Goal: Information Seeking & Learning: Learn about a topic

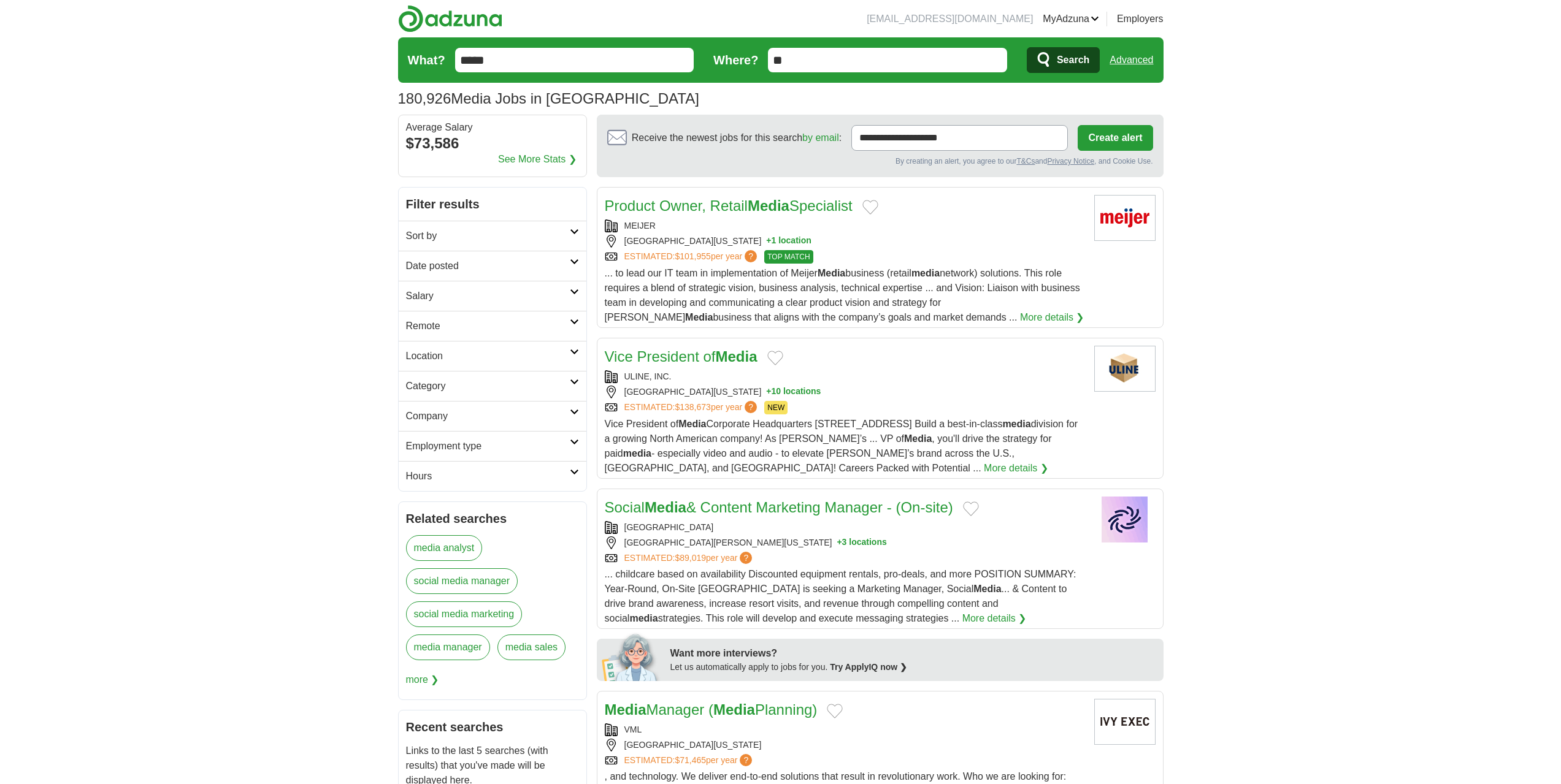
click at [844, 66] on input "**" at bounding box center [887, 60] width 240 height 24
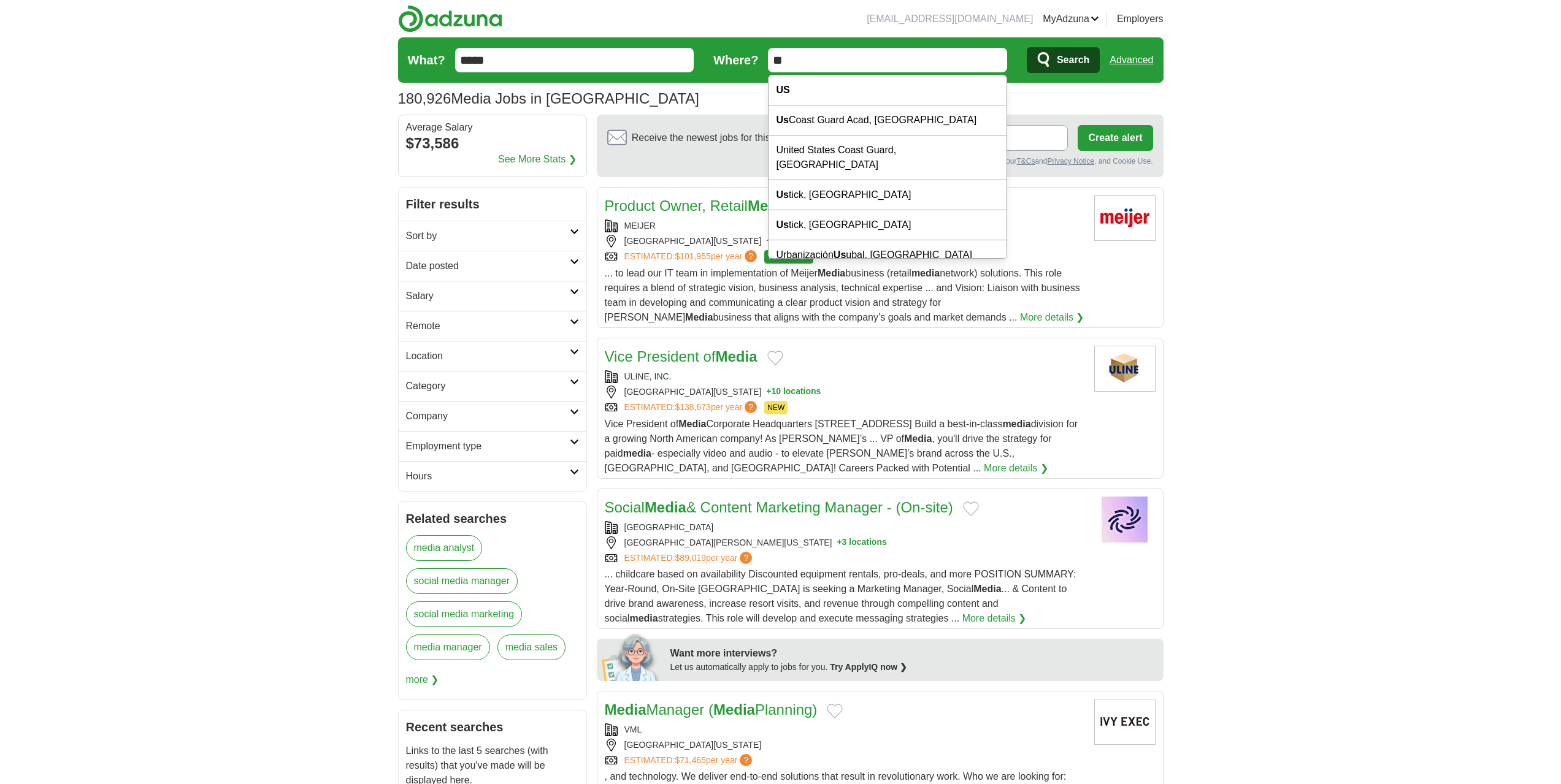
type input "*"
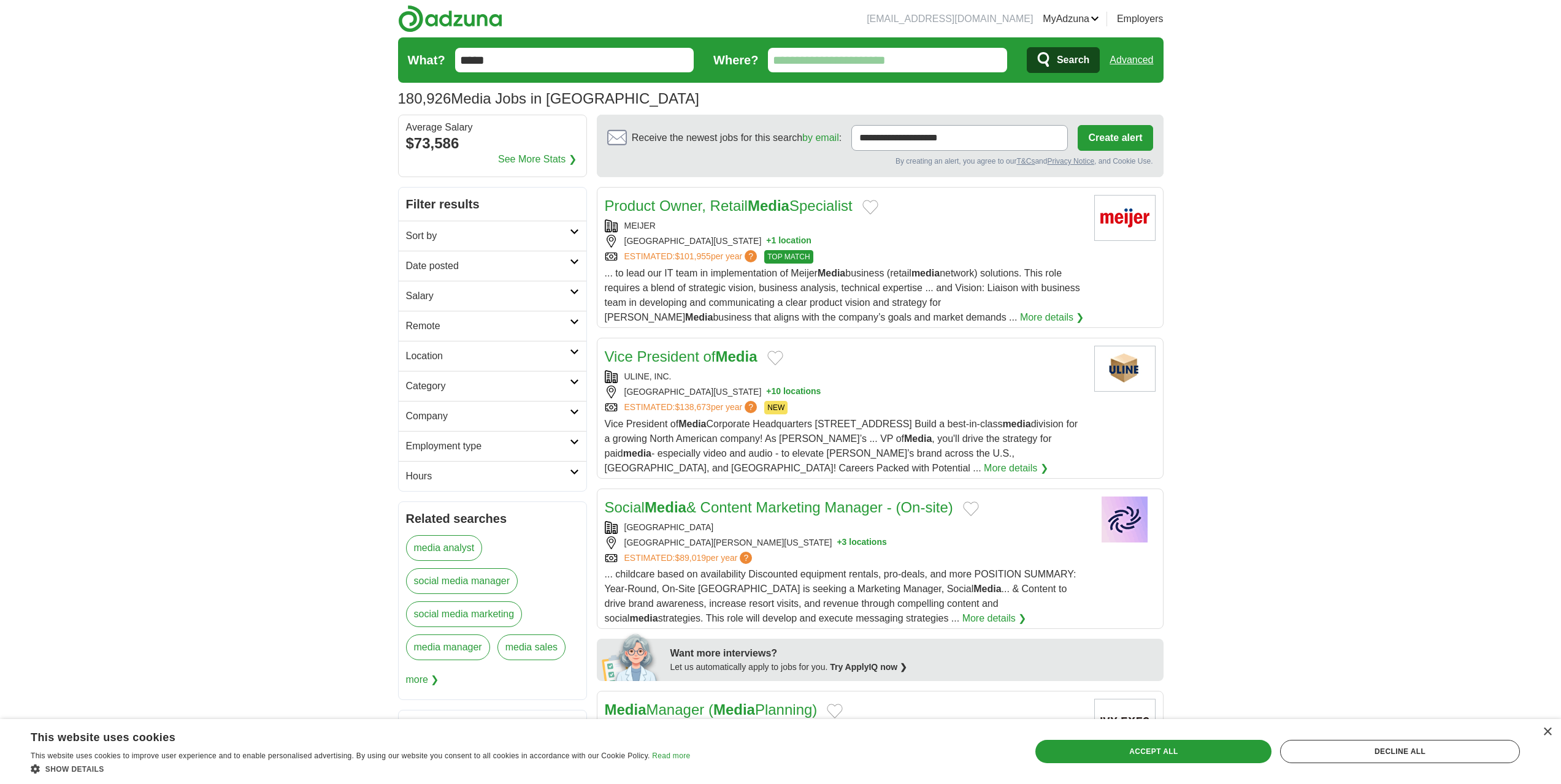
click at [480, 367] on link "Location" at bounding box center [492, 356] width 188 height 30
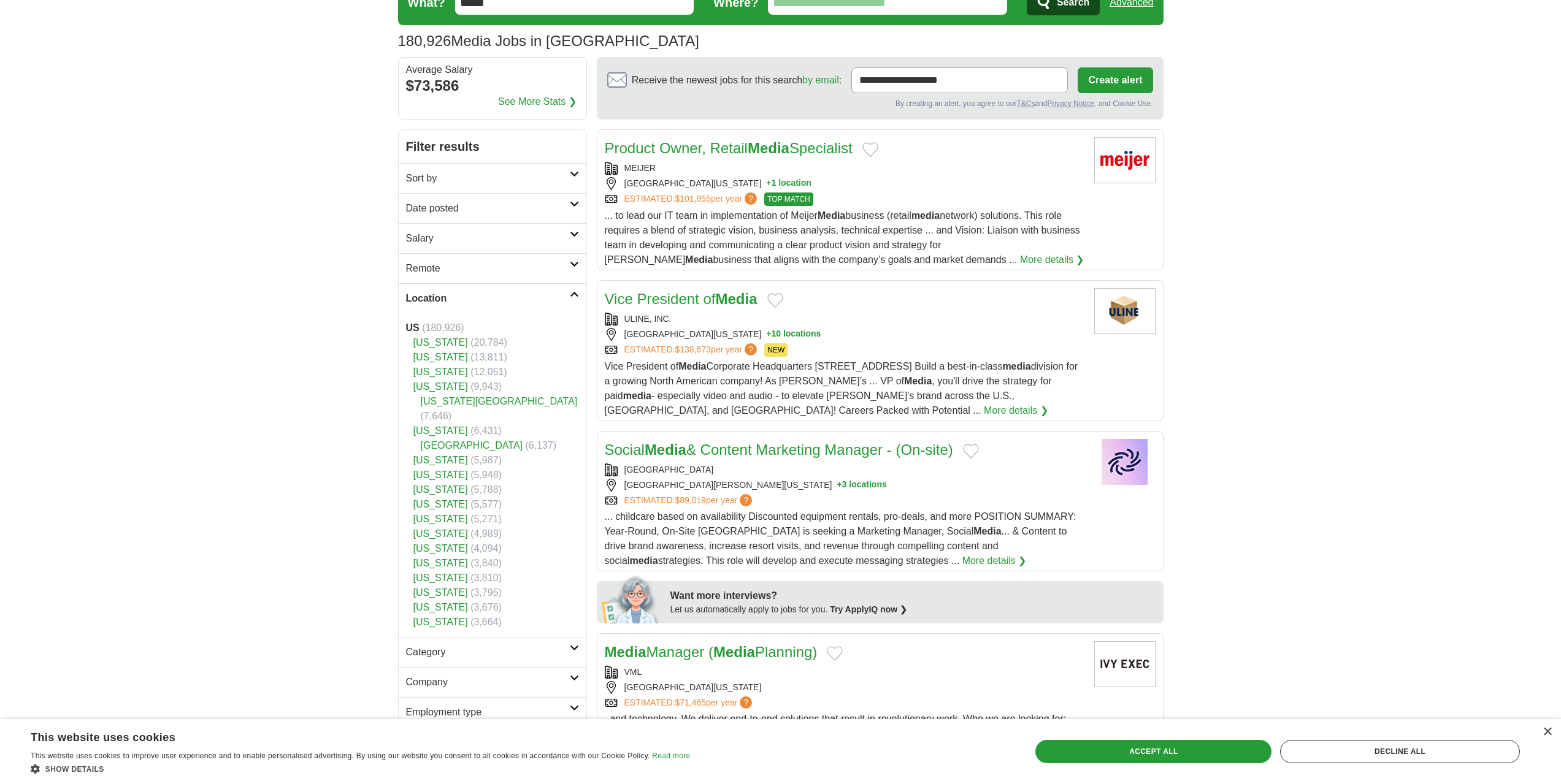
scroll to position [61, 0]
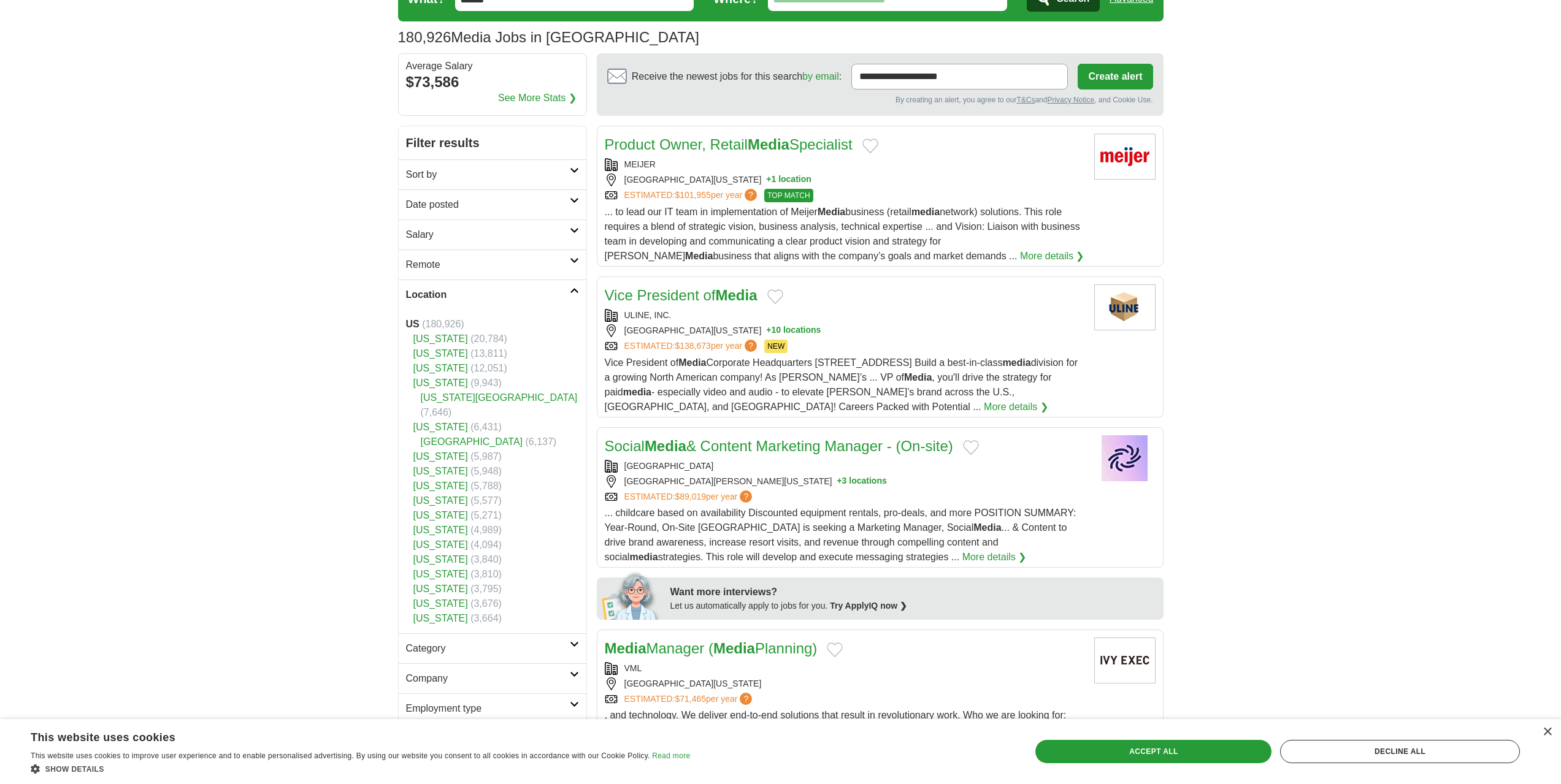
click at [417, 422] on link "[US_STATE]" at bounding box center [440, 427] width 54 height 10
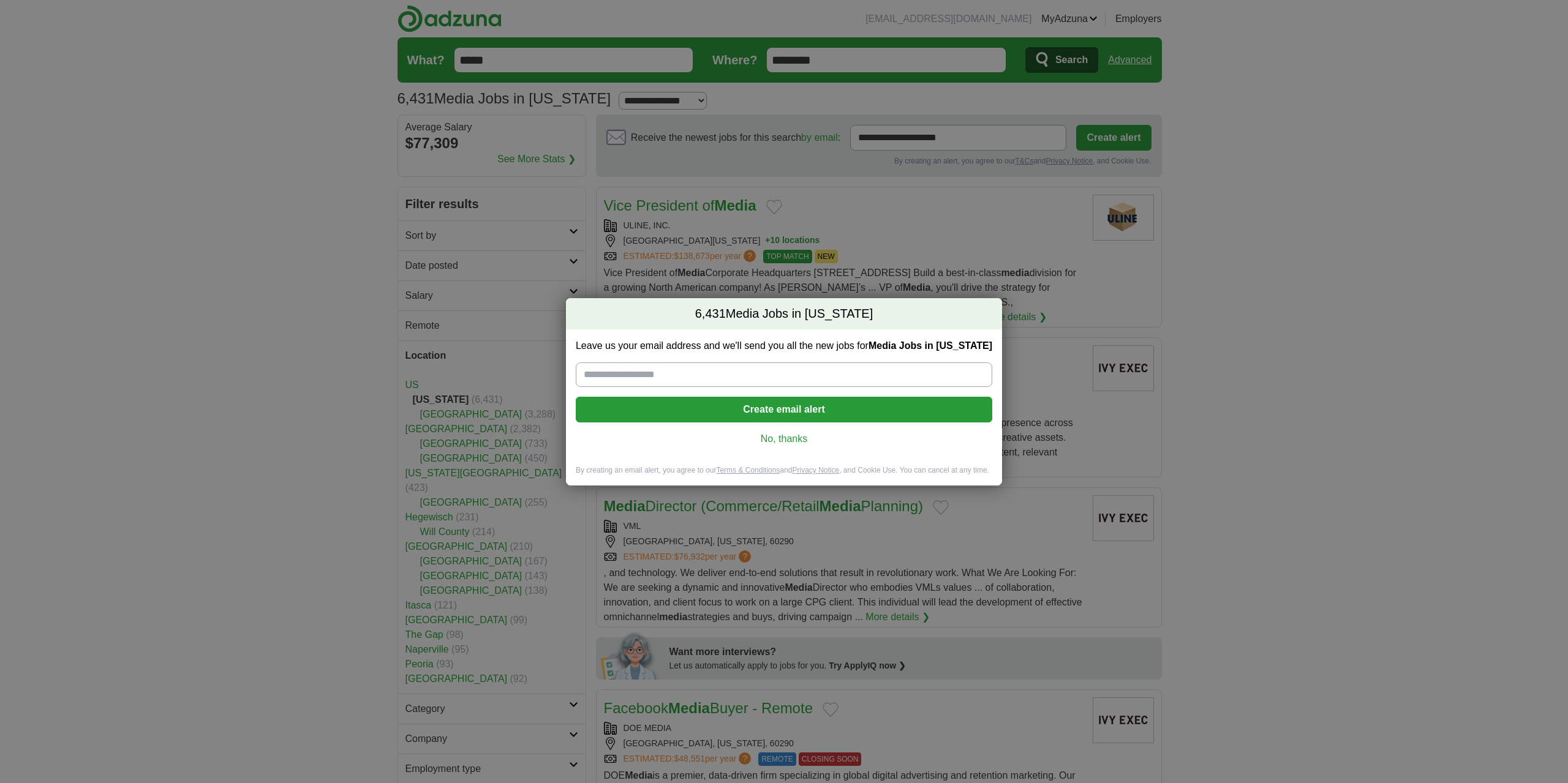
click at [779, 432] on link "No, thanks" at bounding box center [784, 439] width 397 height 13
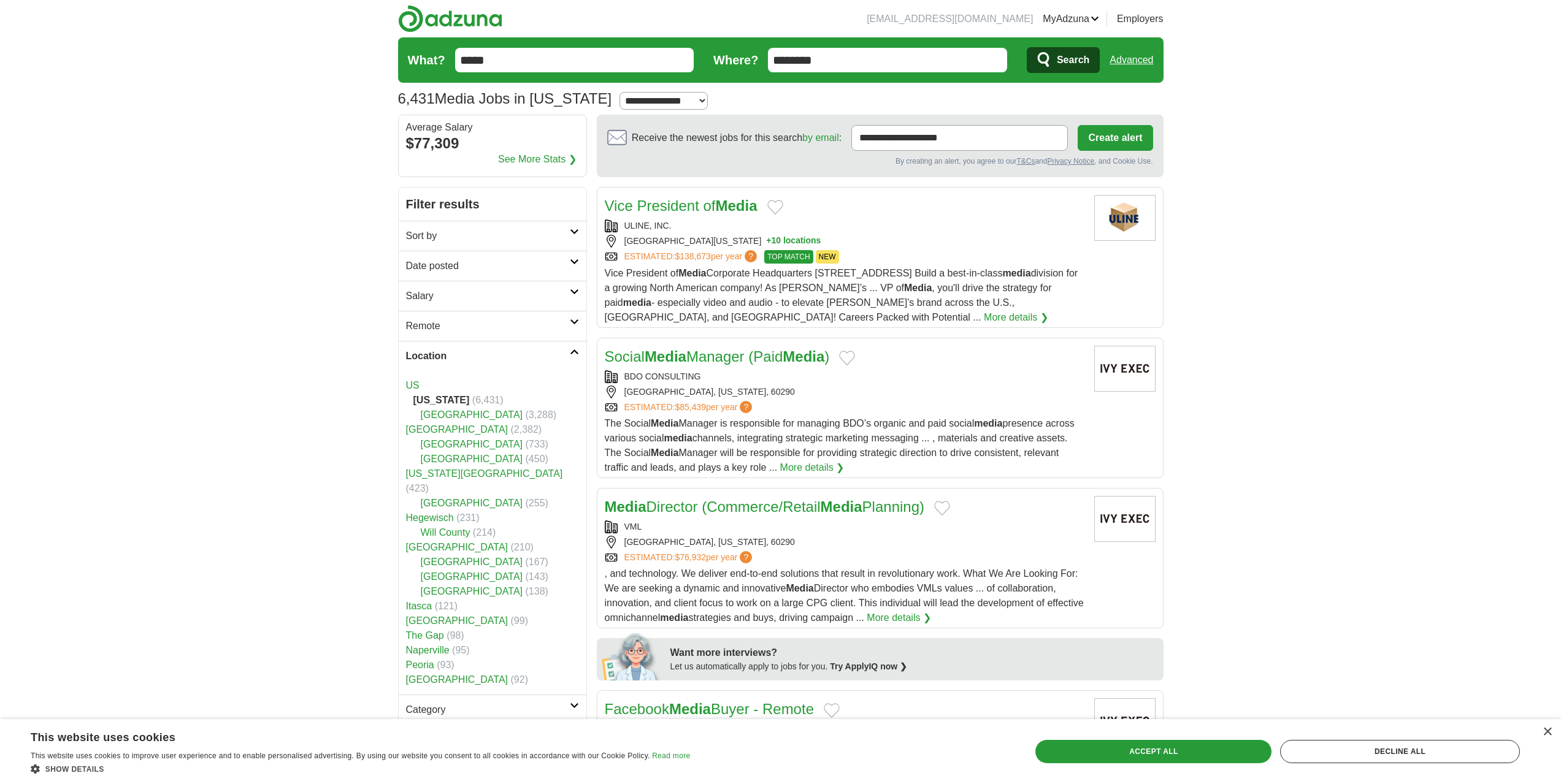
click at [460, 444] on link "[GEOGRAPHIC_DATA]" at bounding box center [472, 444] width 102 height 10
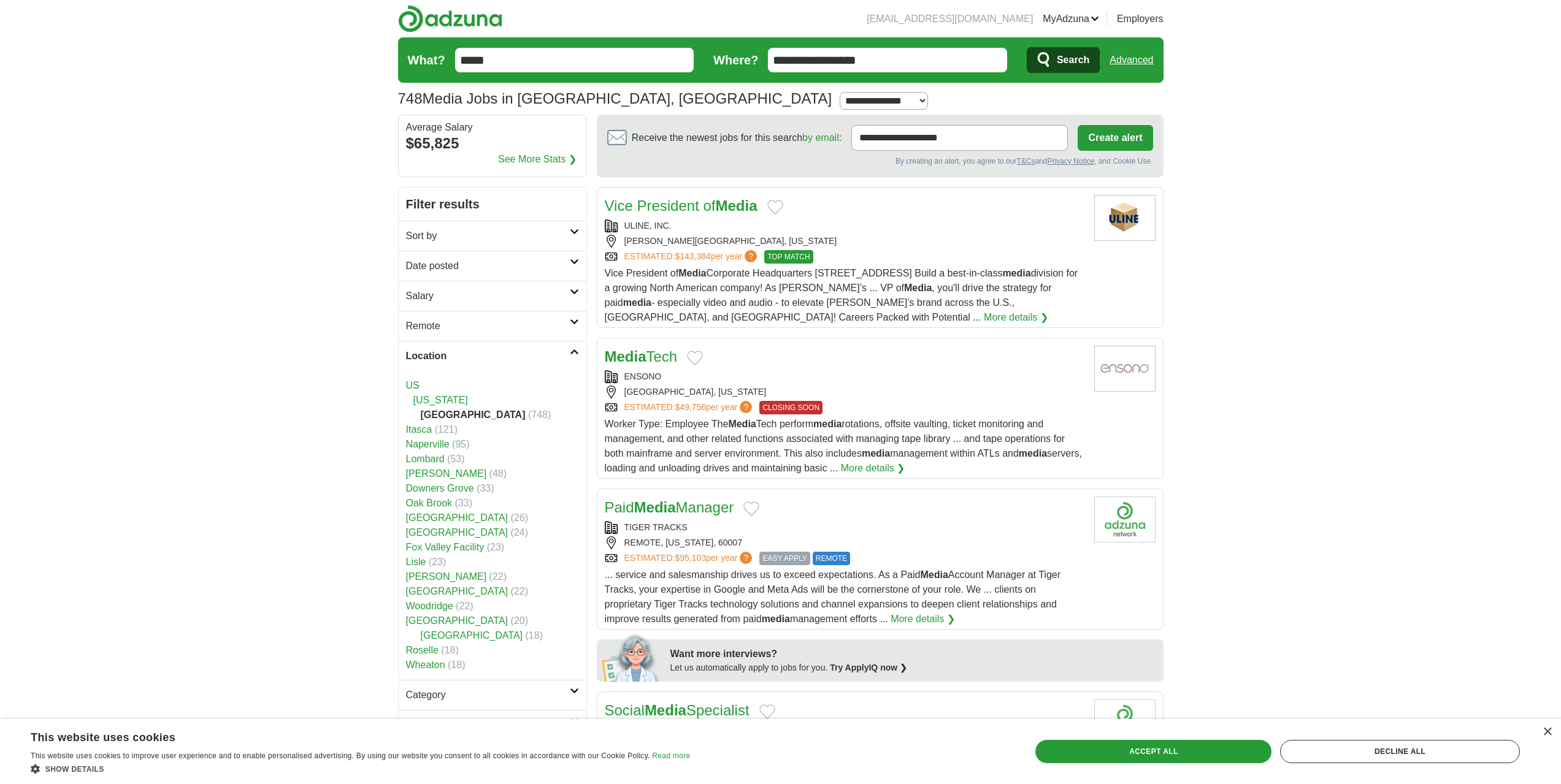
click at [432, 446] on link "Naperville" at bounding box center [428, 444] width 43 height 10
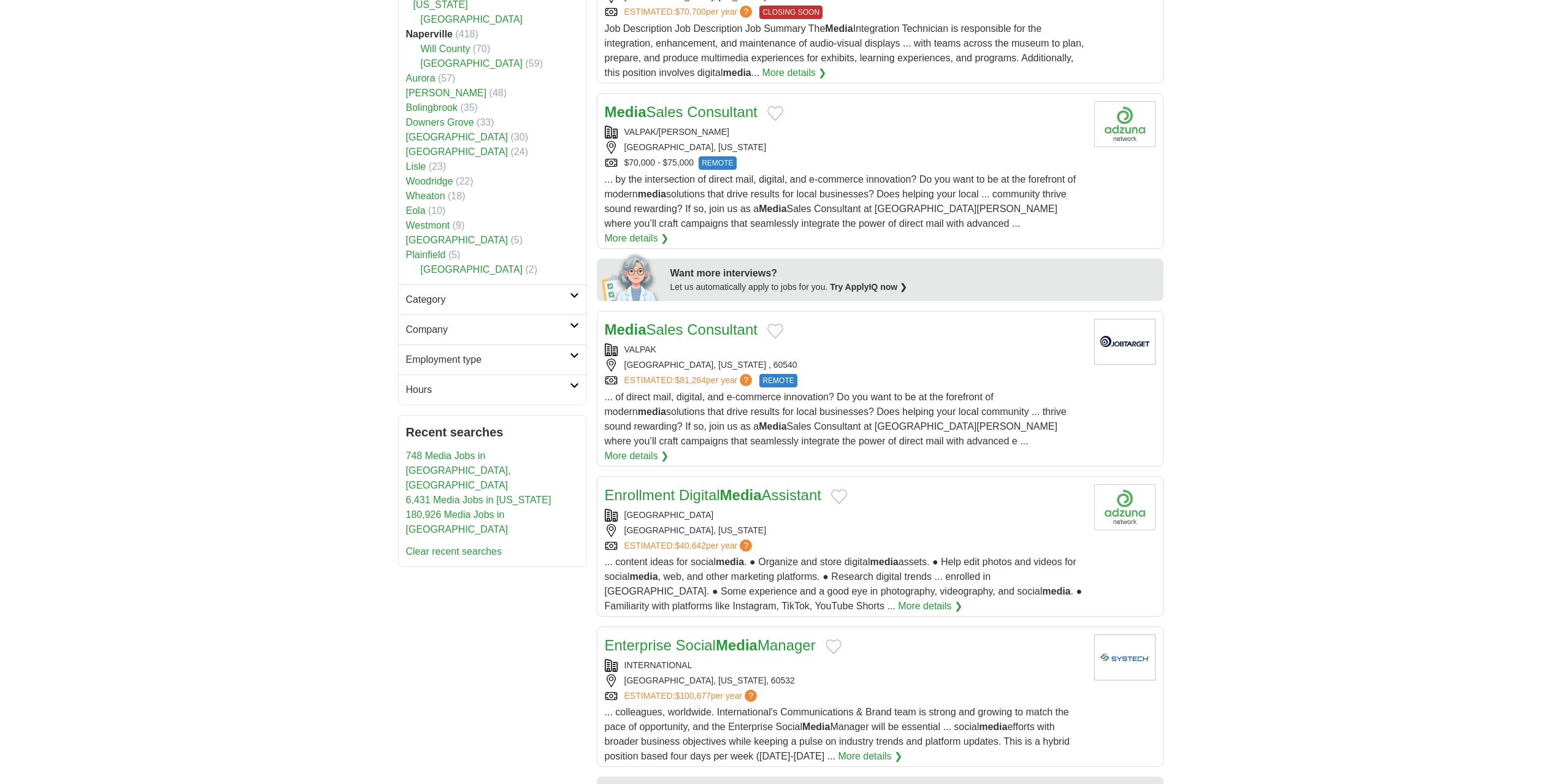
scroll to position [429, 0]
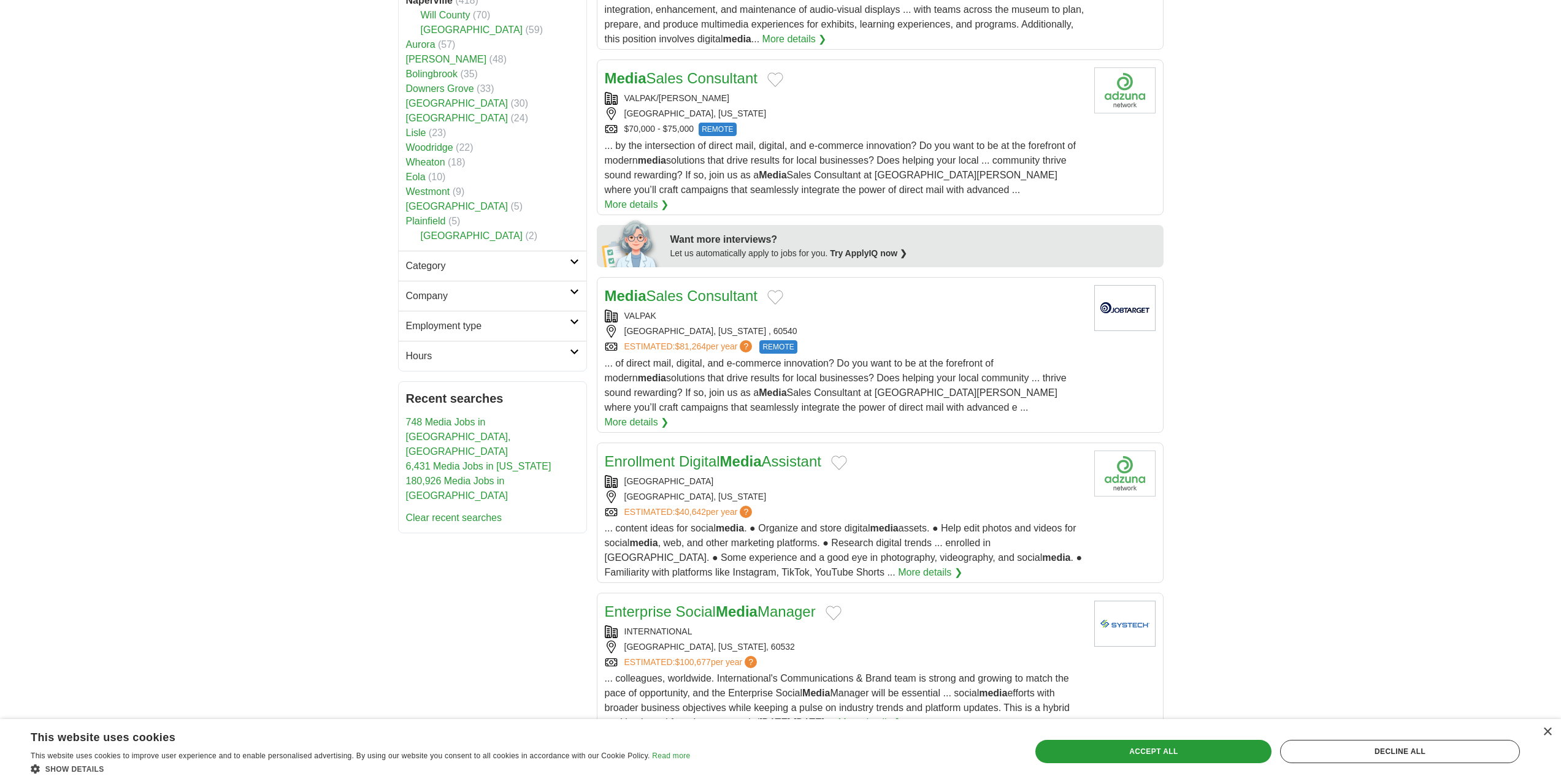
click at [738, 453] on strong "Media" at bounding box center [741, 462] width 42 height 17
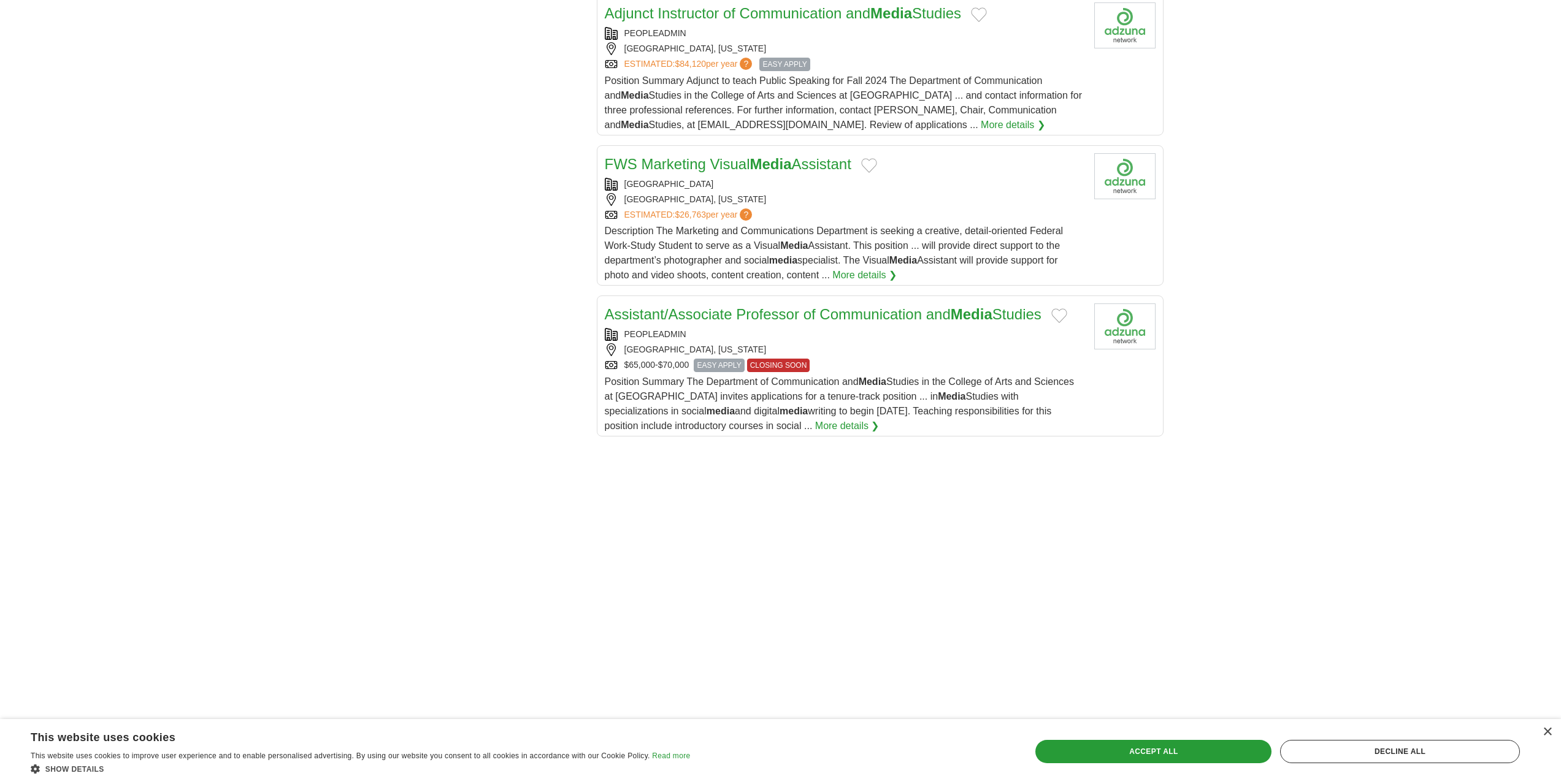
scroll to position [1472, 0]
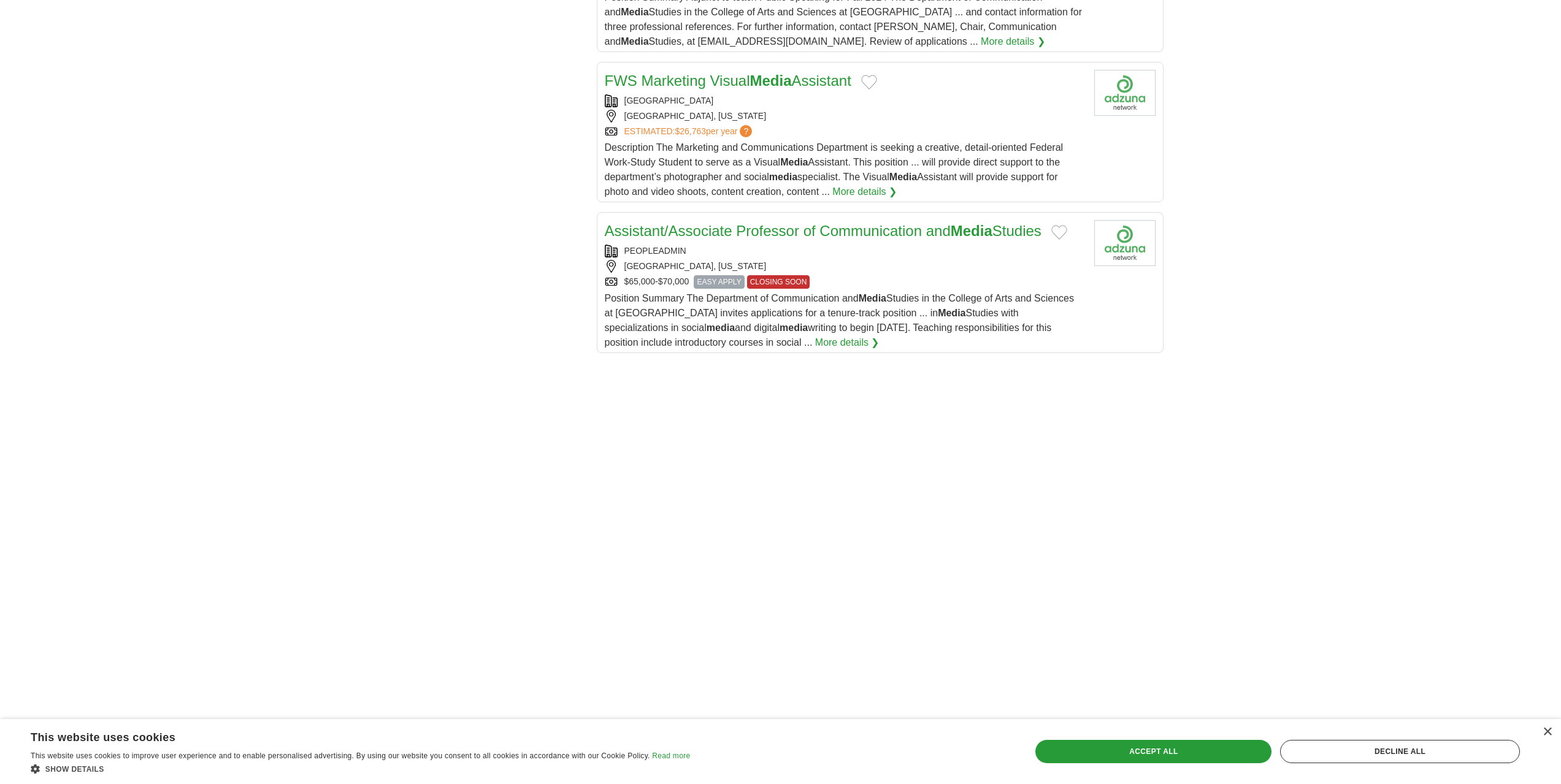
click at [794, 223] on link "Assistant/Associate Professor of Communication and Media Studies" at bounding box center [823, 231] width 437 height 17
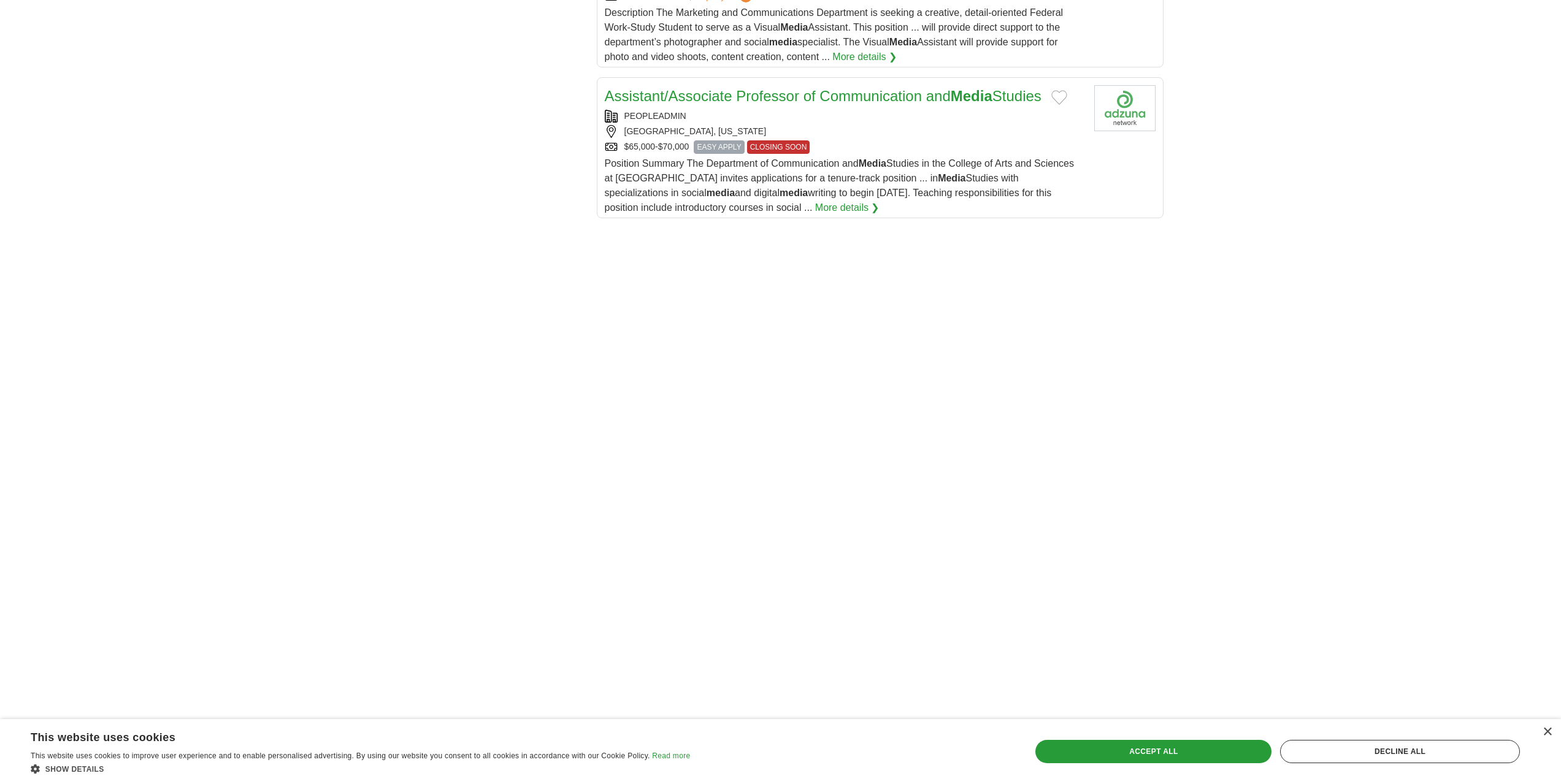
scroll to position [1533, 0]
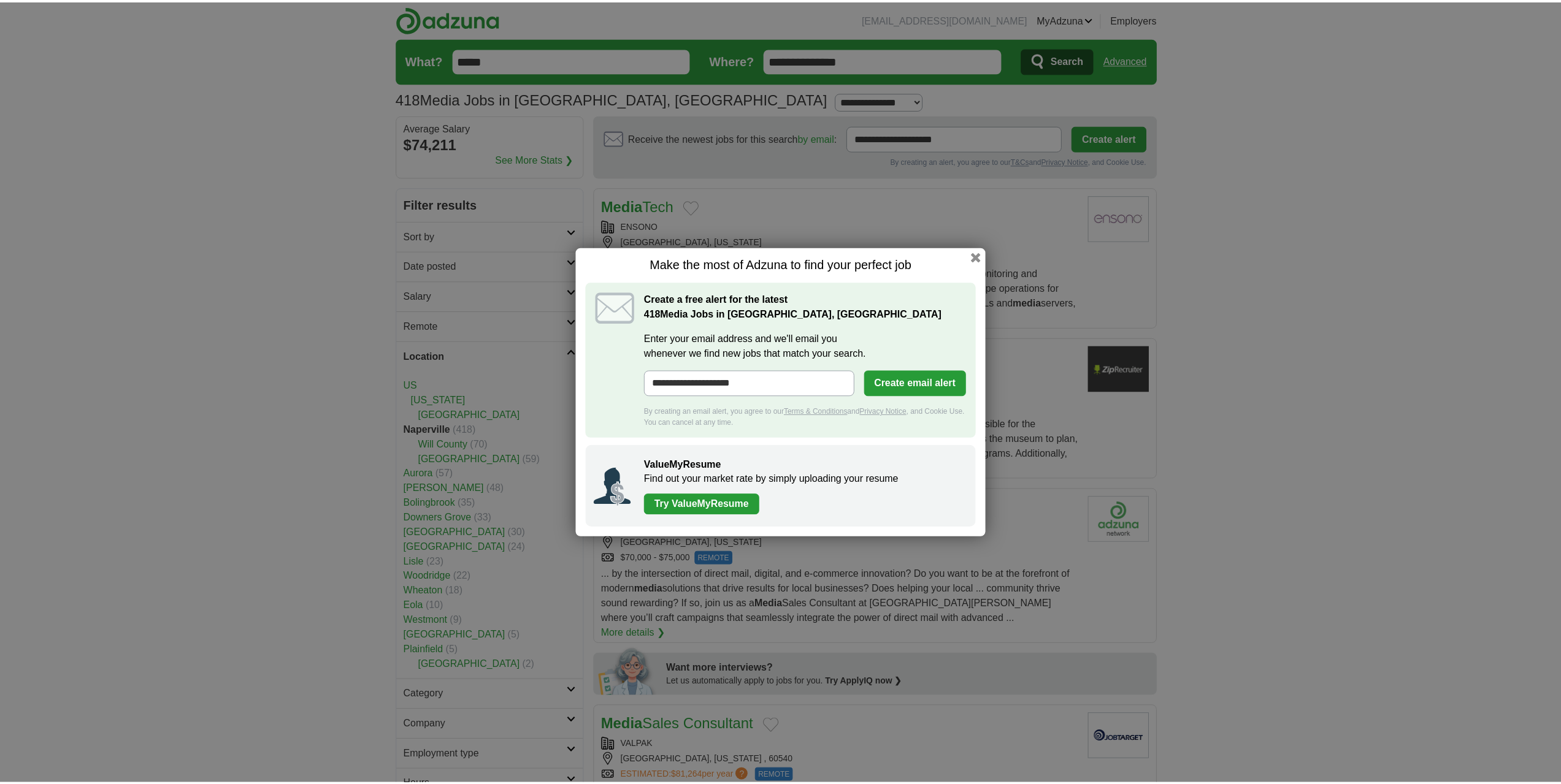
scroll to position [1405, 0]
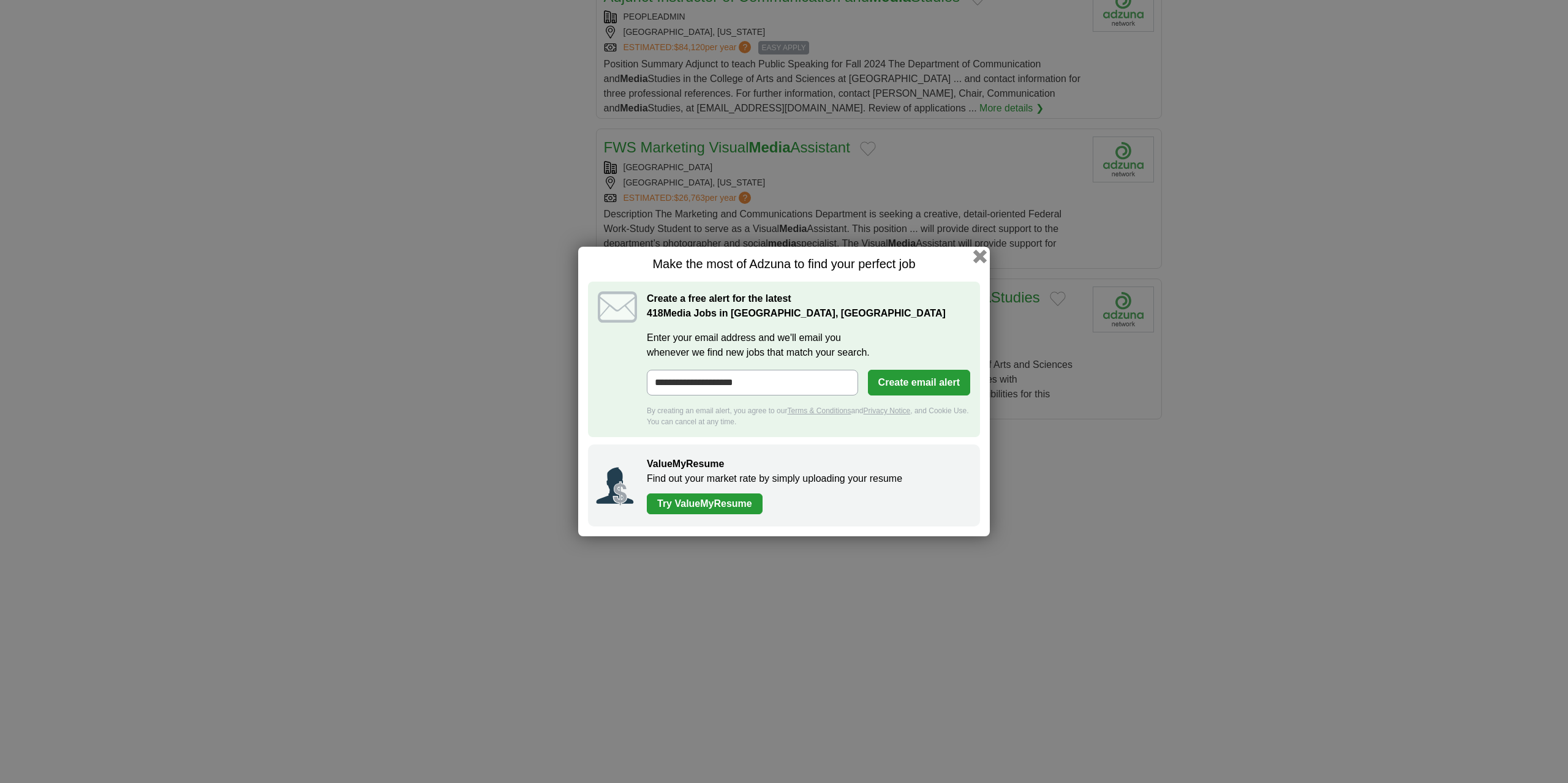
click at [979, 253] on button "button" at bounding box center [979, 256] width 13 height 13
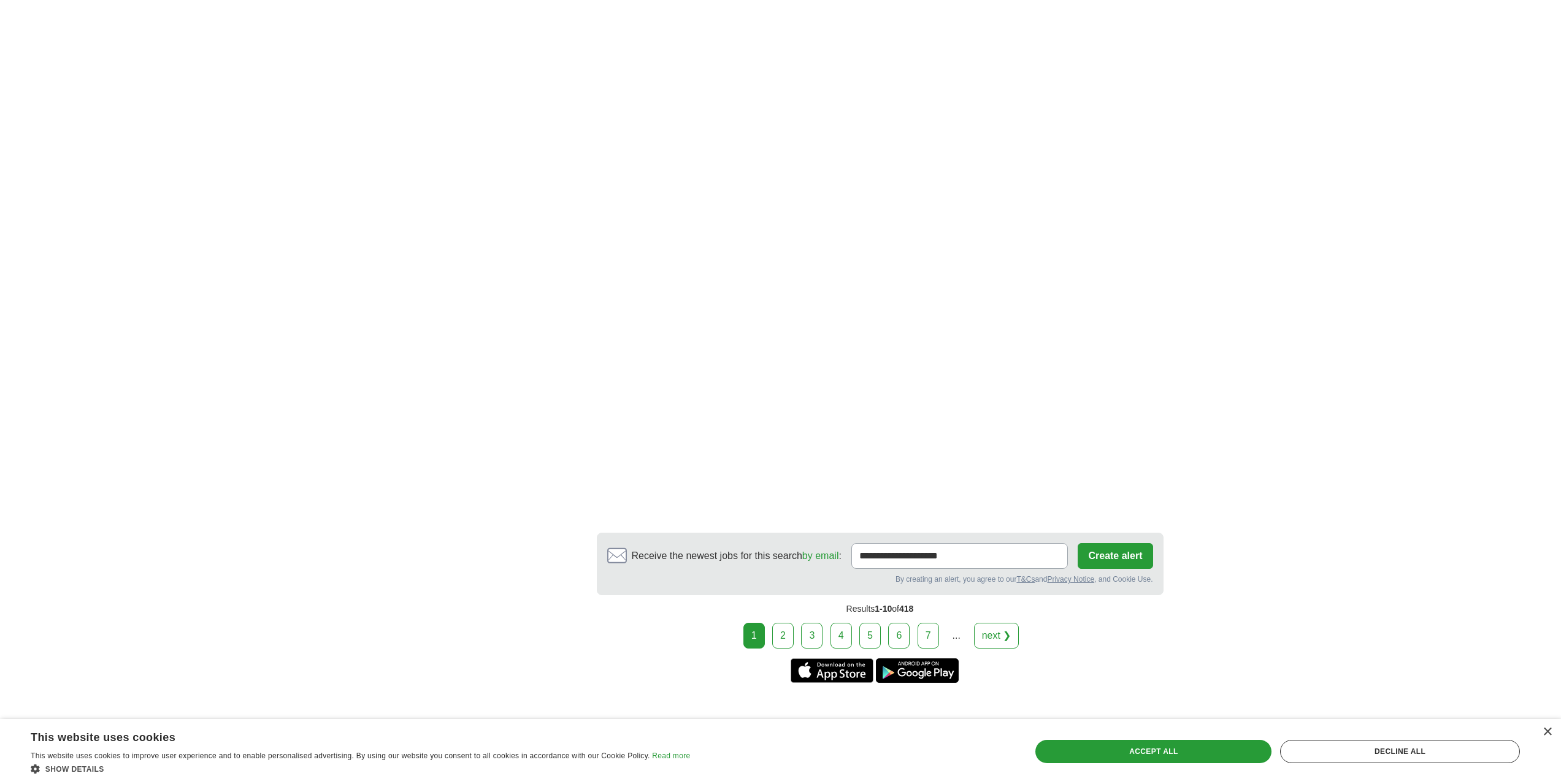
scroll to position [2079, 0]
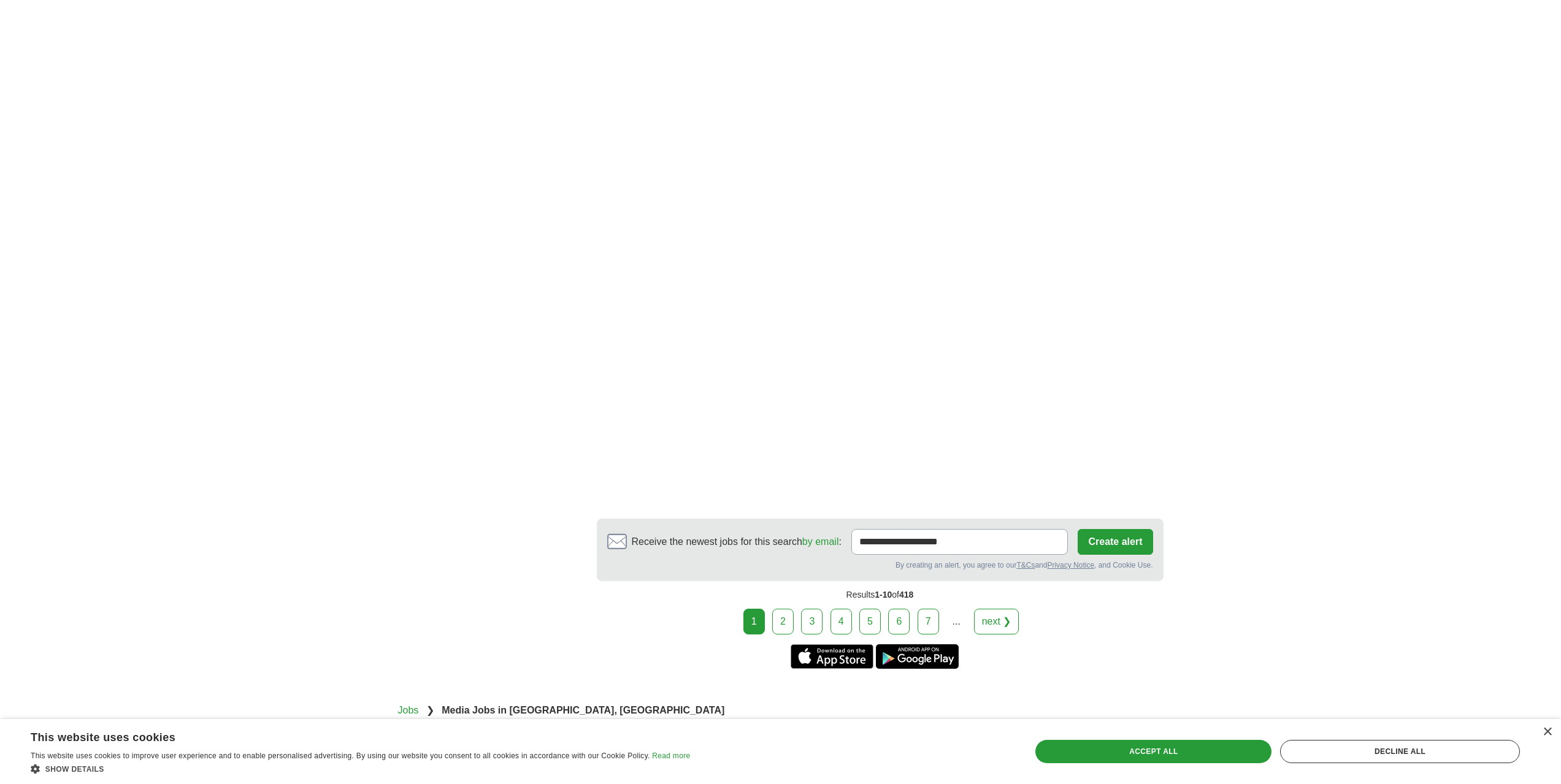
click at [791, 609] on link "2" at bounding box center [783, 622] width 22 height 26
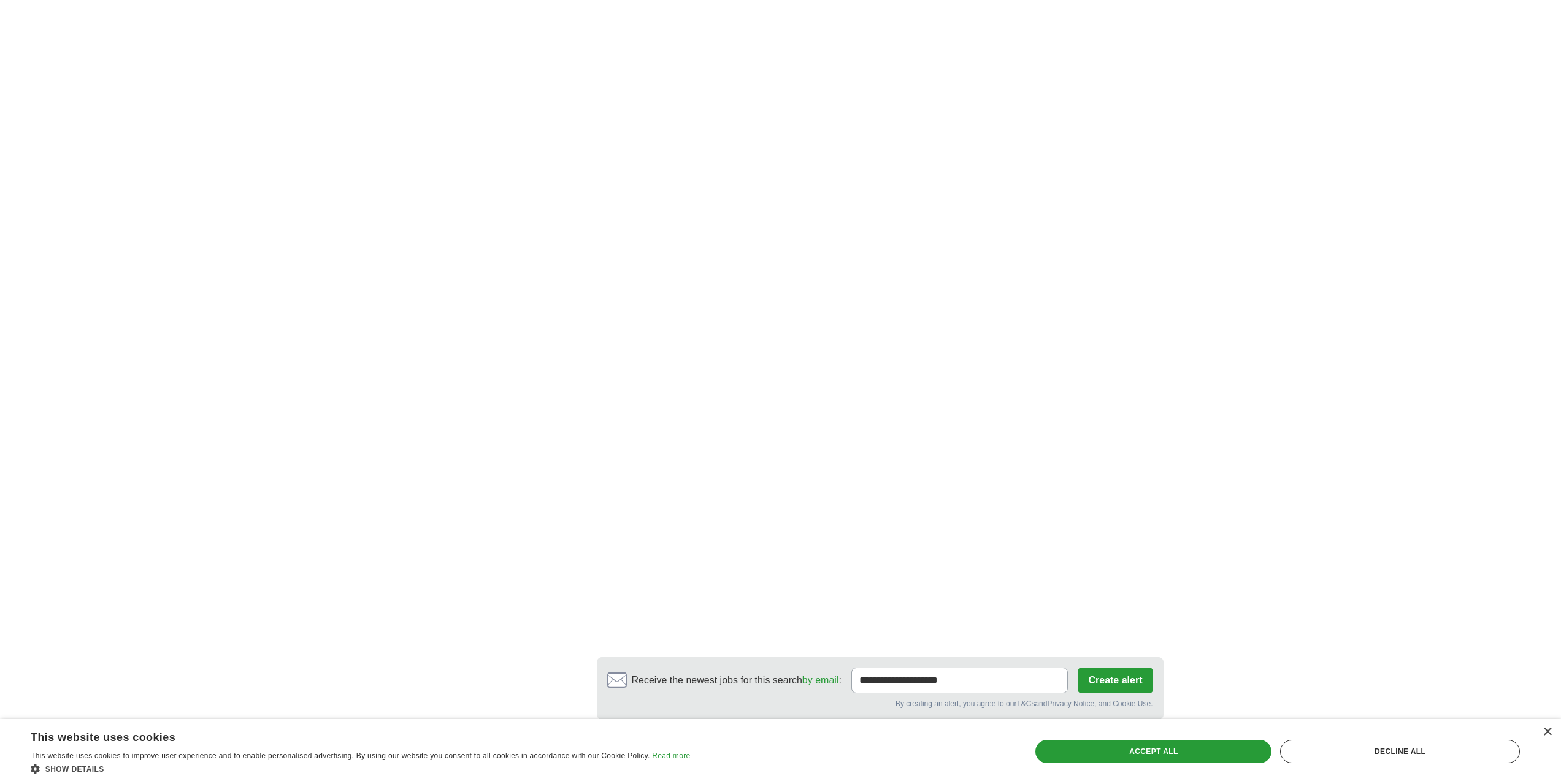
scroll to position [1839, 0]
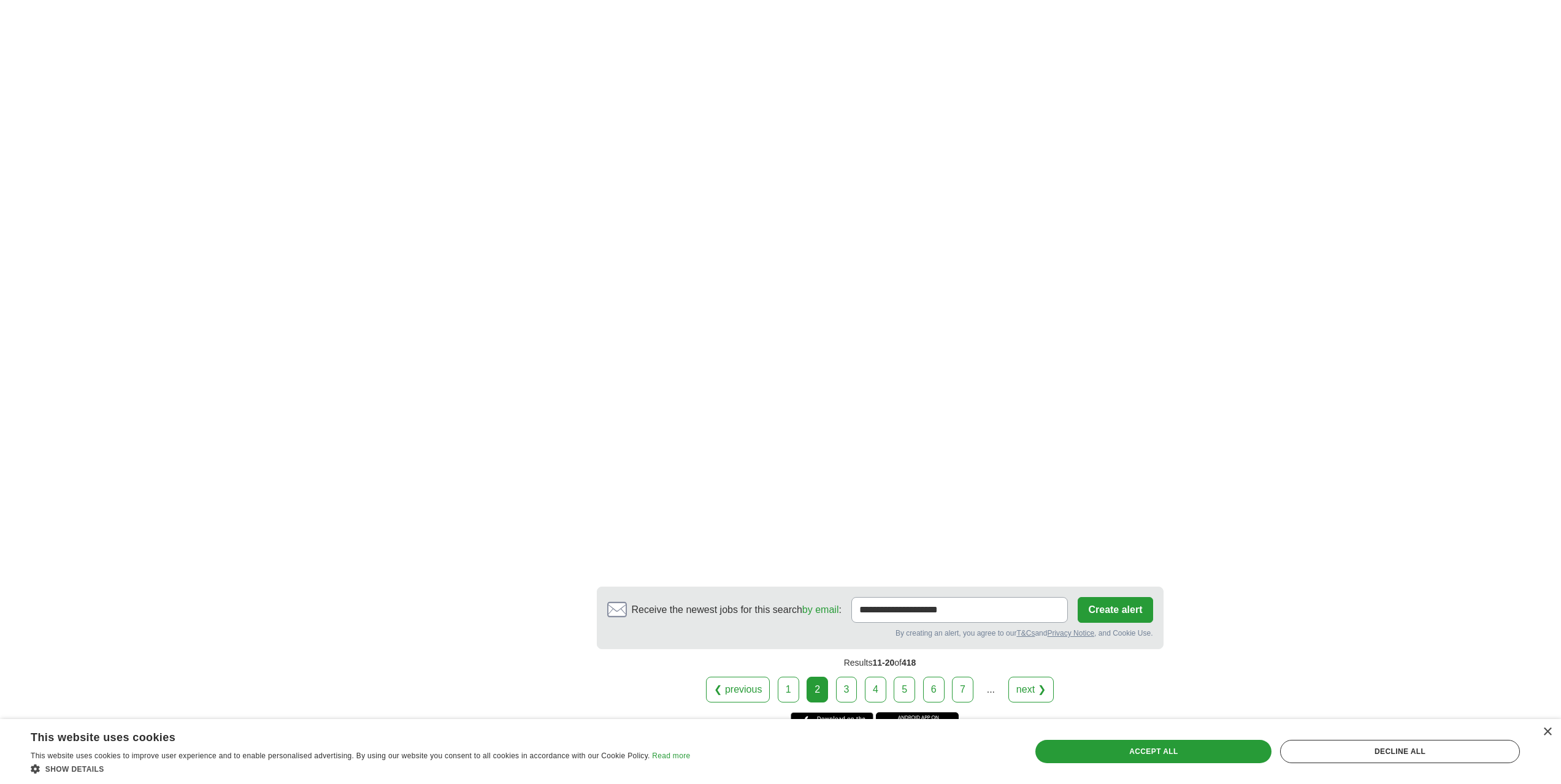
click at [849, 691] on link "3" at bounding box center [847, 690] width 22 height 26
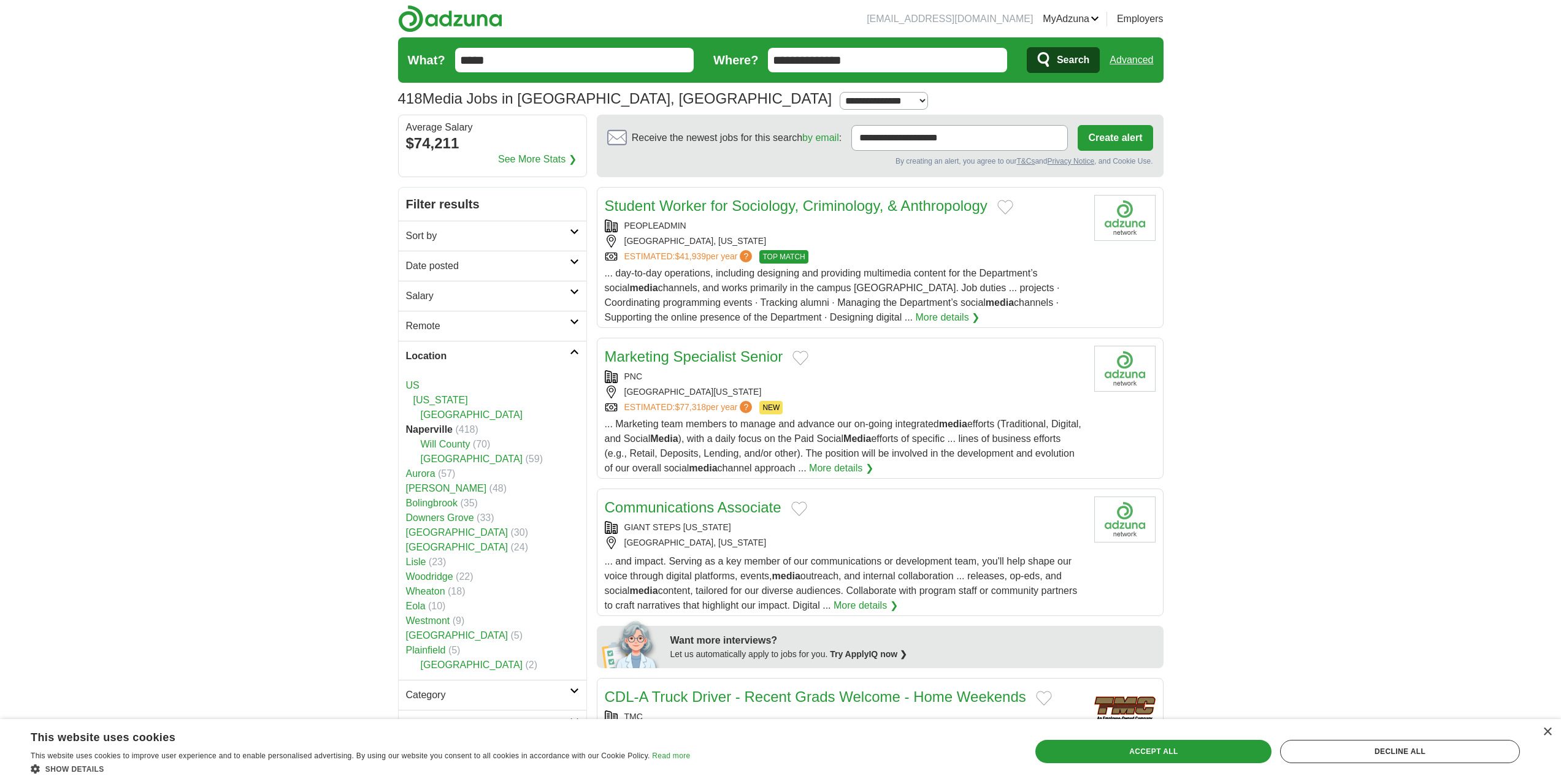
click at [528, 295] on h2 "Salary" at bounding box center [488, 296] width 164 height 15
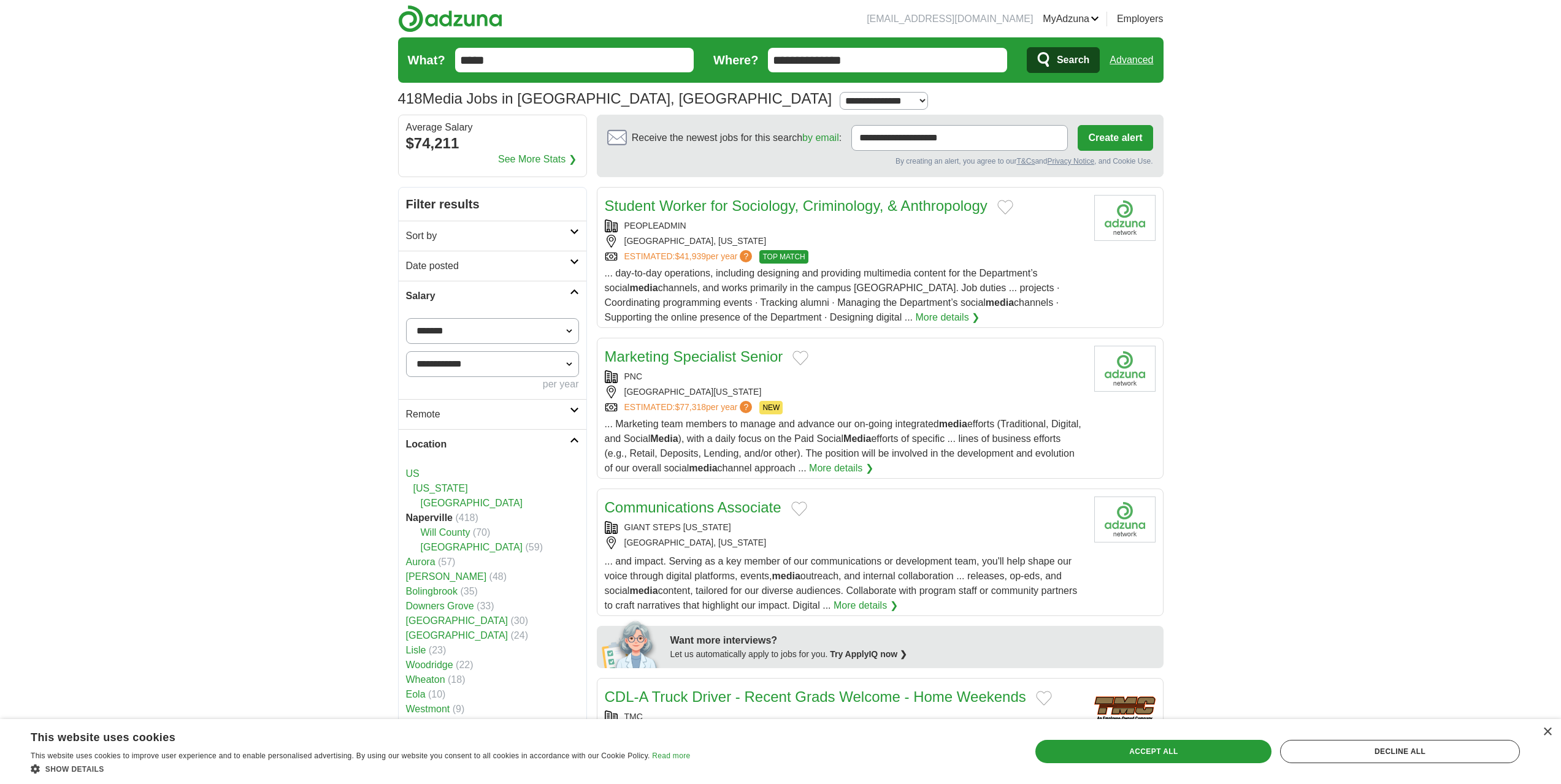
click at [528, 295] on h2 "Salary" at bounding box center [488, 296] width 164 height 15
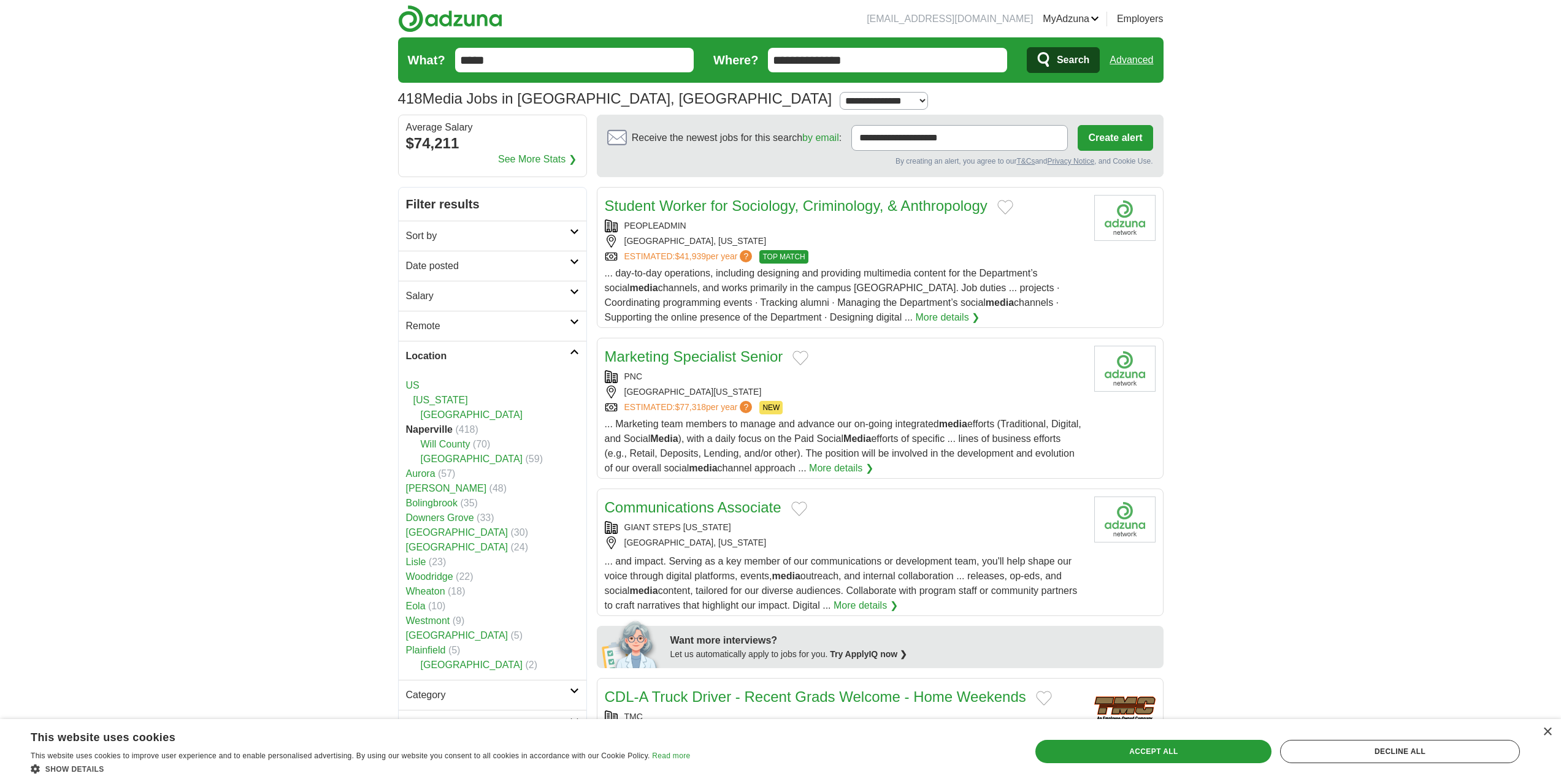
click at [503, 239] on h2 "Sort by" at bounding box center [488, 236] width 164 height 15
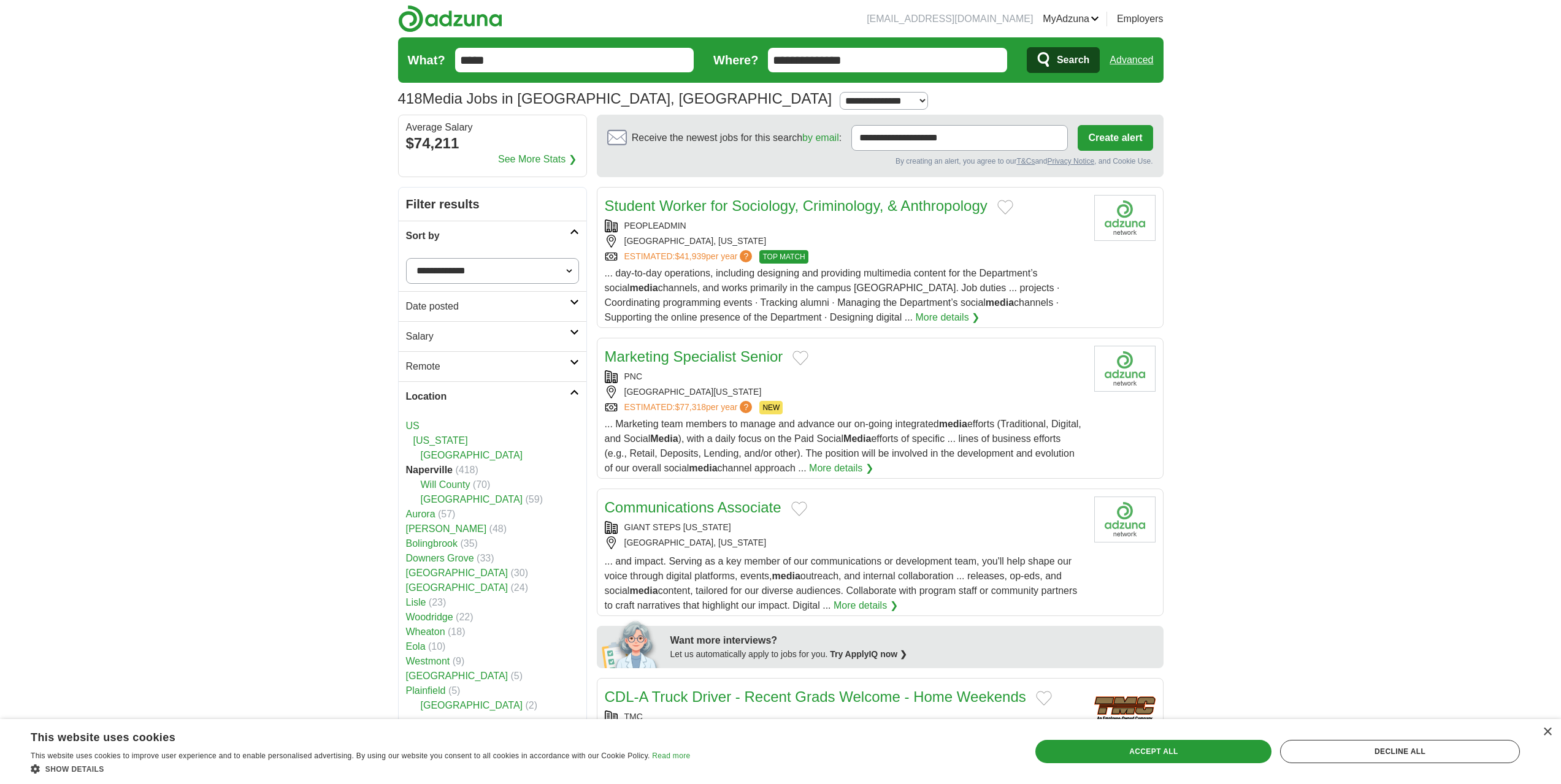
click at [503, 239] on h2 "Sort by" at bounding box center [488, 236] width 164 height 15
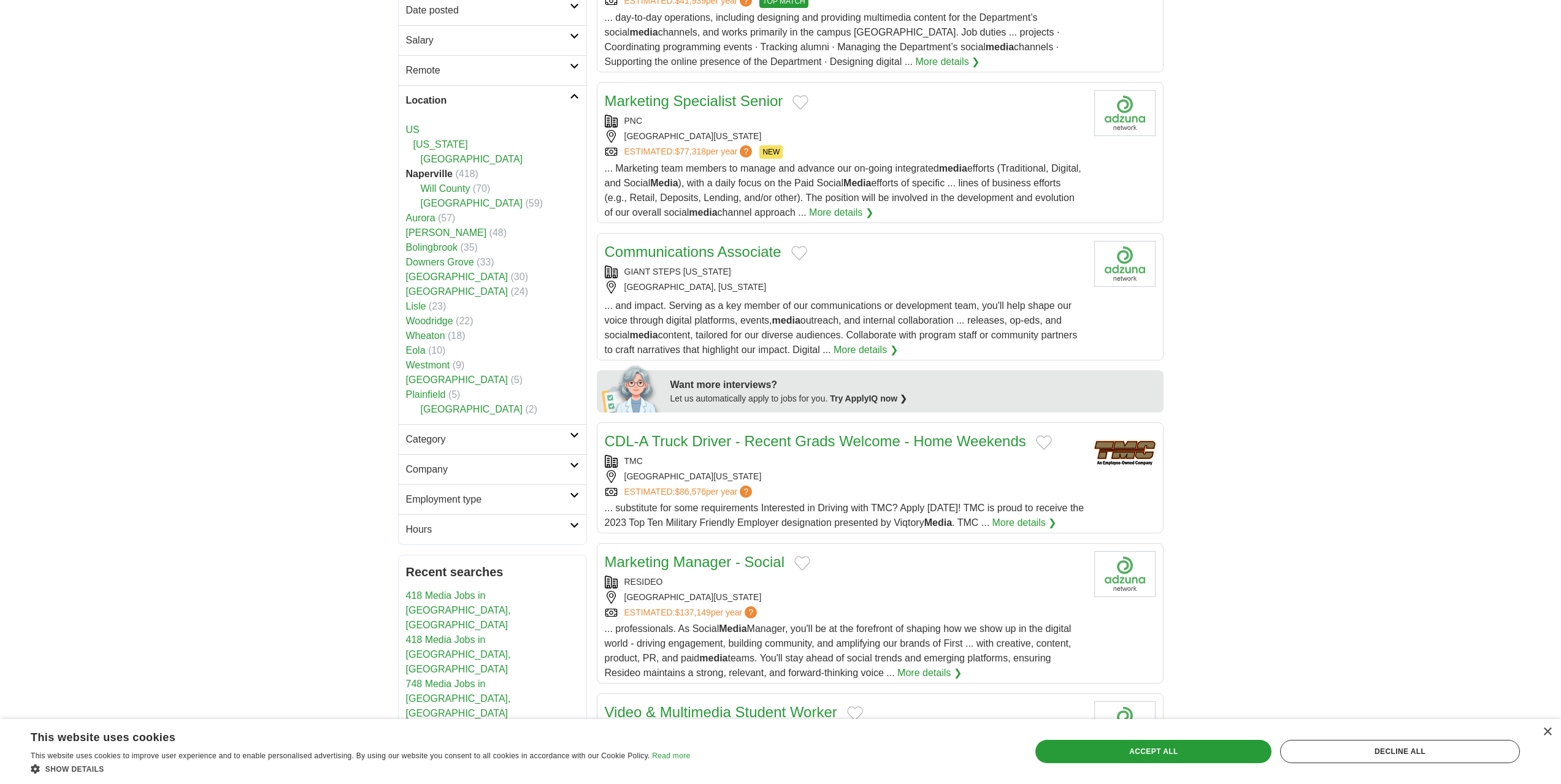
scroll to position [306, 0]
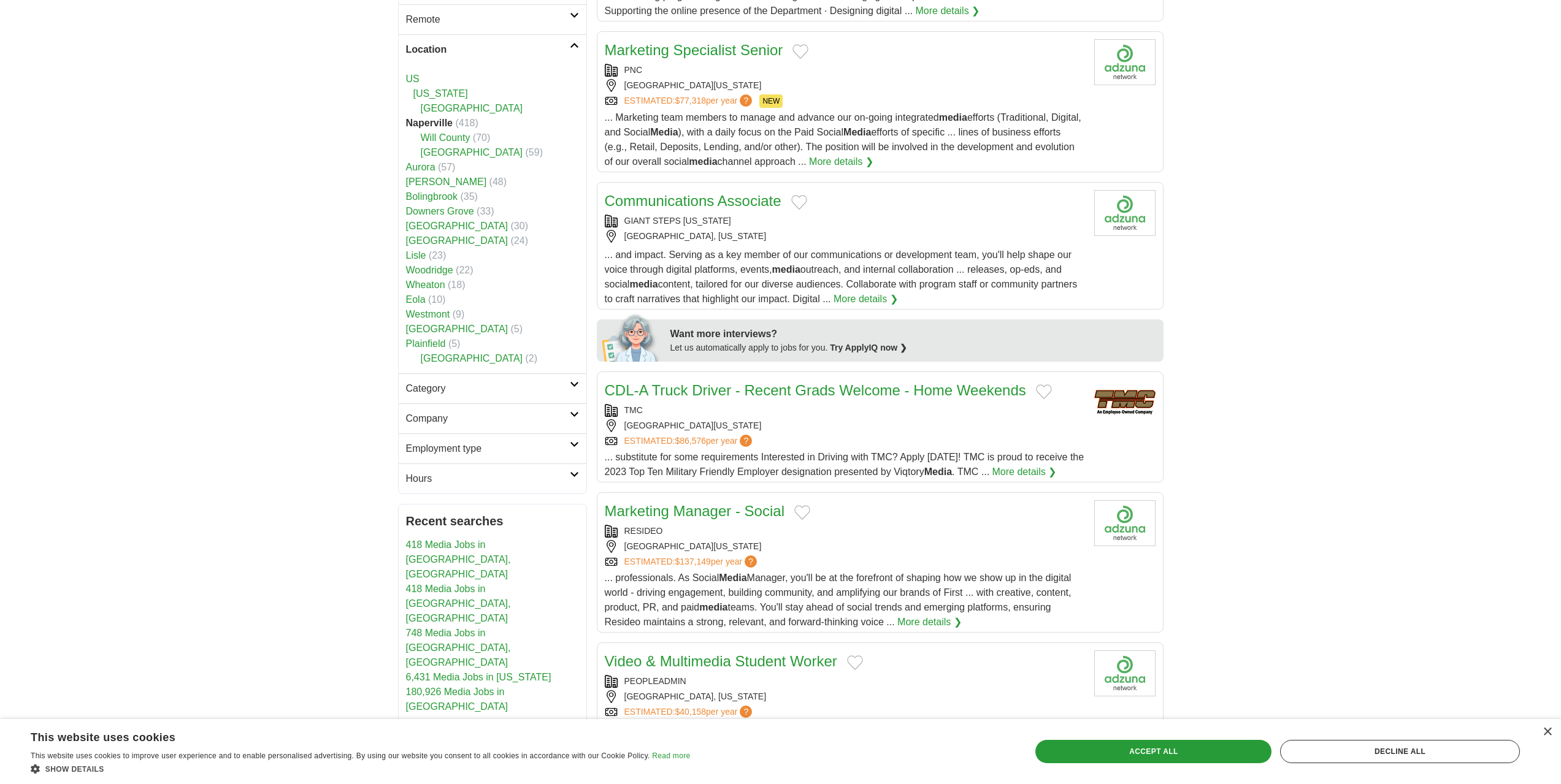
click at [482, 420] on h2 "Company" at bounding box center [488, 418] width 164 height 15
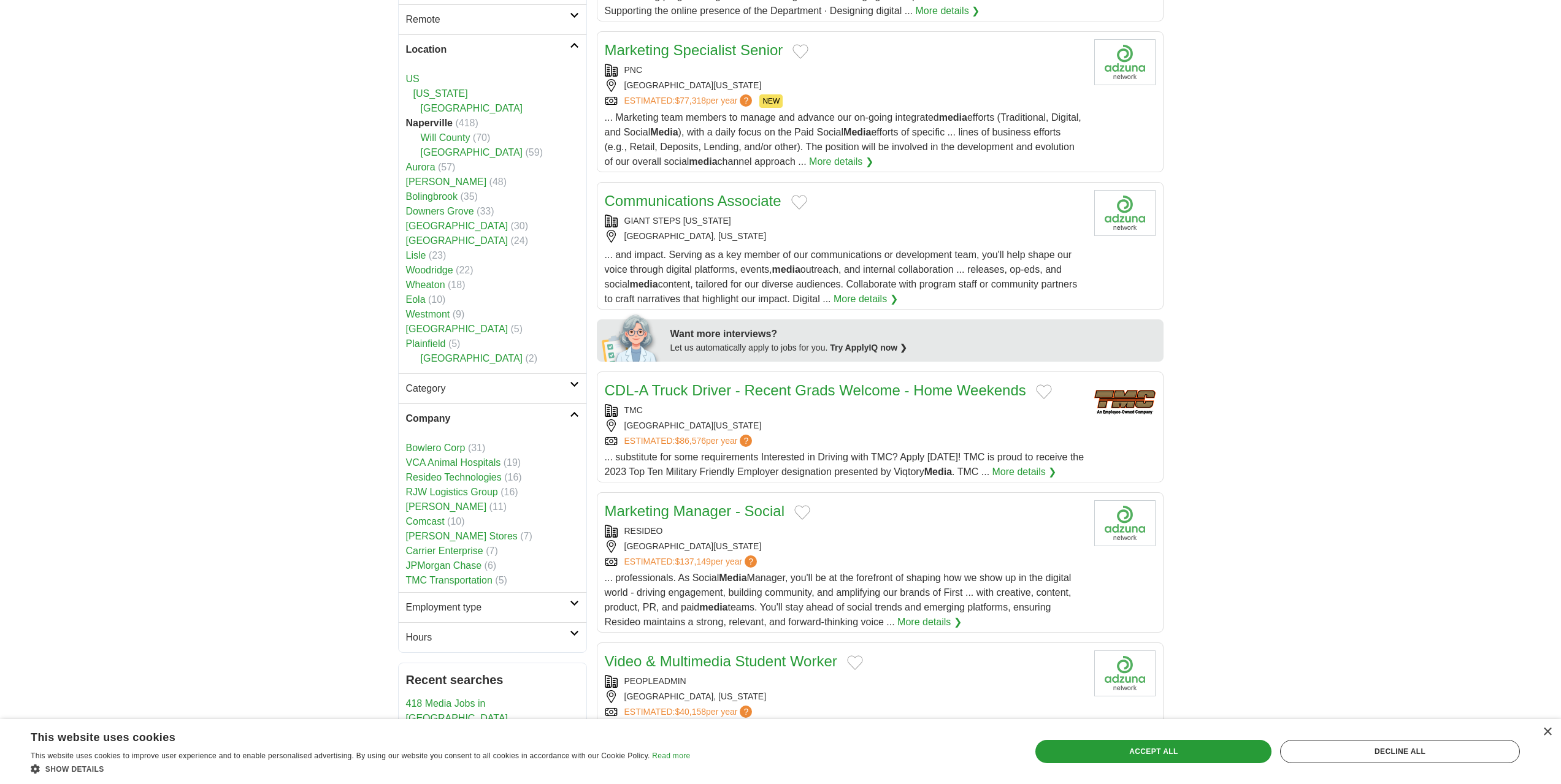
click at [482, 420] on h2 "Company" at bounding box center [488, 418] width 164 height 15
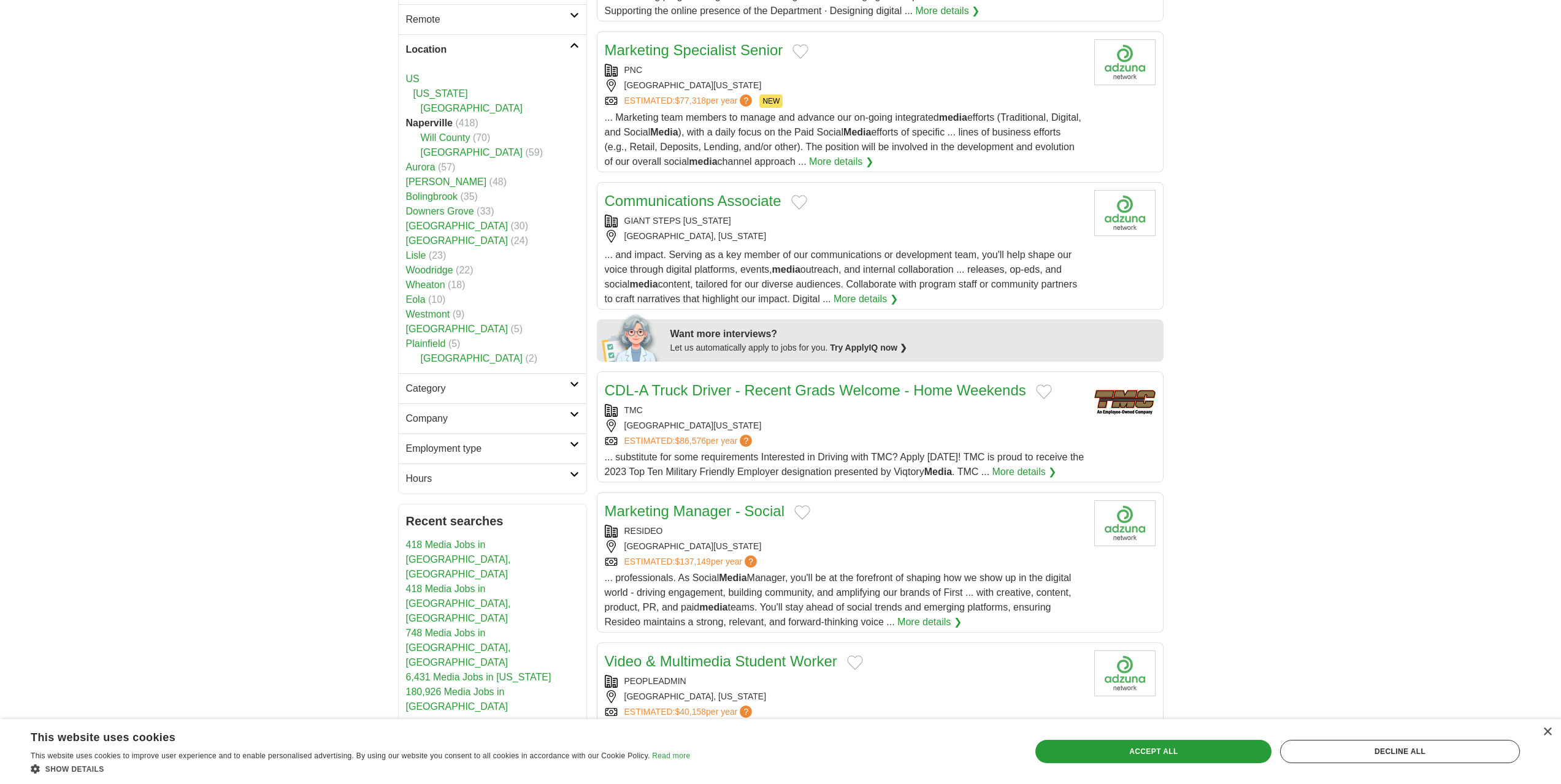
click at [512, 458] on link "Employment type" at bounding box center [492, 448] width 188 height 30
click at [482, 433] on link "Company" at bounding box center [492, 418] width 188 height 30
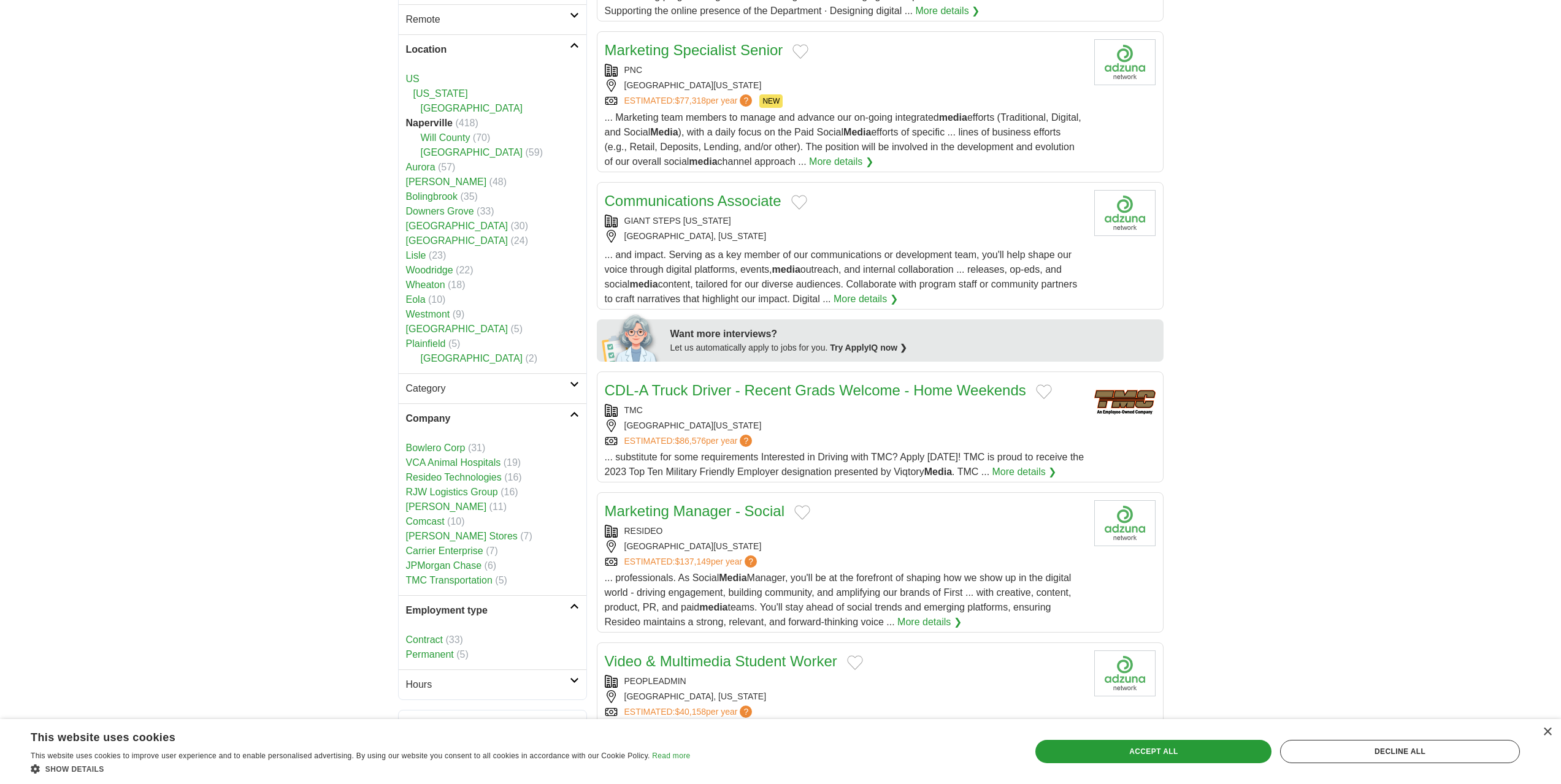
click at [484, 395] on h2 "Category" at bounding box center [488, 388] width 164 height 15
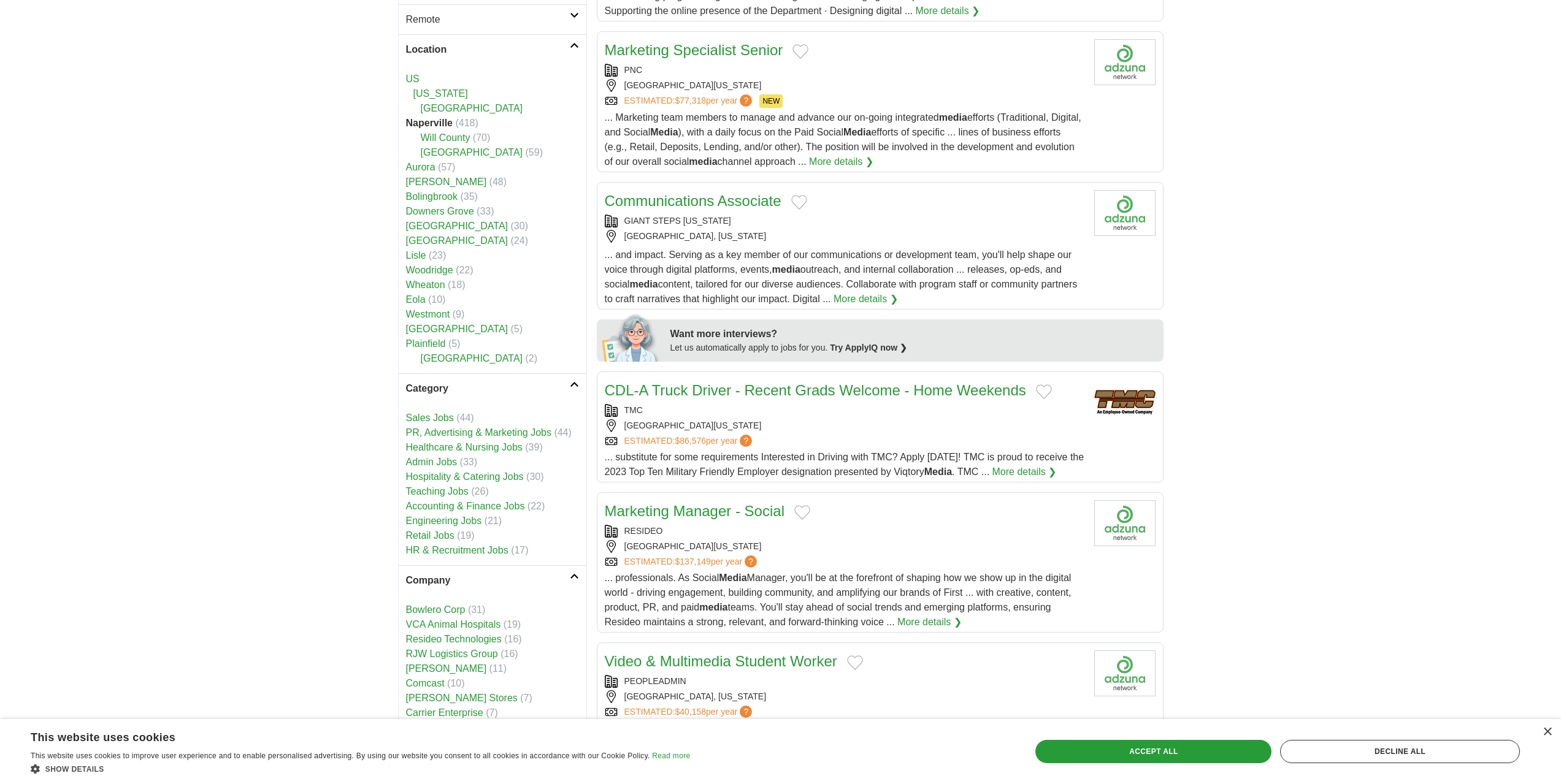
click at [484, 395] on h2 "Category" at bounding box center [488, 388] width 164 height 15
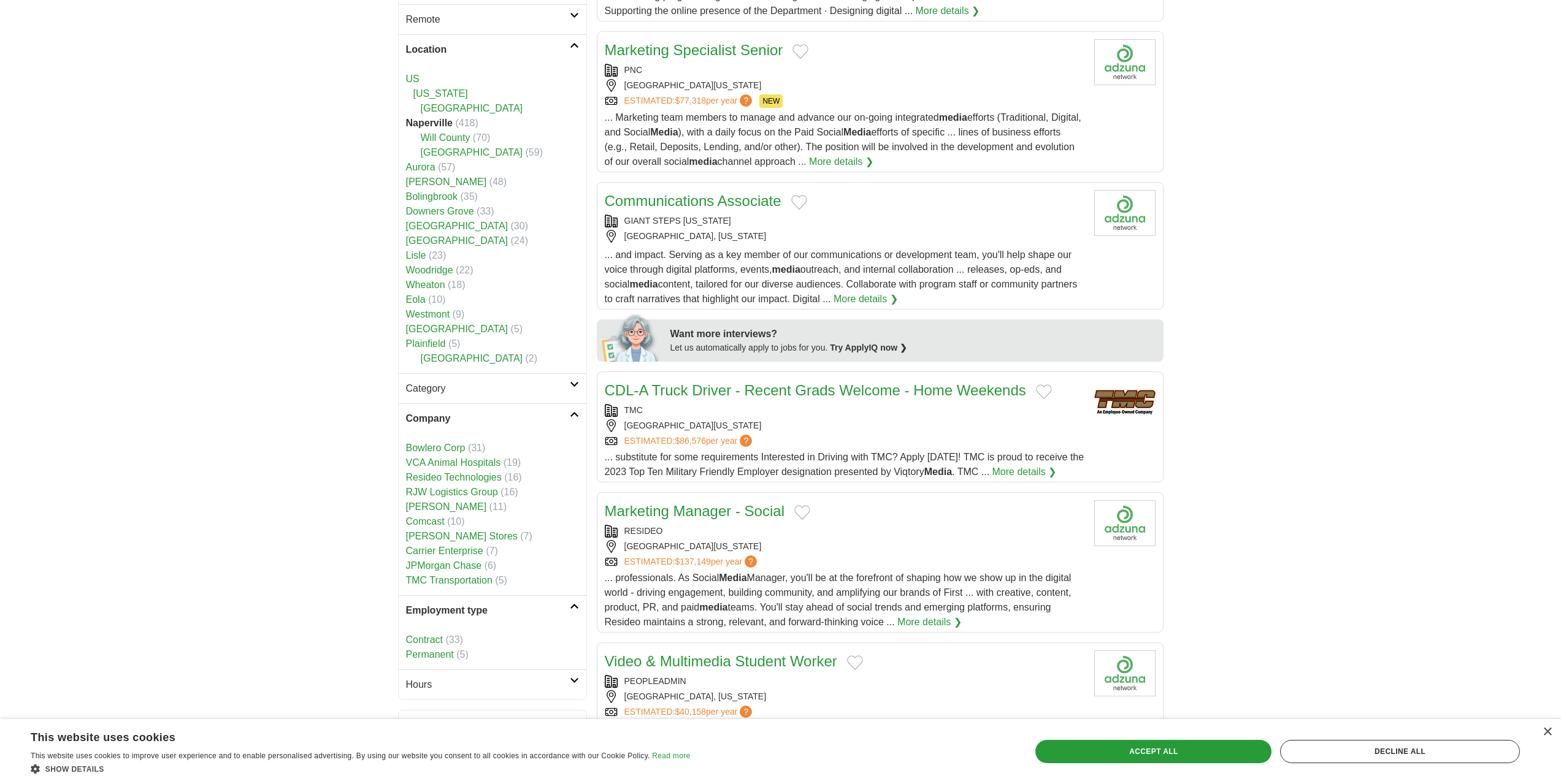
click at [501, 421] on h2 "Company" at bounding box center [488, 418] width 164 height 15
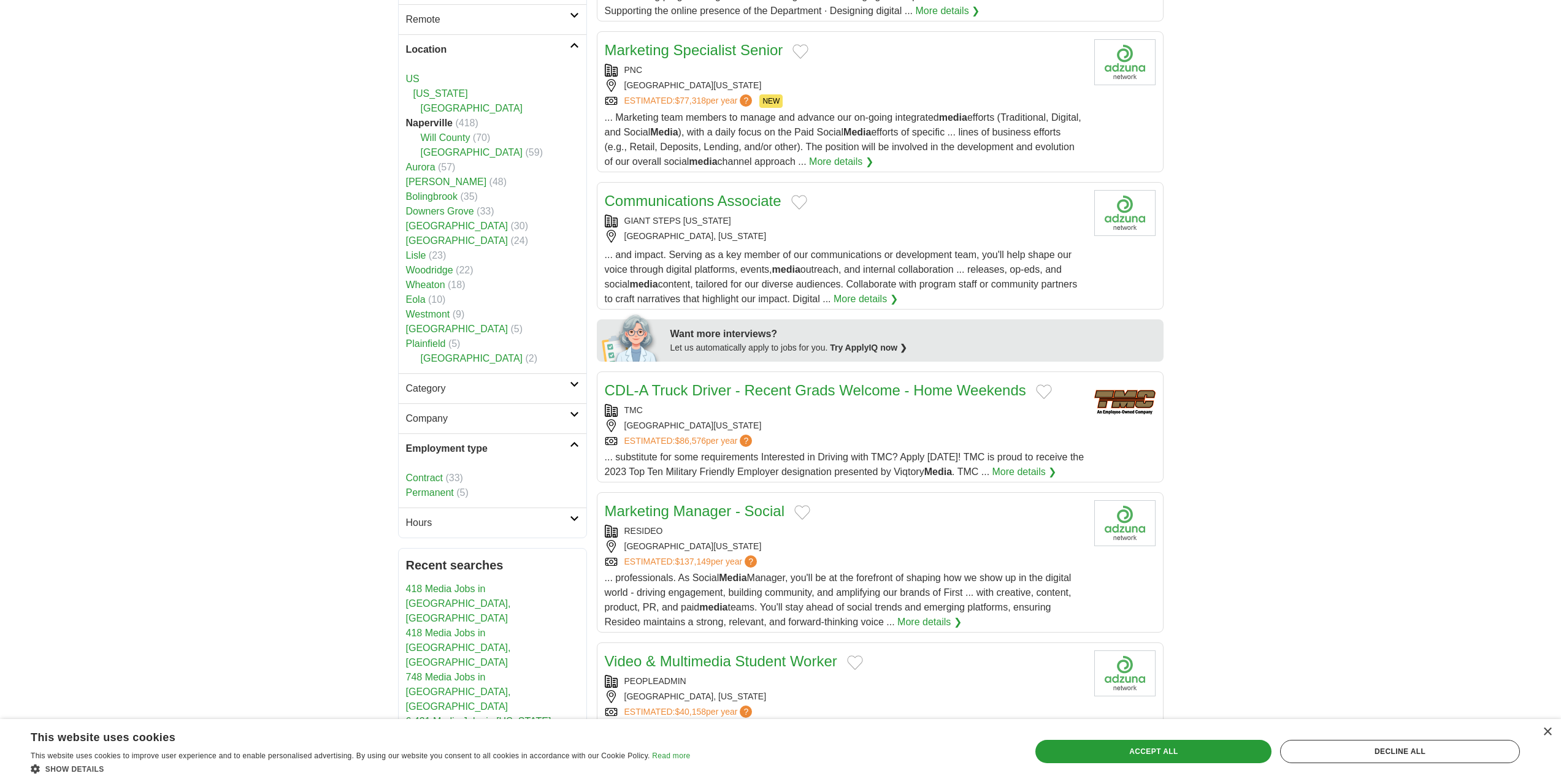
click at [524, 445] on h2 "Employment type" at bounding box center [488, 448] width 164 height 15
click at [535, 473] on h2 "Hours" at bounding box center [488, 479] width 164 height 15
click at [440, 505] on link "Full time" at bounding box center [425, 508] width 37 height 10
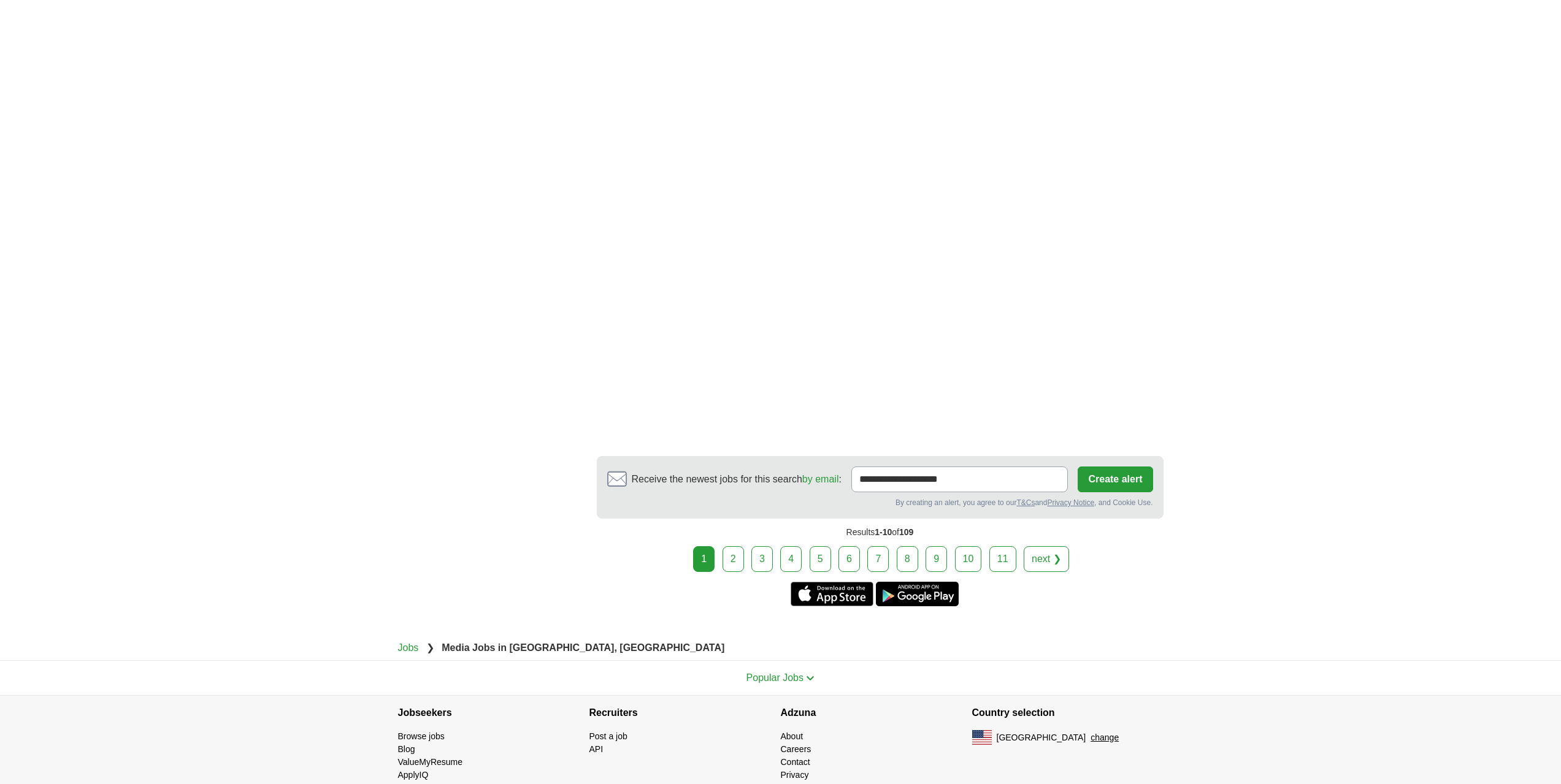
scroll to position [2146, 0]
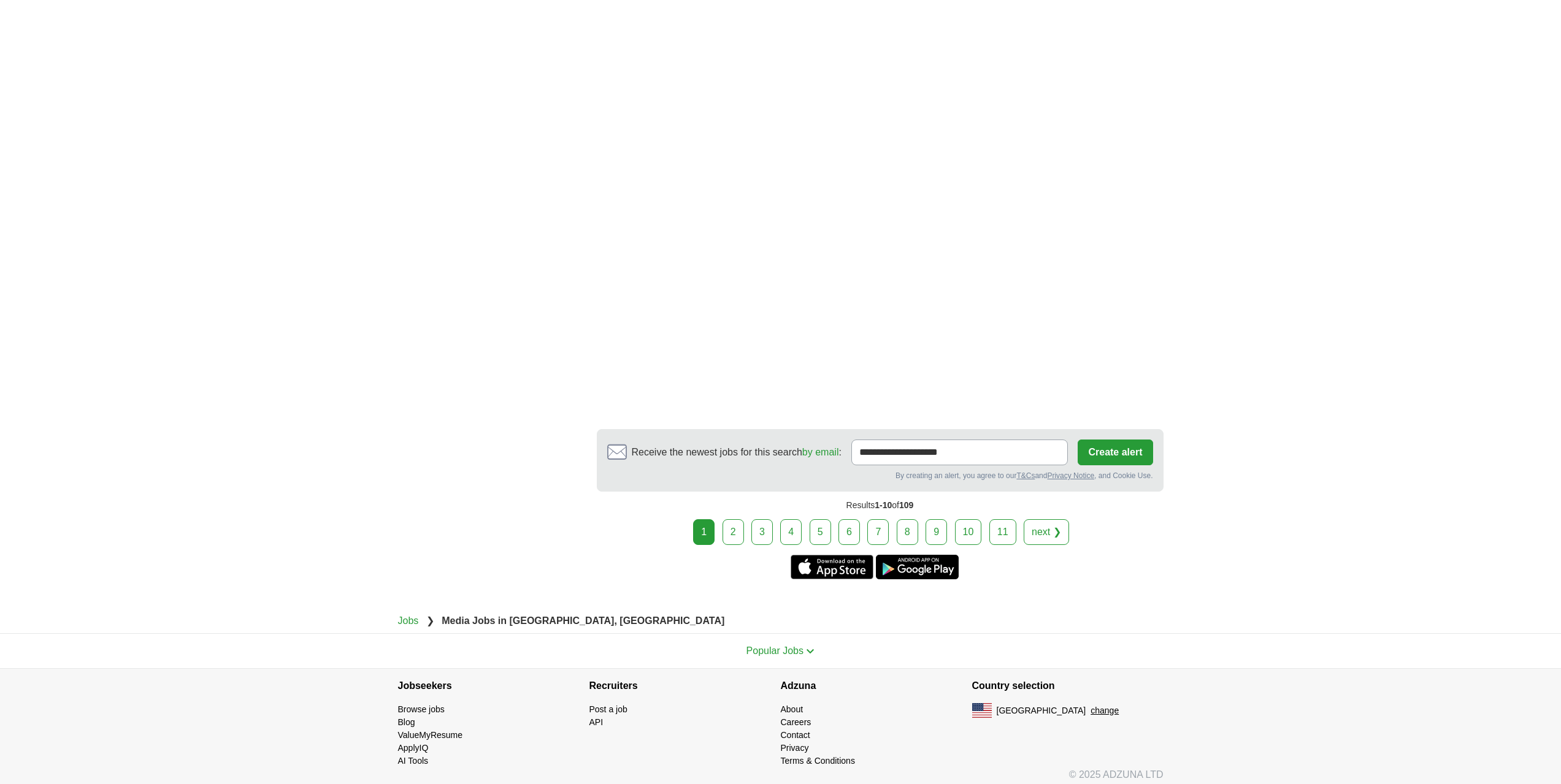
click at [736, 527] on link "2" at bounding box center [733, 532] width 22 height 26
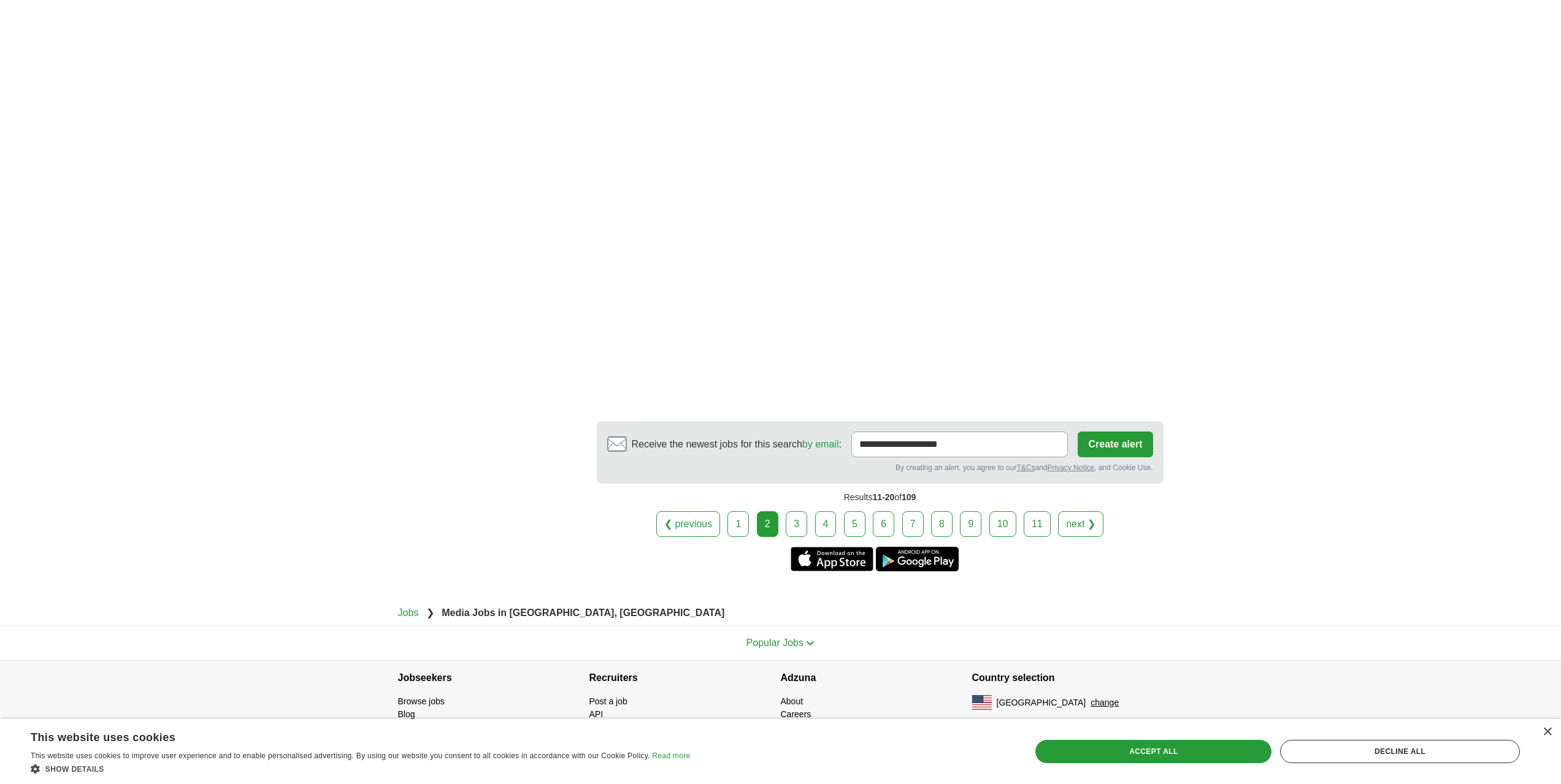
scroll to position [2095, 0]
click at [803, 527] on link "3" at bounding box center [796, 524] width 22 height 26
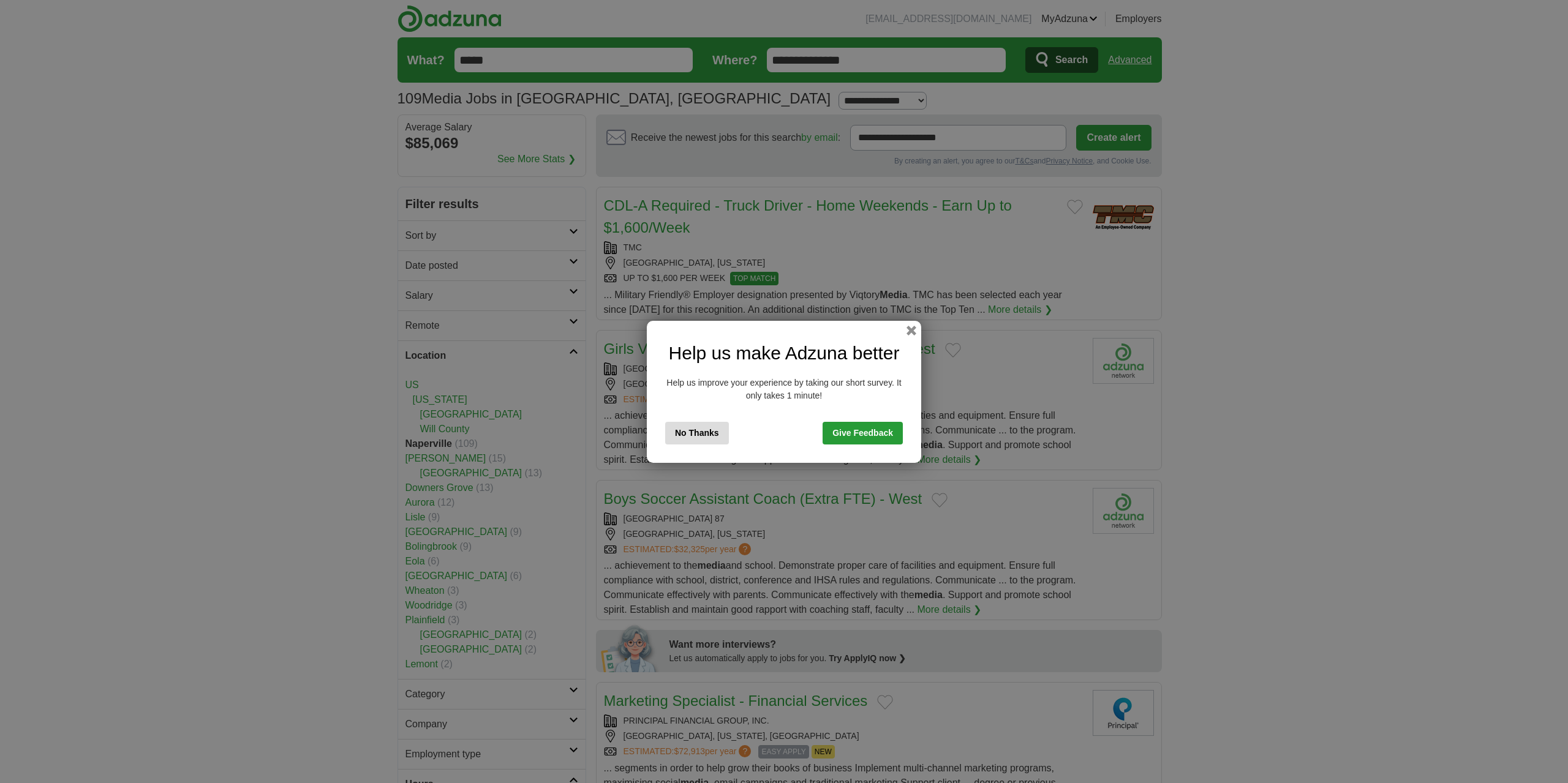
click at [687, 441] on button "No Thanks" at bounding box center [697, 434] width 64 height 23
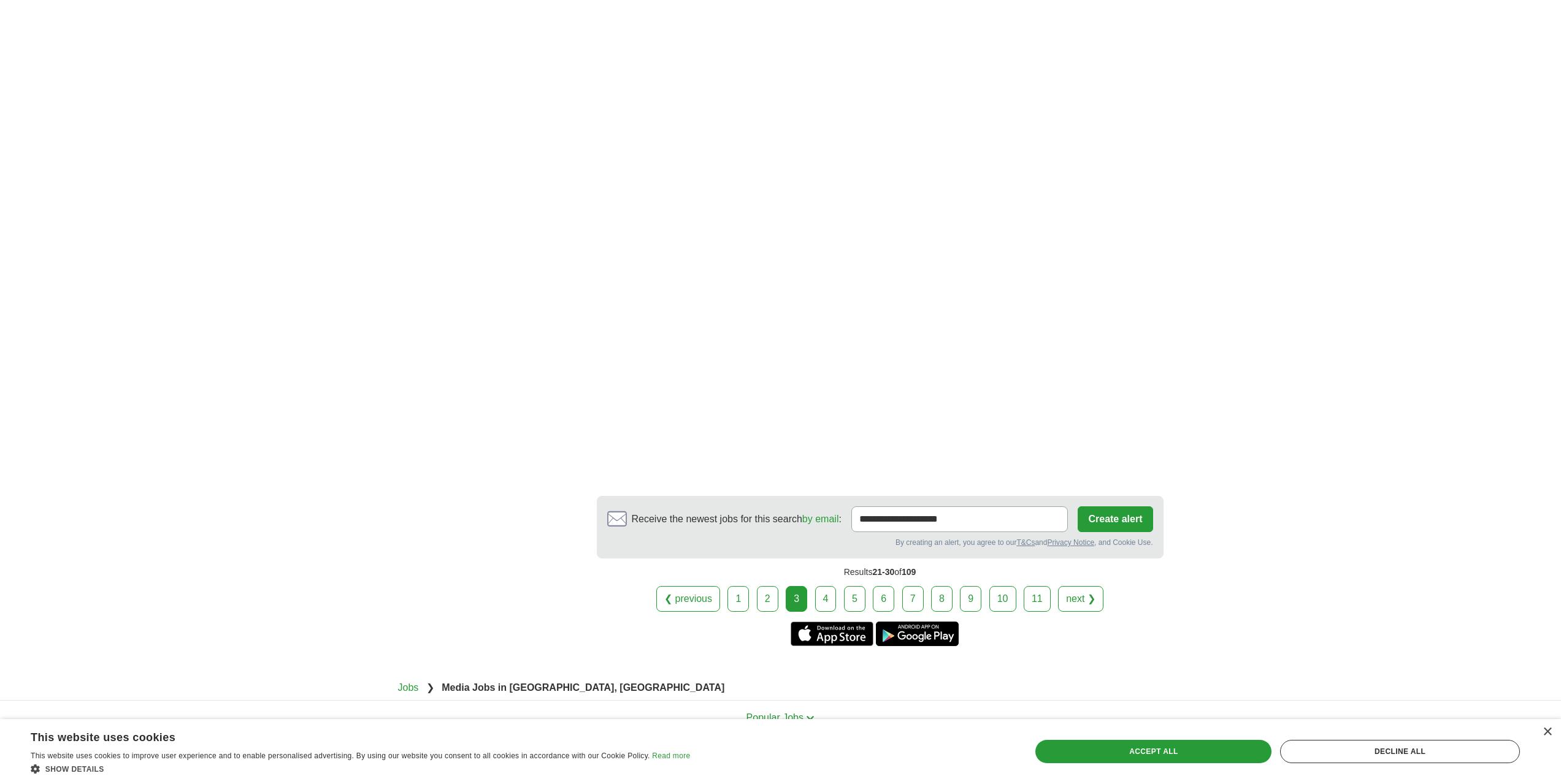
scroll to position [2132, 0]
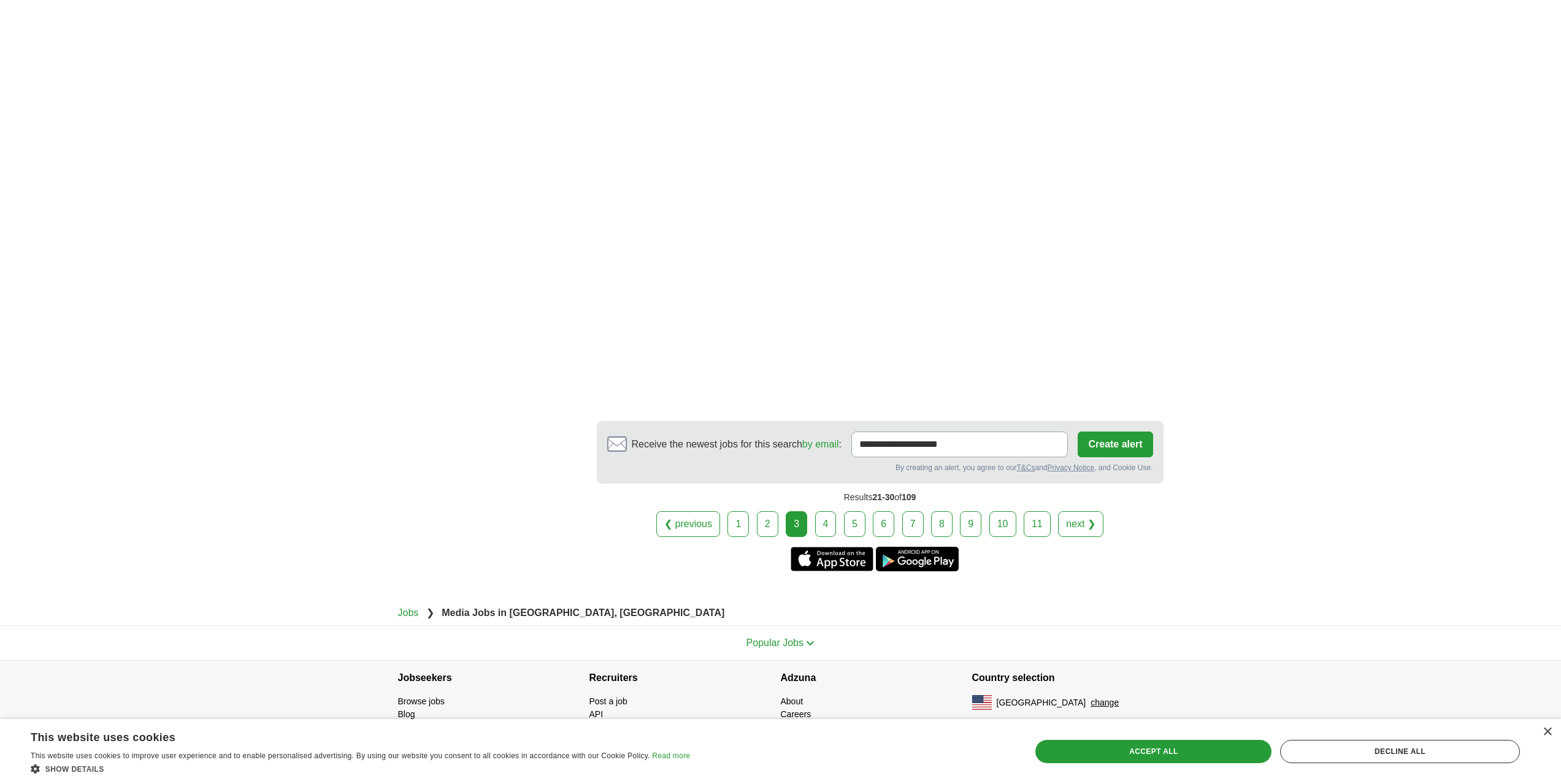
click at [825, 525] on link "4" at bounding box center [826, 524] width 22 height 26
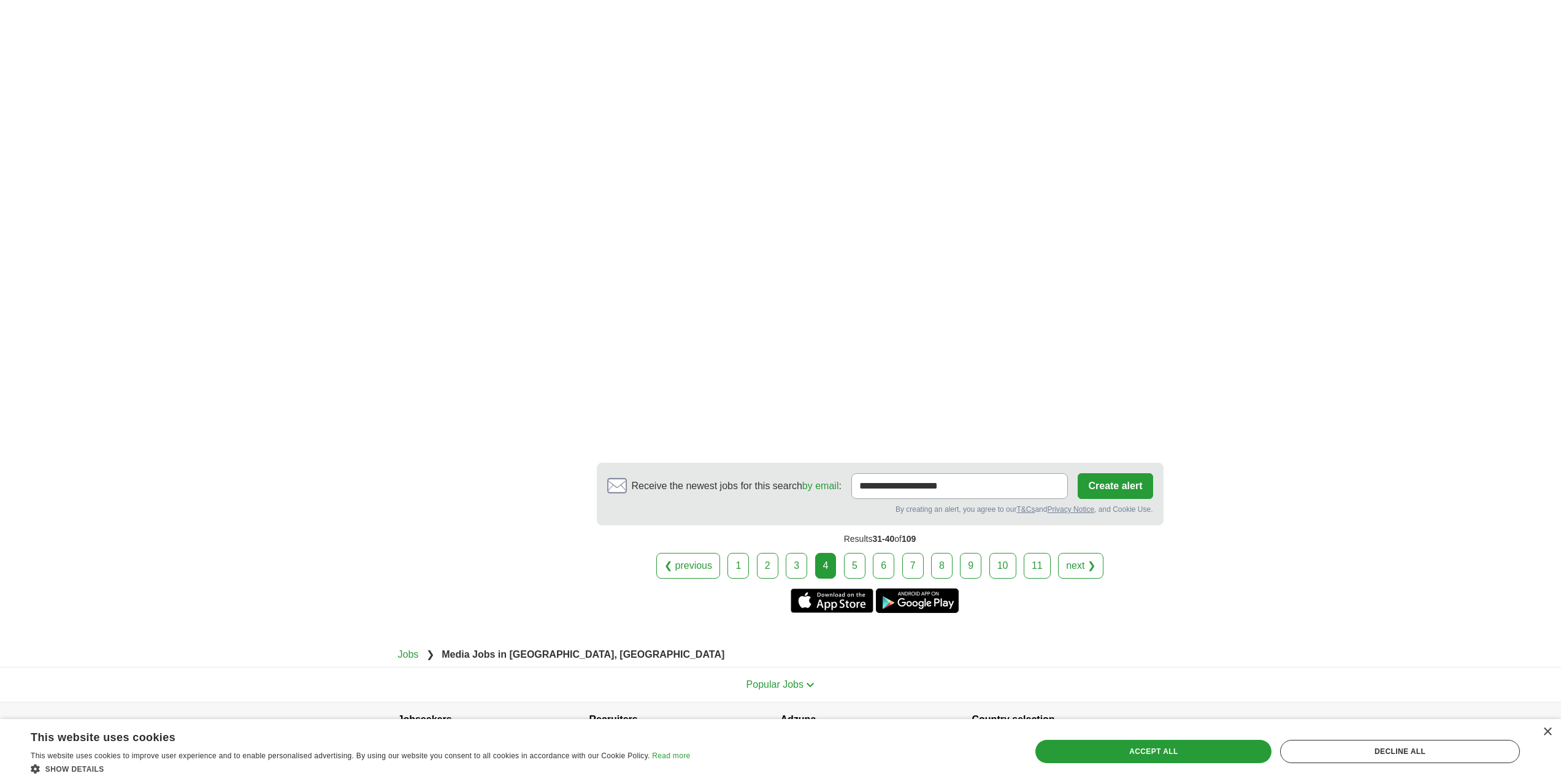
scroll to position [2079, 0]
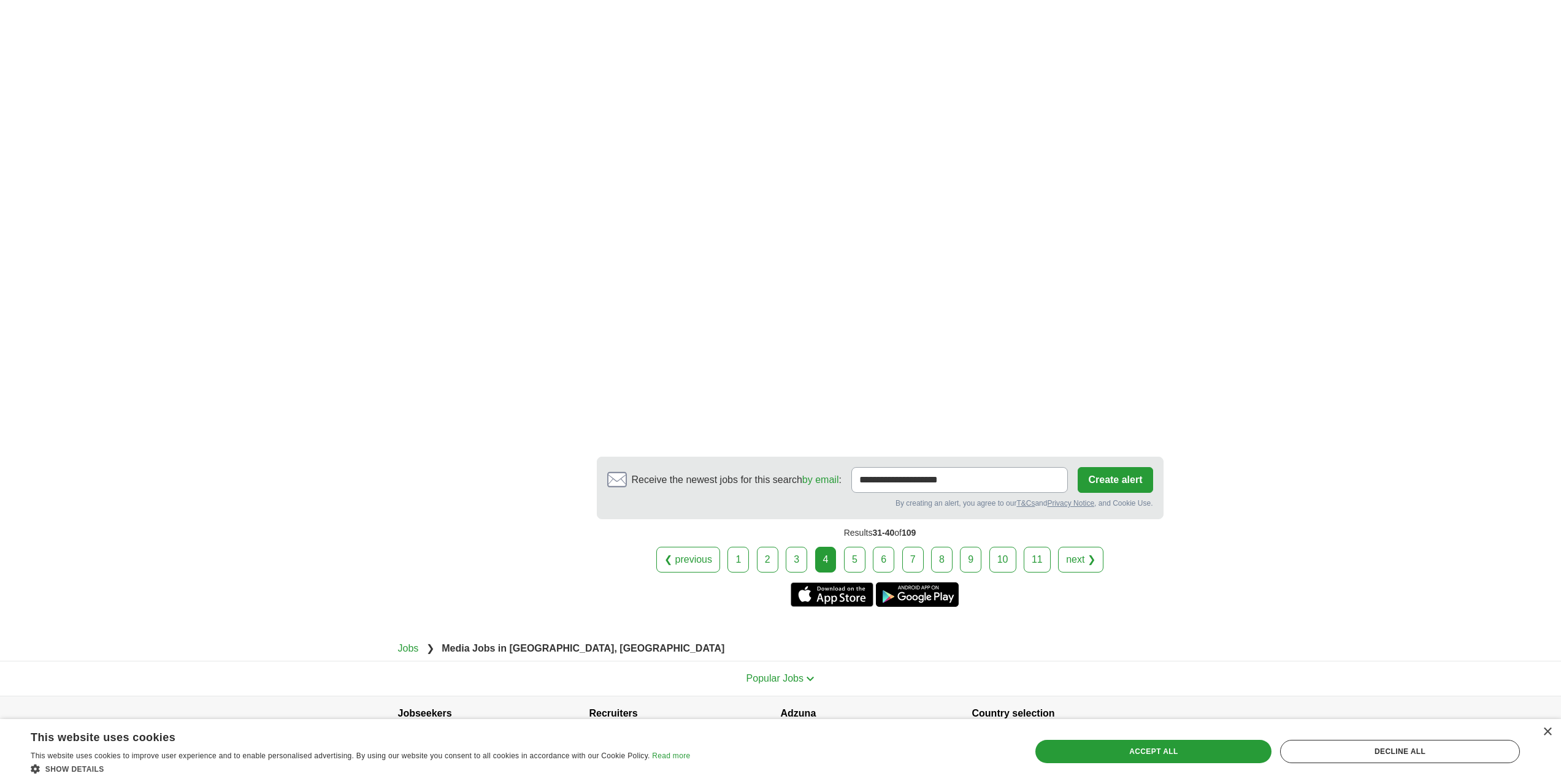
click at [864, 547] on link "5" at bounding box center [855, 560] width 22 height 26
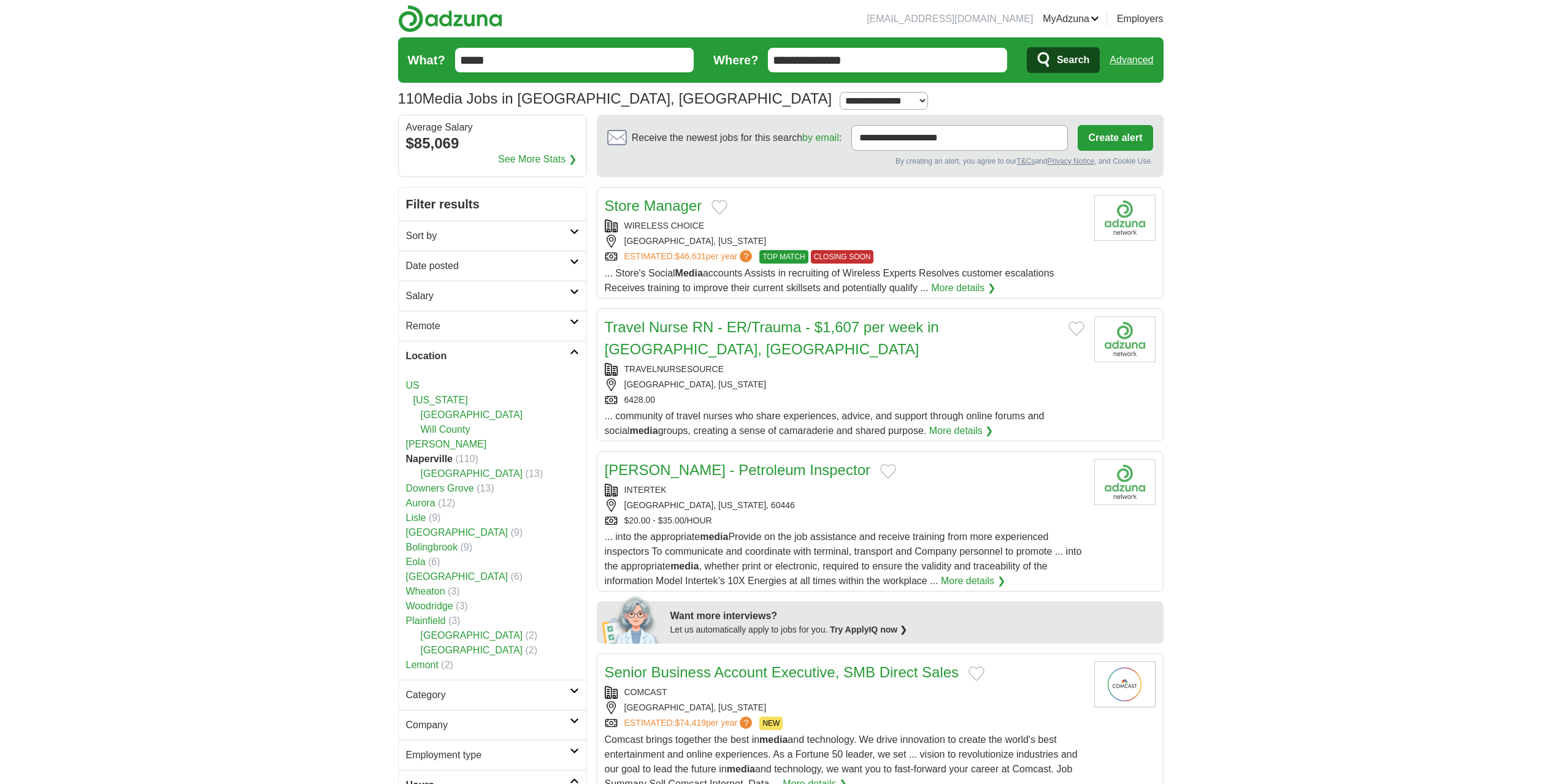
drag, startPoint x: 581, startPoint y: 63, endPoint x: 323, endPoint y: 41, distance: 258.9
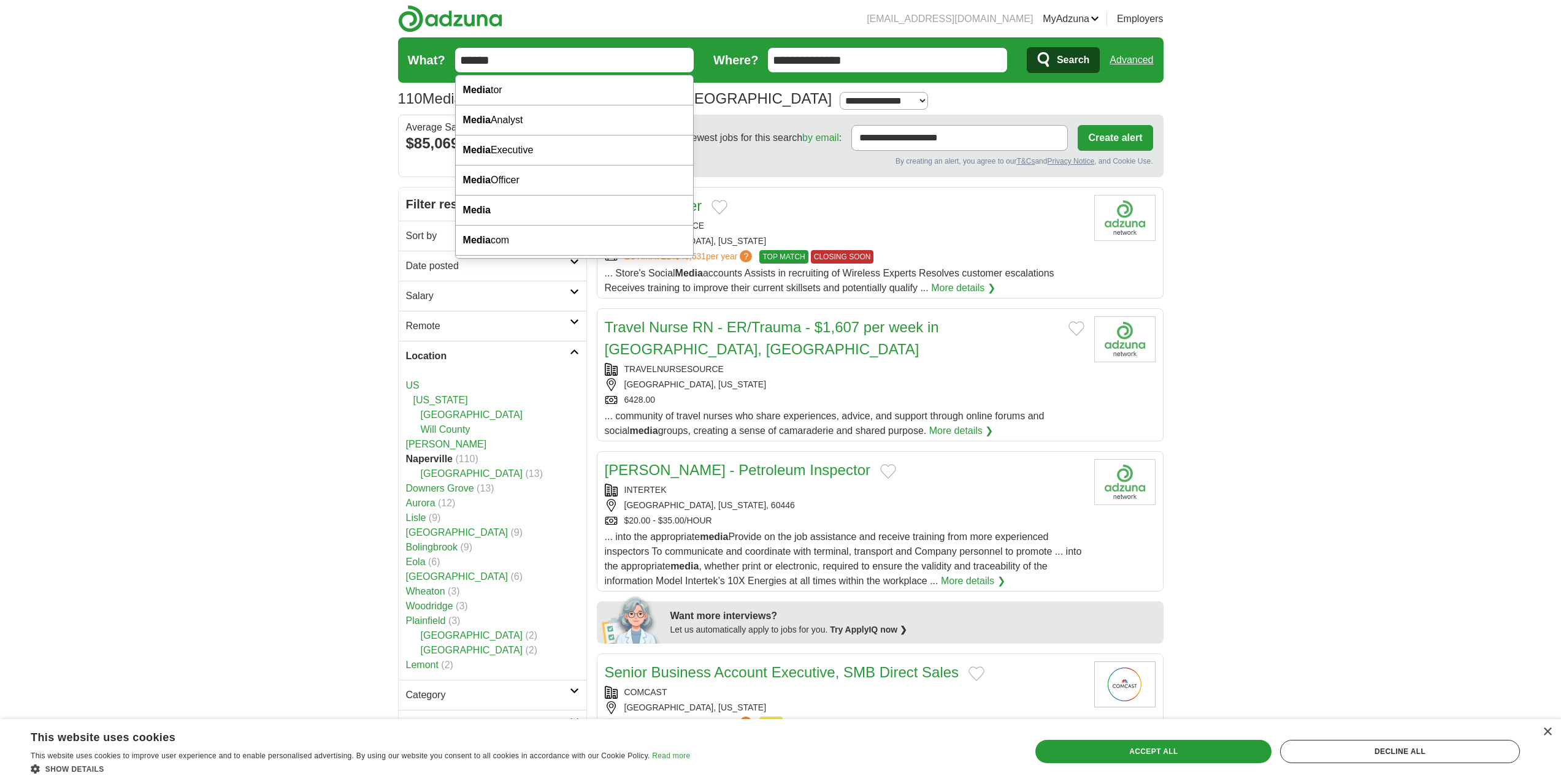
type input "******"
click at [1027, 47] on button "Search" at bounding box center [1063, 60] width 73 height 26
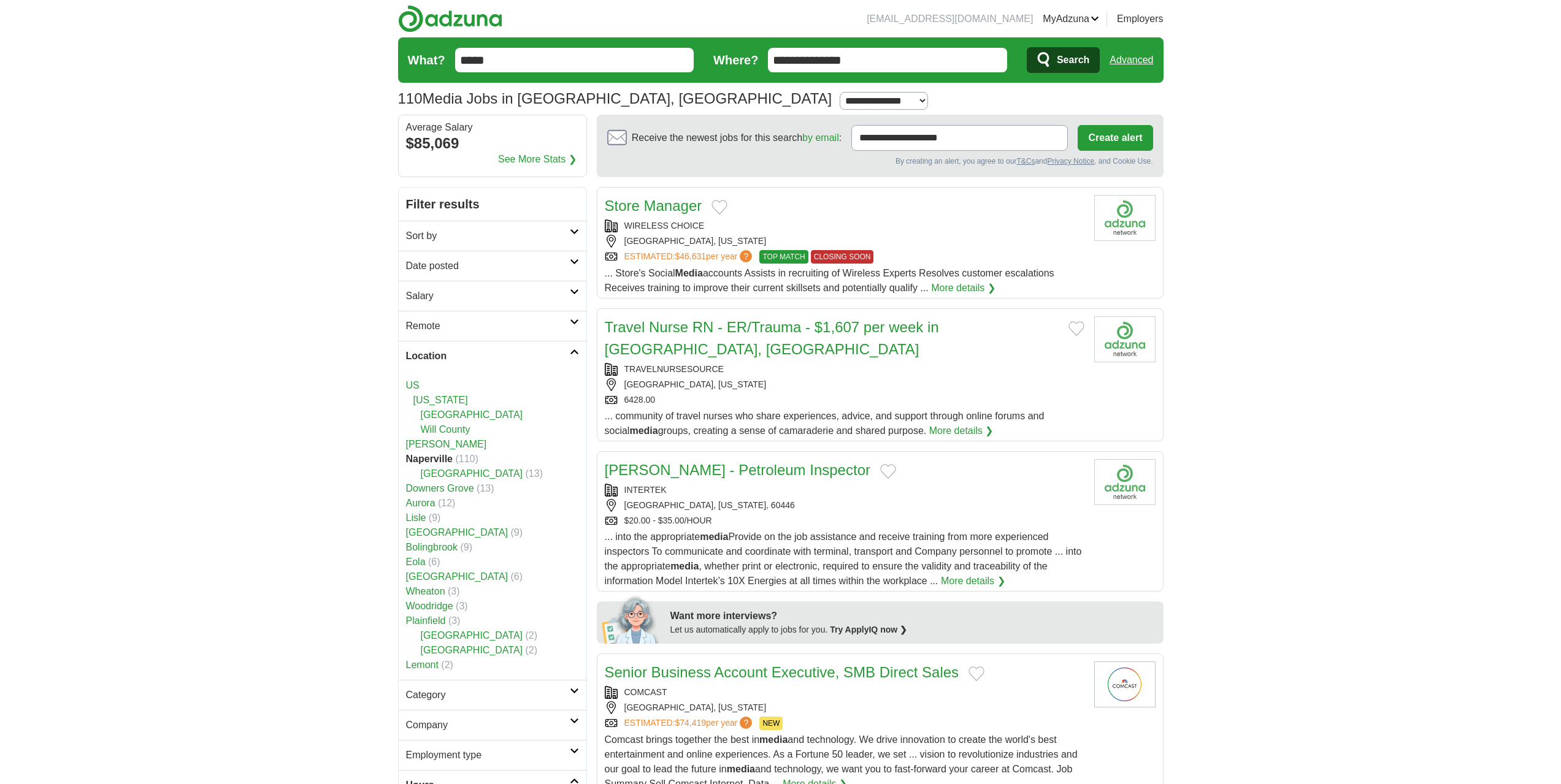
click at [421, 506] on link "Aurora" at bounding box center [421, 503] width 29 height 10
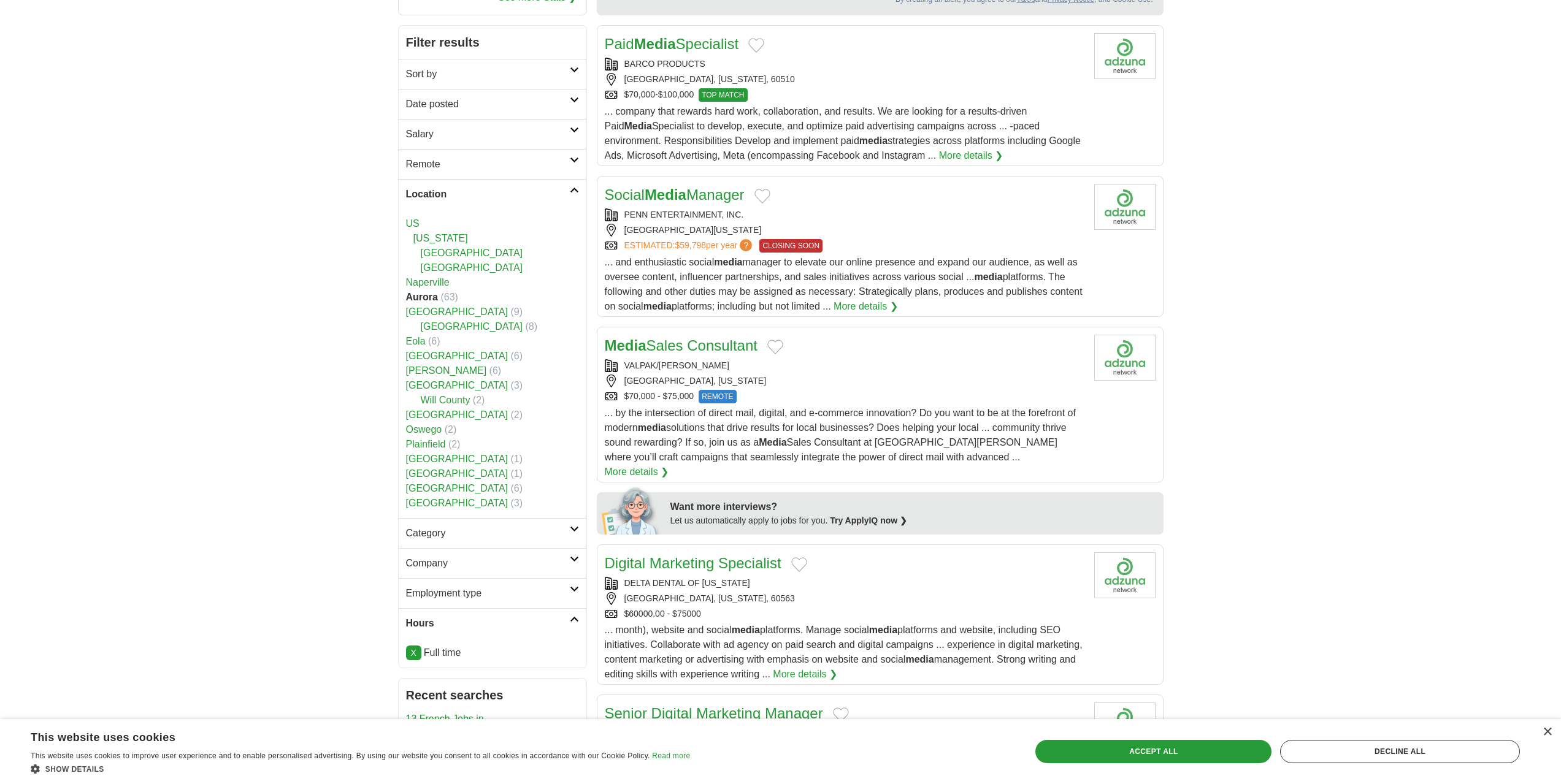
scroll to position [123, 0]
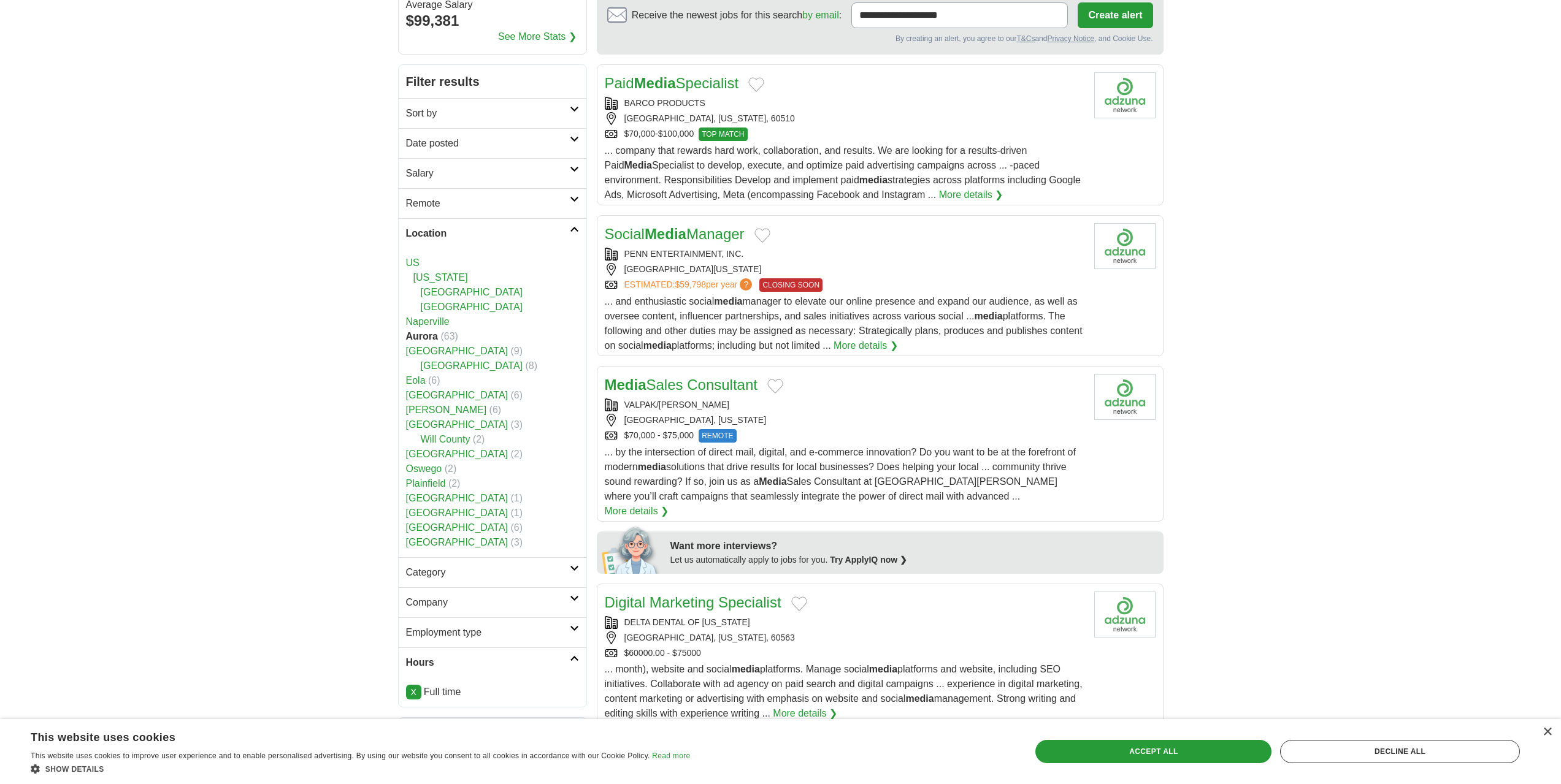
click at [426, 276] on link "[US_STATE]" at bounding box center [440, 277] width 54 height 10
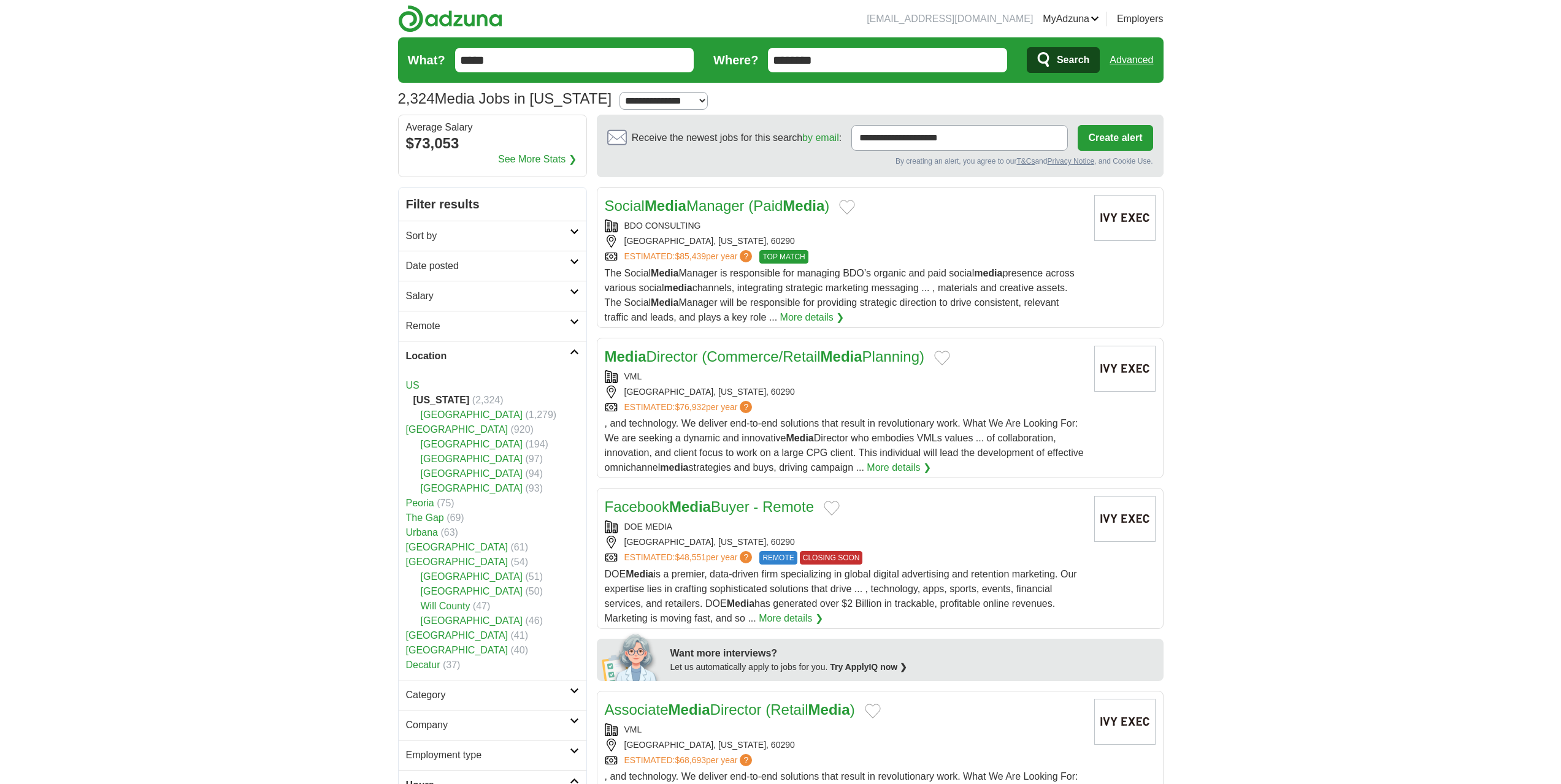
click at [429, 430] on link "[GEOGRAPHIC_DATA]" at bounding box center [457, 430] width 102 height 10
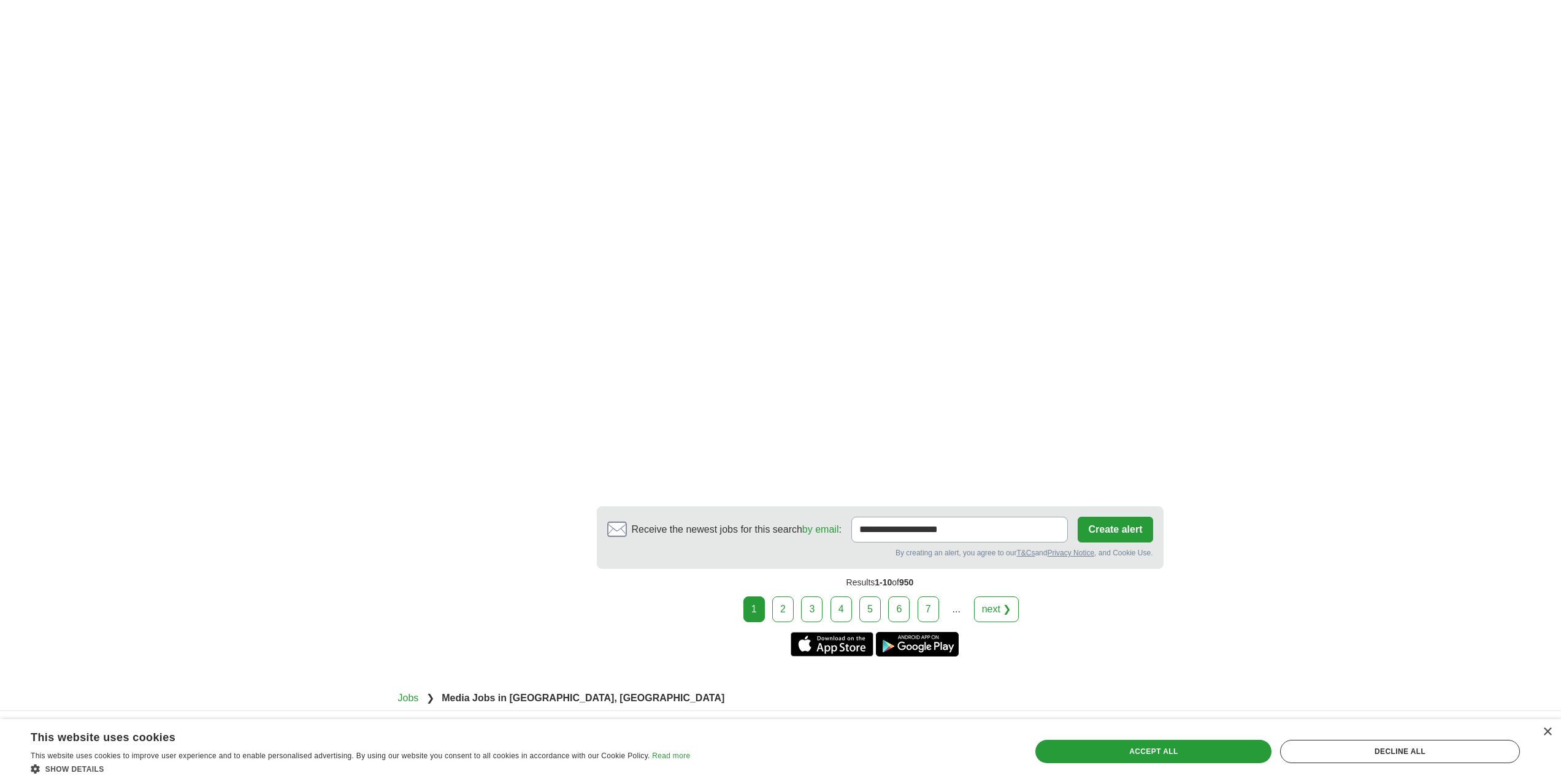
scroll to position [2207, 0]
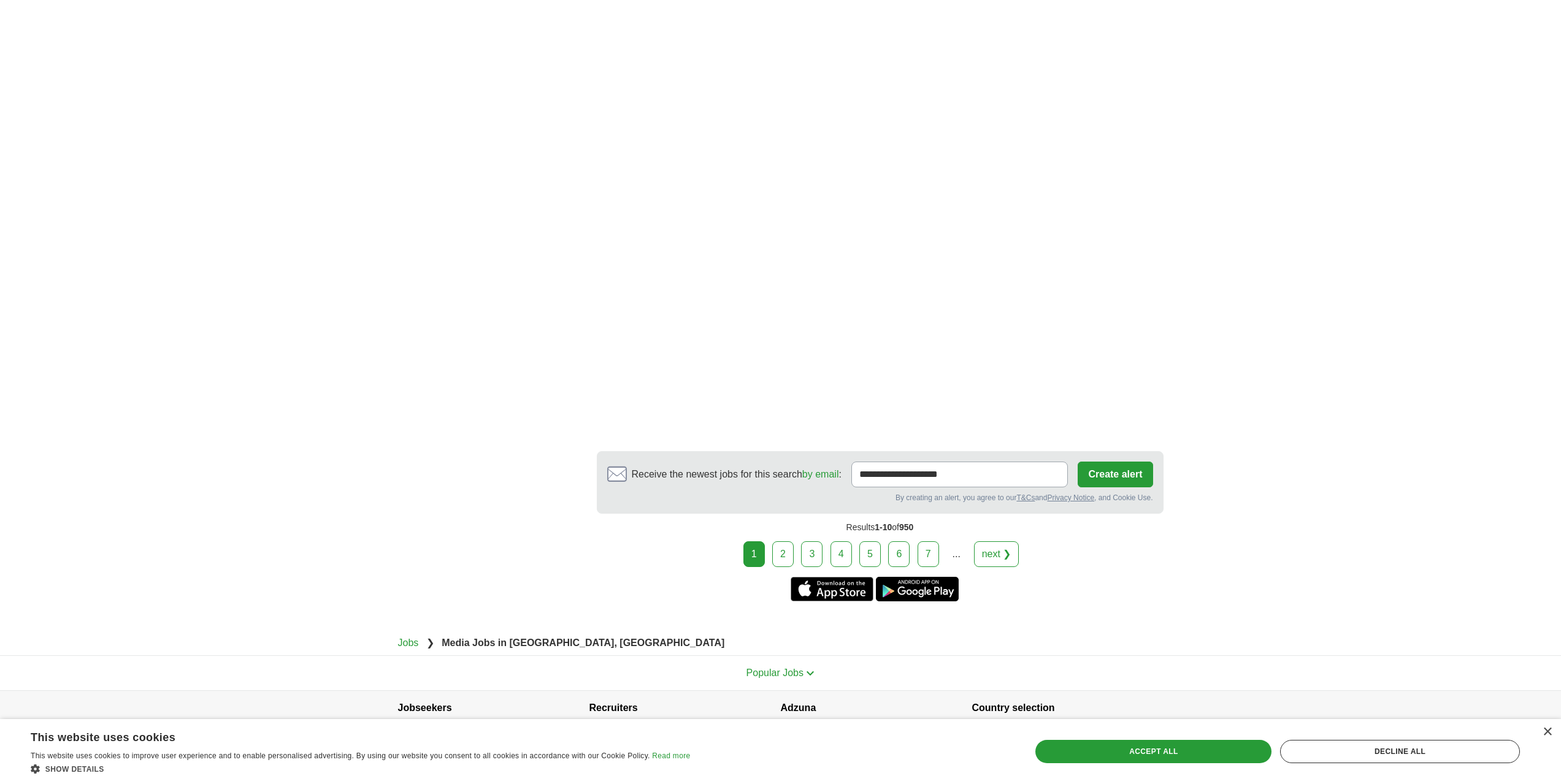
click at [779, 564] on link "2" at bounding box center [783, 554] width 22 height 26
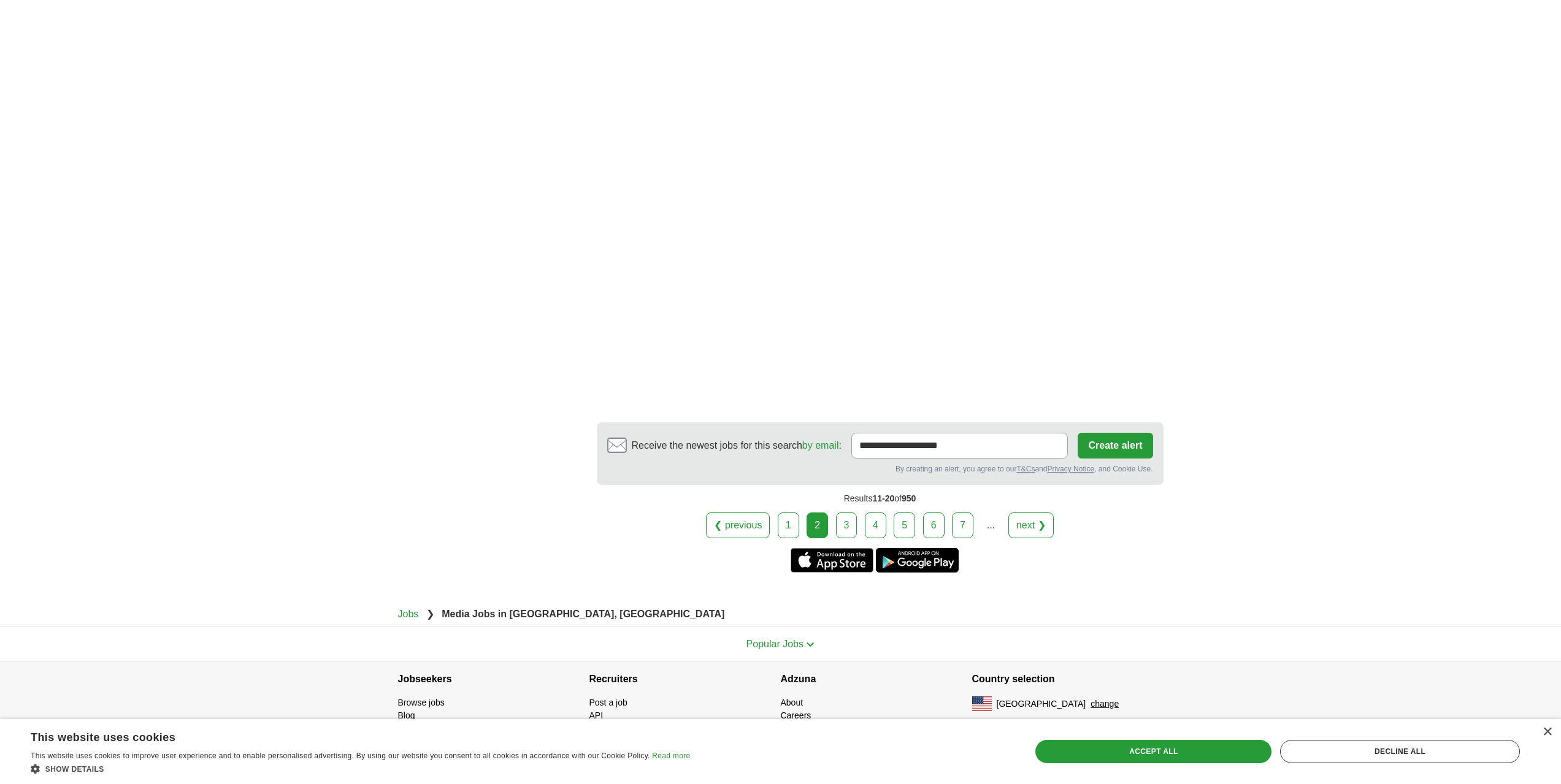
click at [842, 520] on link "3" at bounding box center [847, 525] width 22 height 26
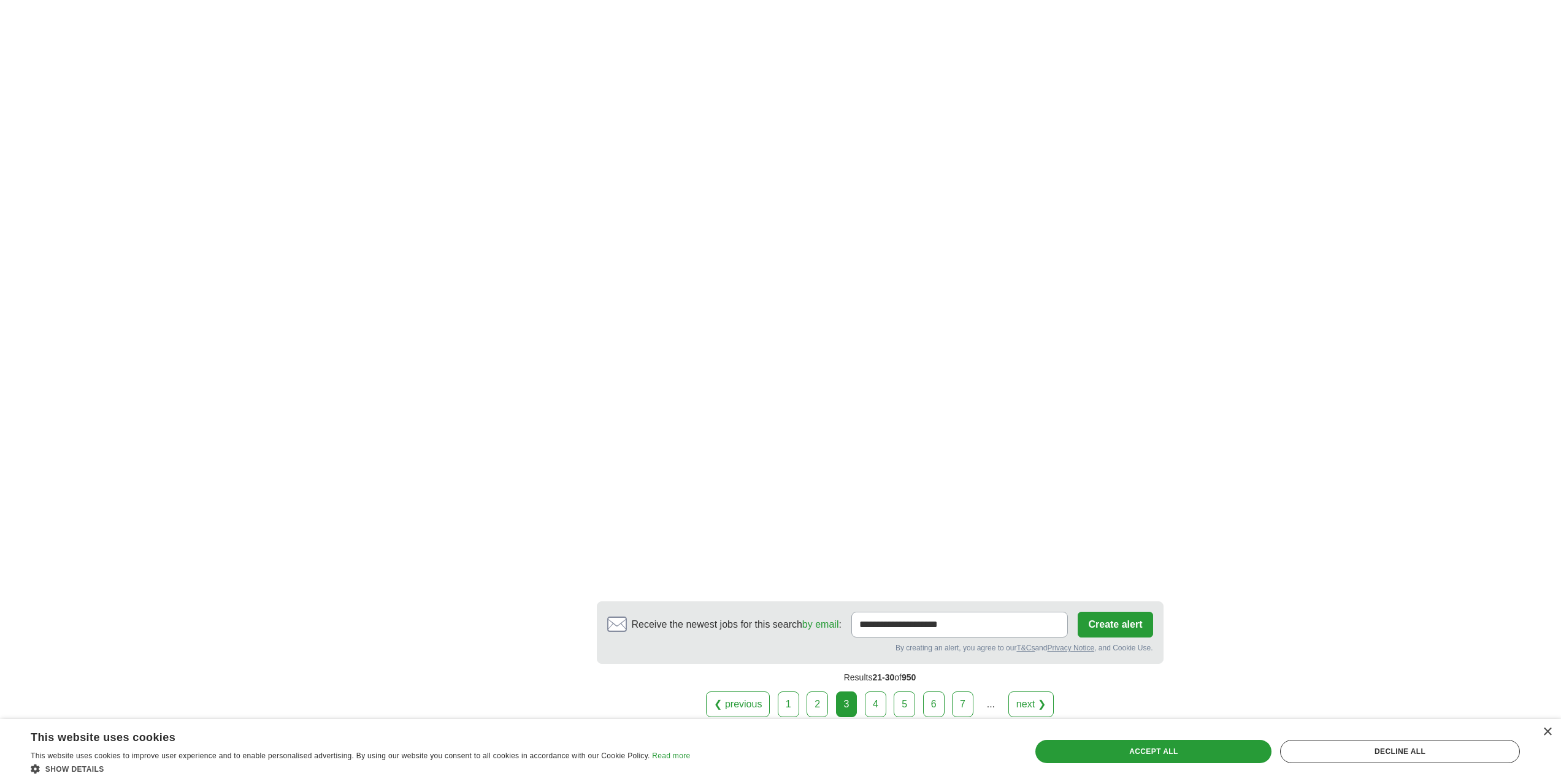
scroll to position [2060, 0]
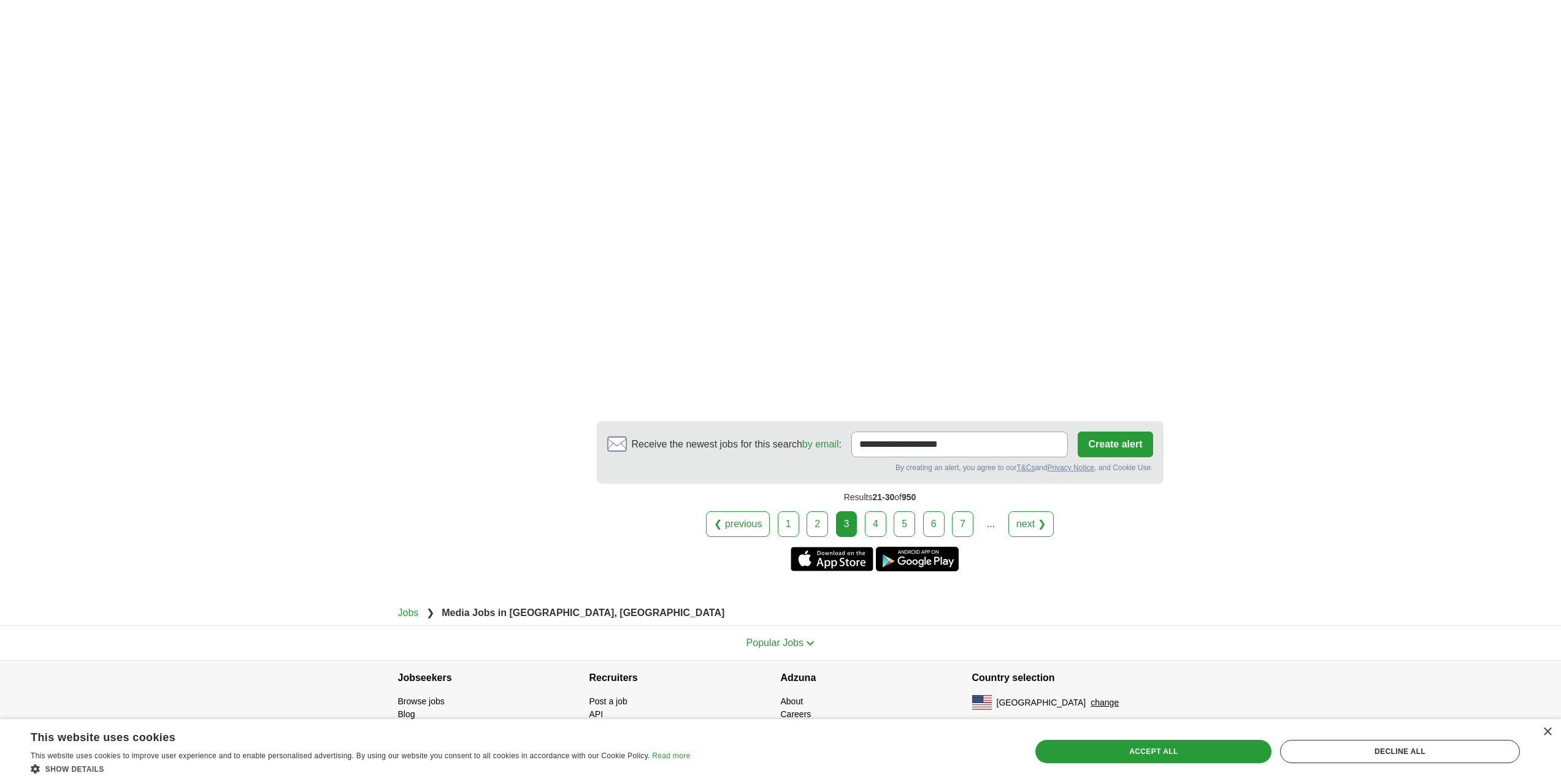
click at [869, 523] on link "4" at bounding box center [876, 524] width 22 height 26
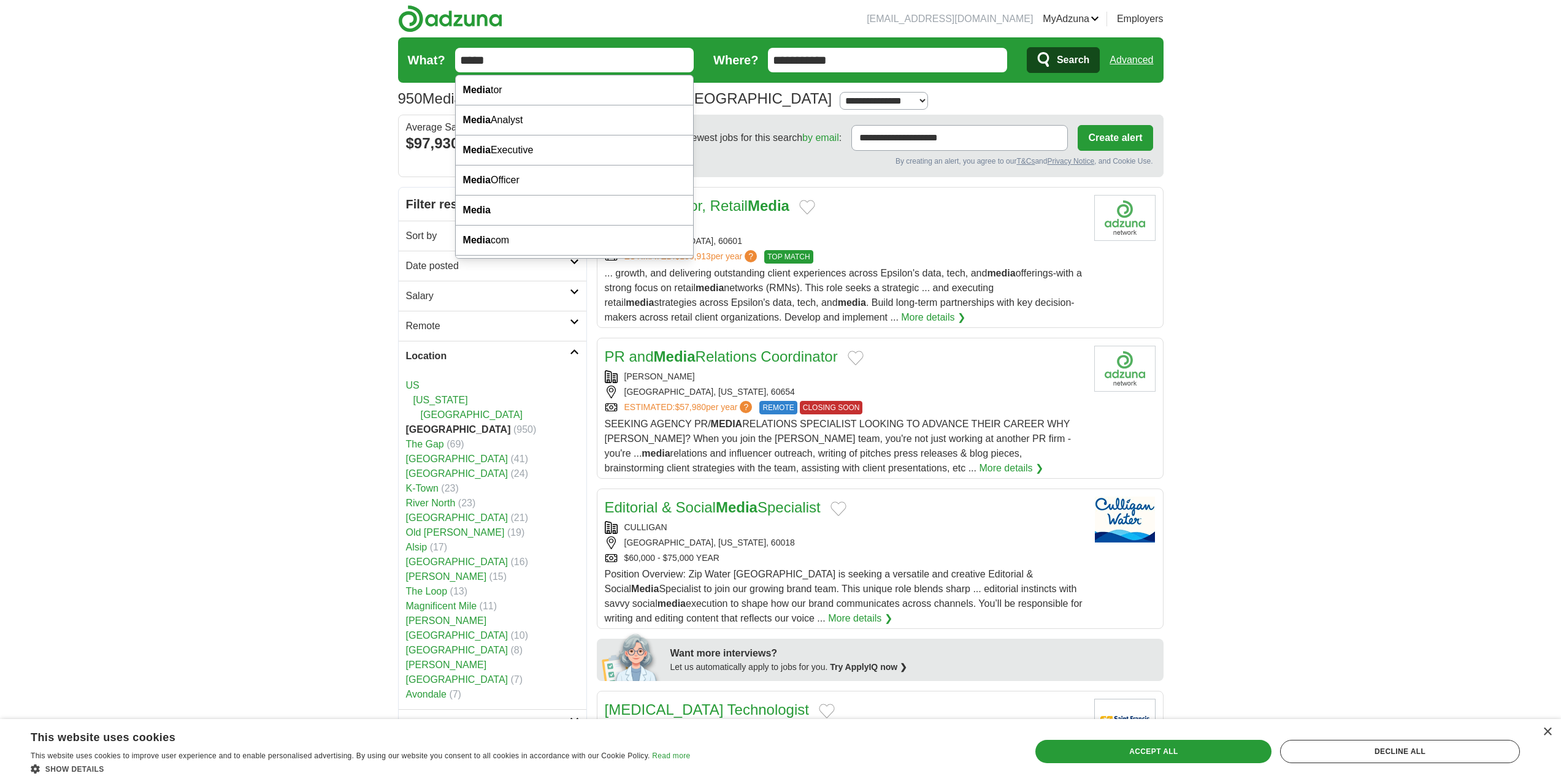
drag, startPoint x: 621, startPoint y: 61, endPoint x: 335, endPoint y: 70, distance: 286.1
type input "******"
click at [1027, 47] on button "Search" at bounding box center [1063, 60] width 73 height 26
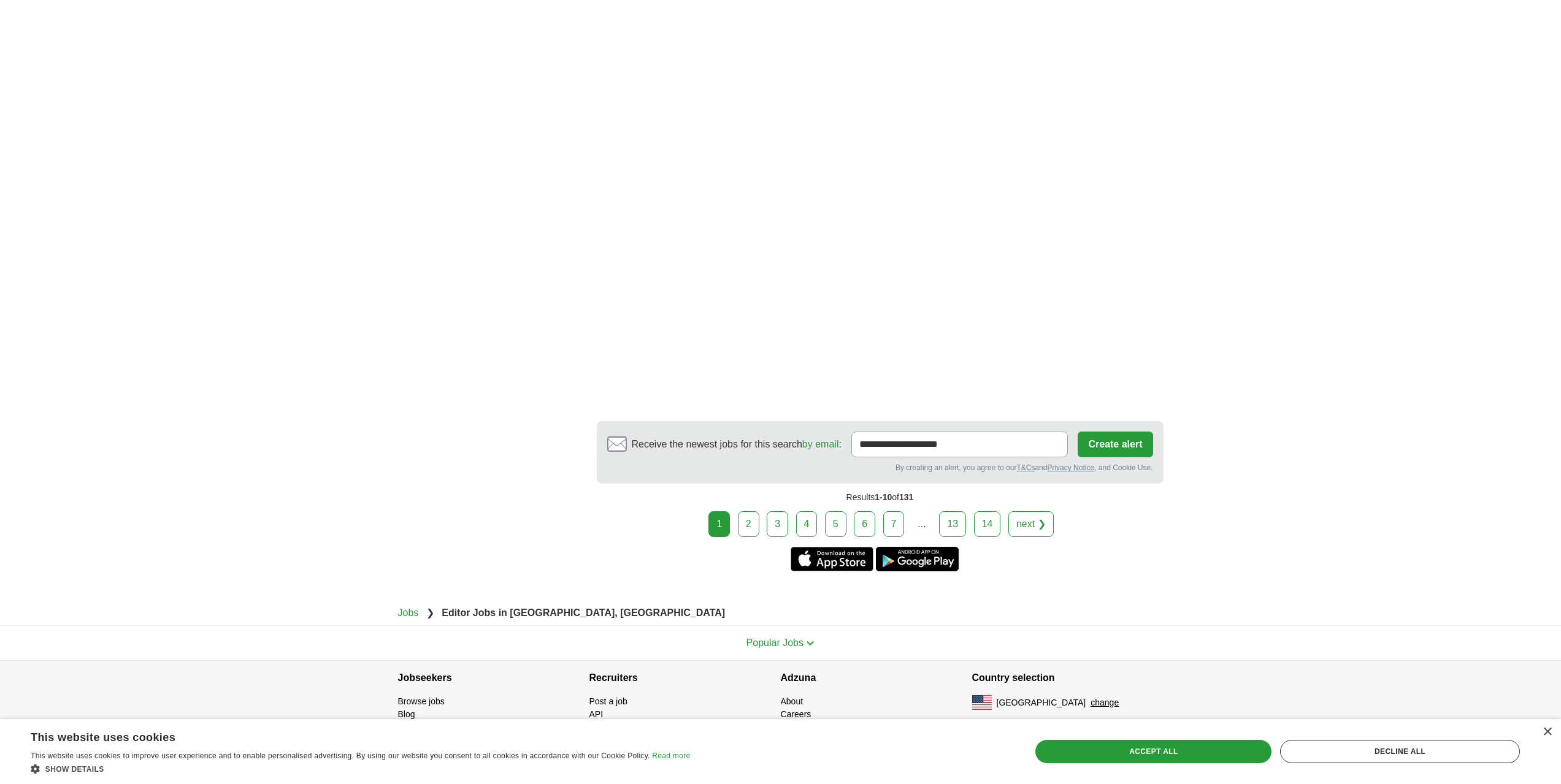
scroll to position [2048, 0]
click at [751, 527] on link "2" at bounding box center [749, 524] width 22 height 26
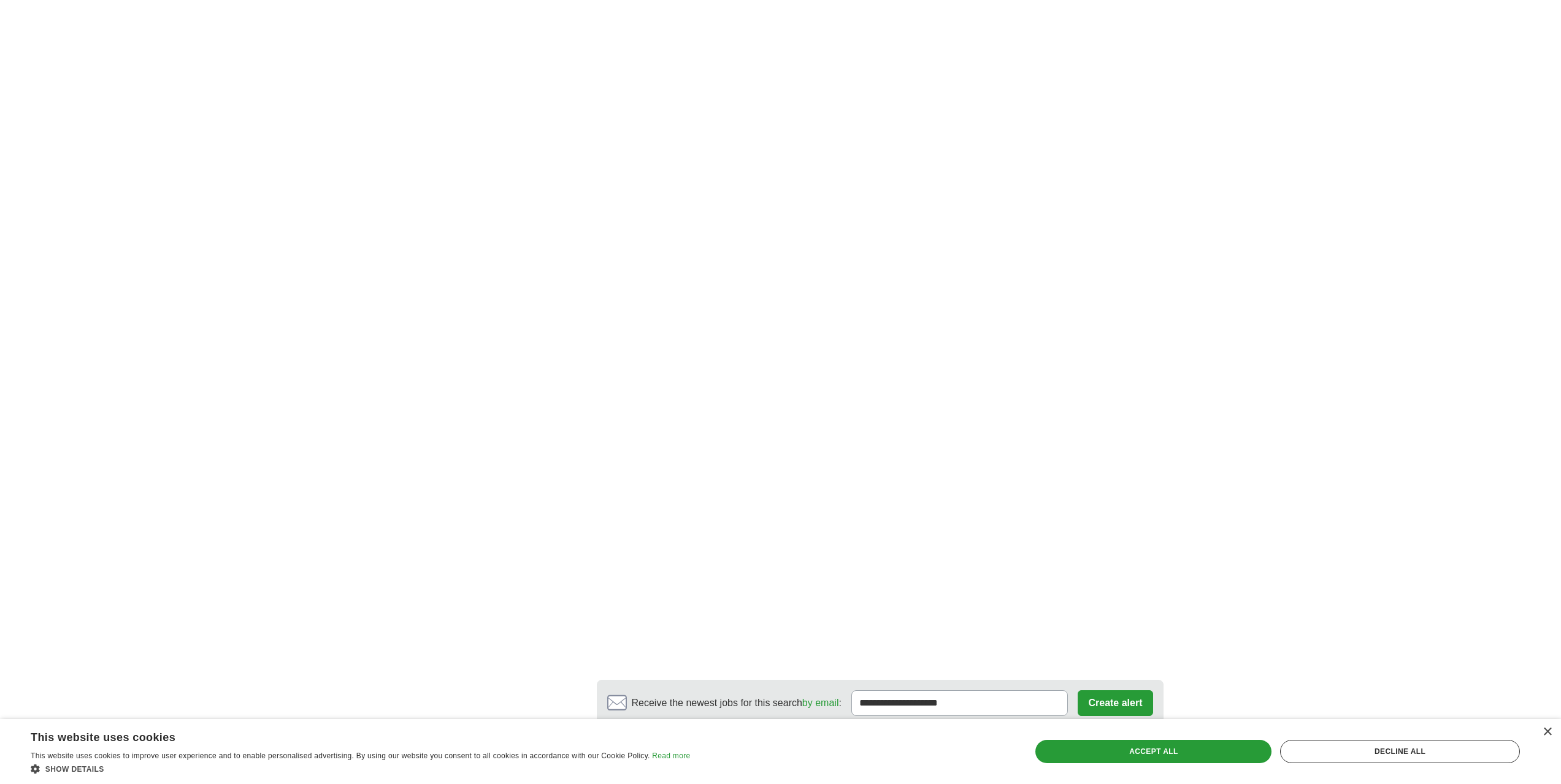
scroll to position [1962, 0]
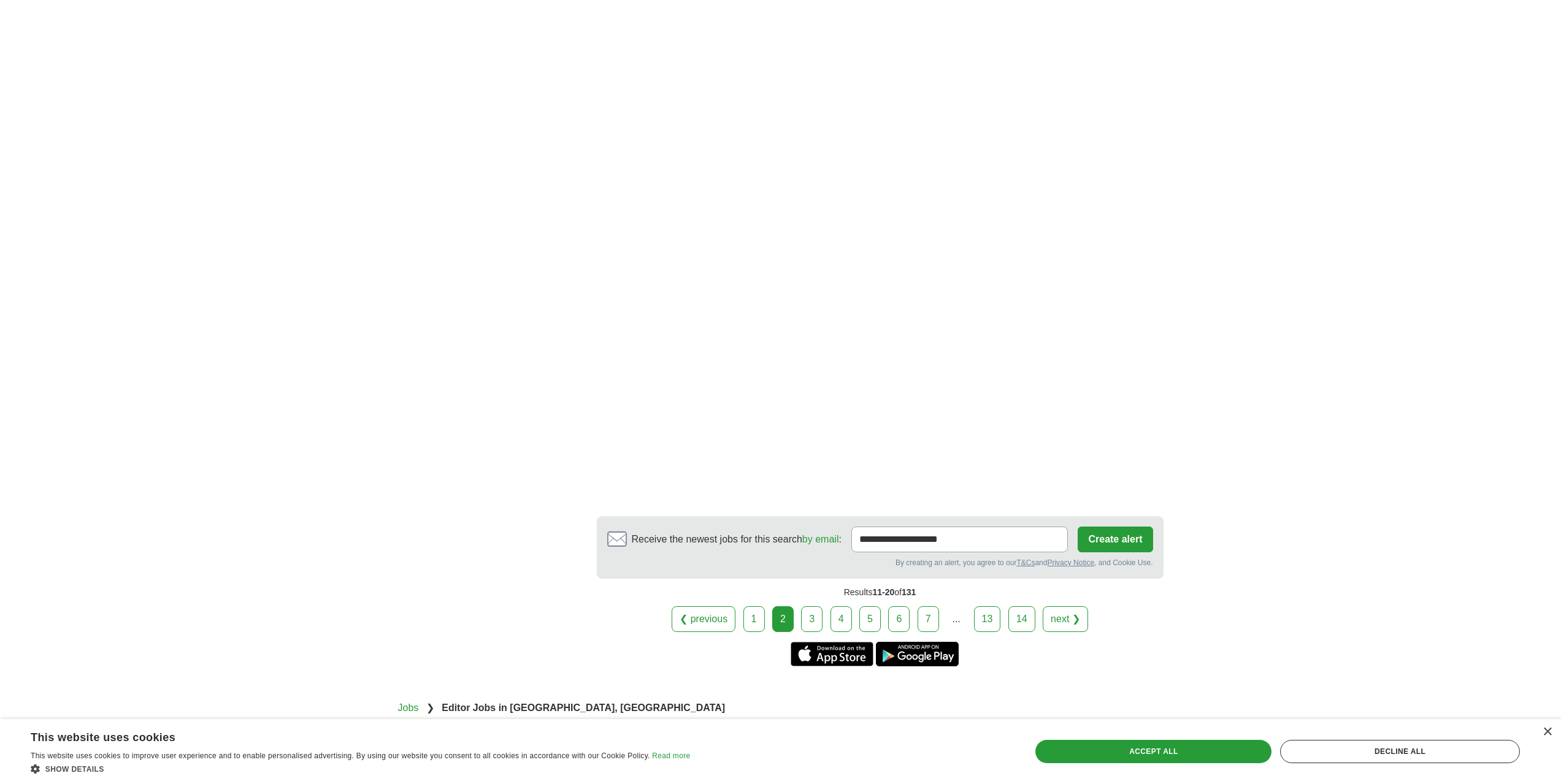
click at [805, 632] on link "3" at bounding box center [812, 619] width 22 height 26
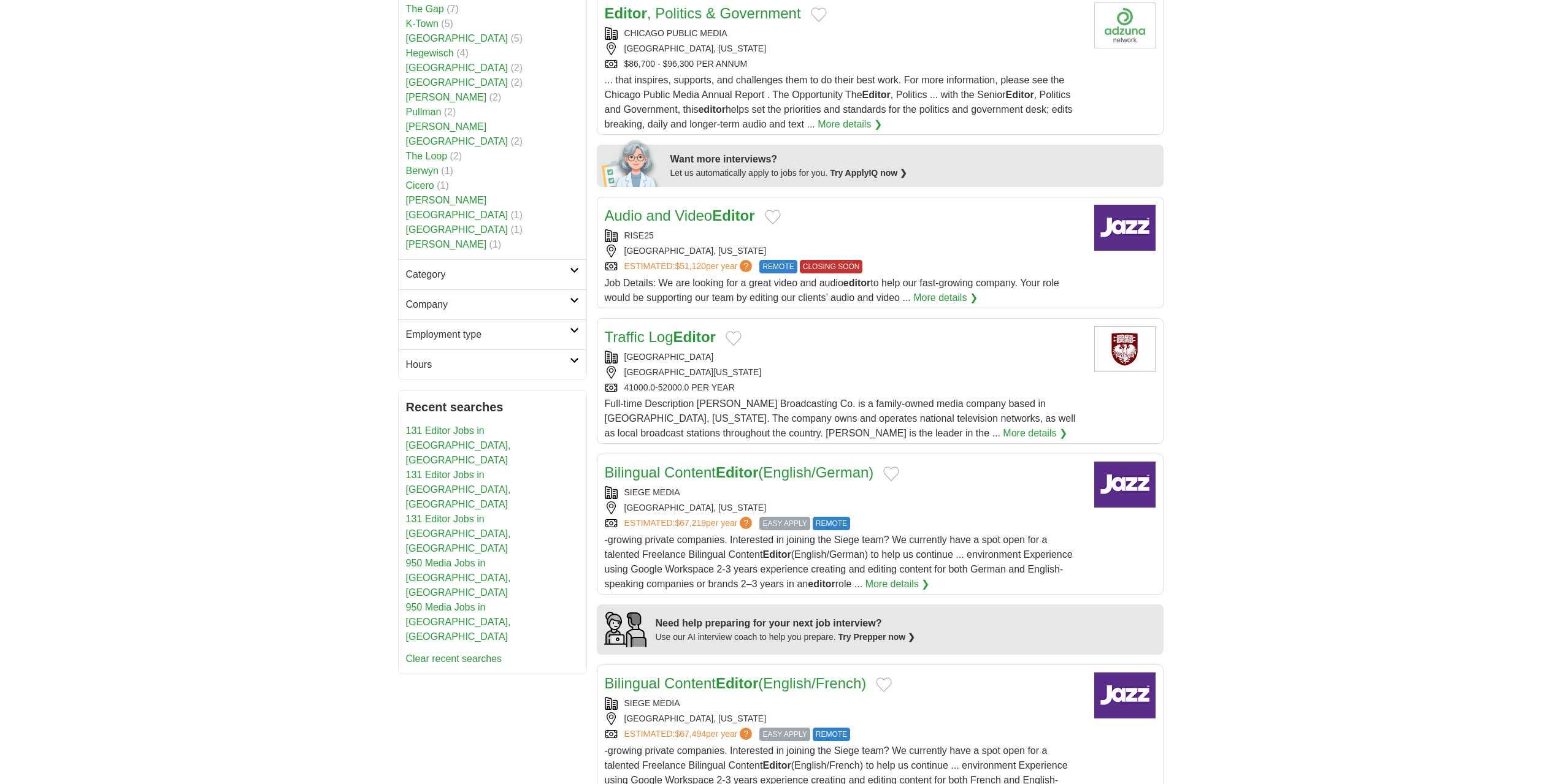
scroll to position [418, 0]
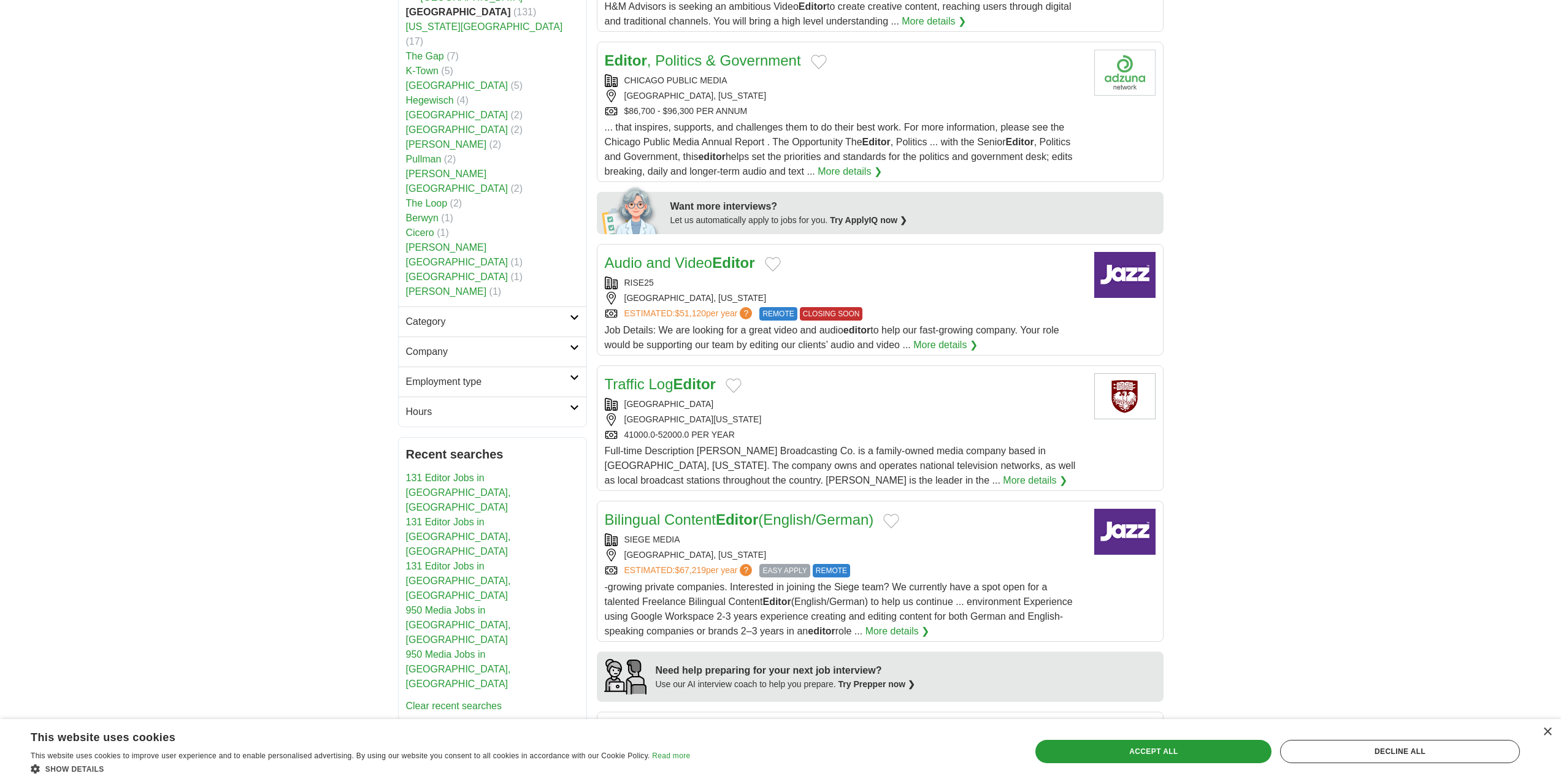
click at [692, 386] on strong "Editor" at bounding box center [695, 384] width 42 height 17
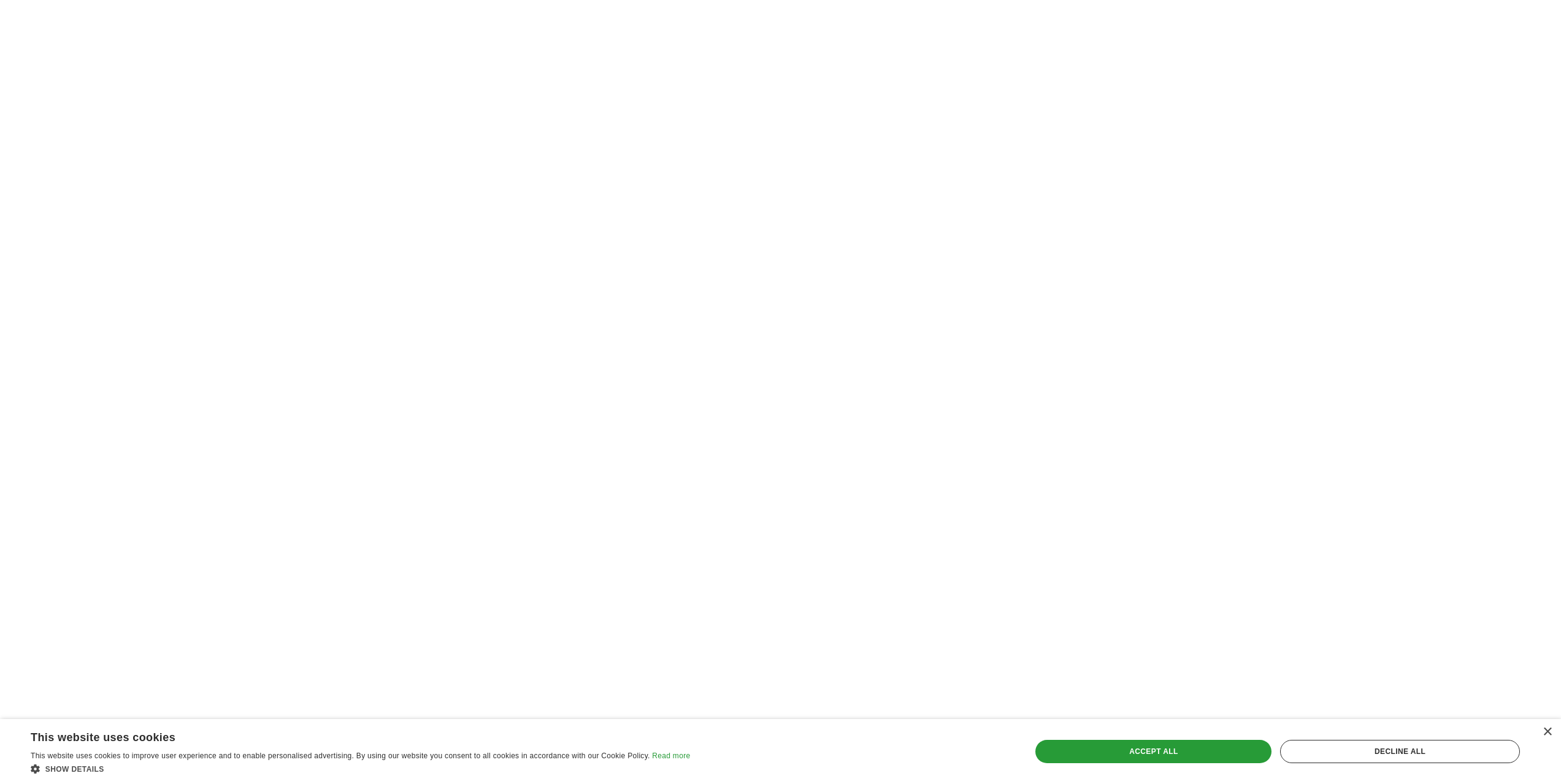
scroll to position [2073, 0]
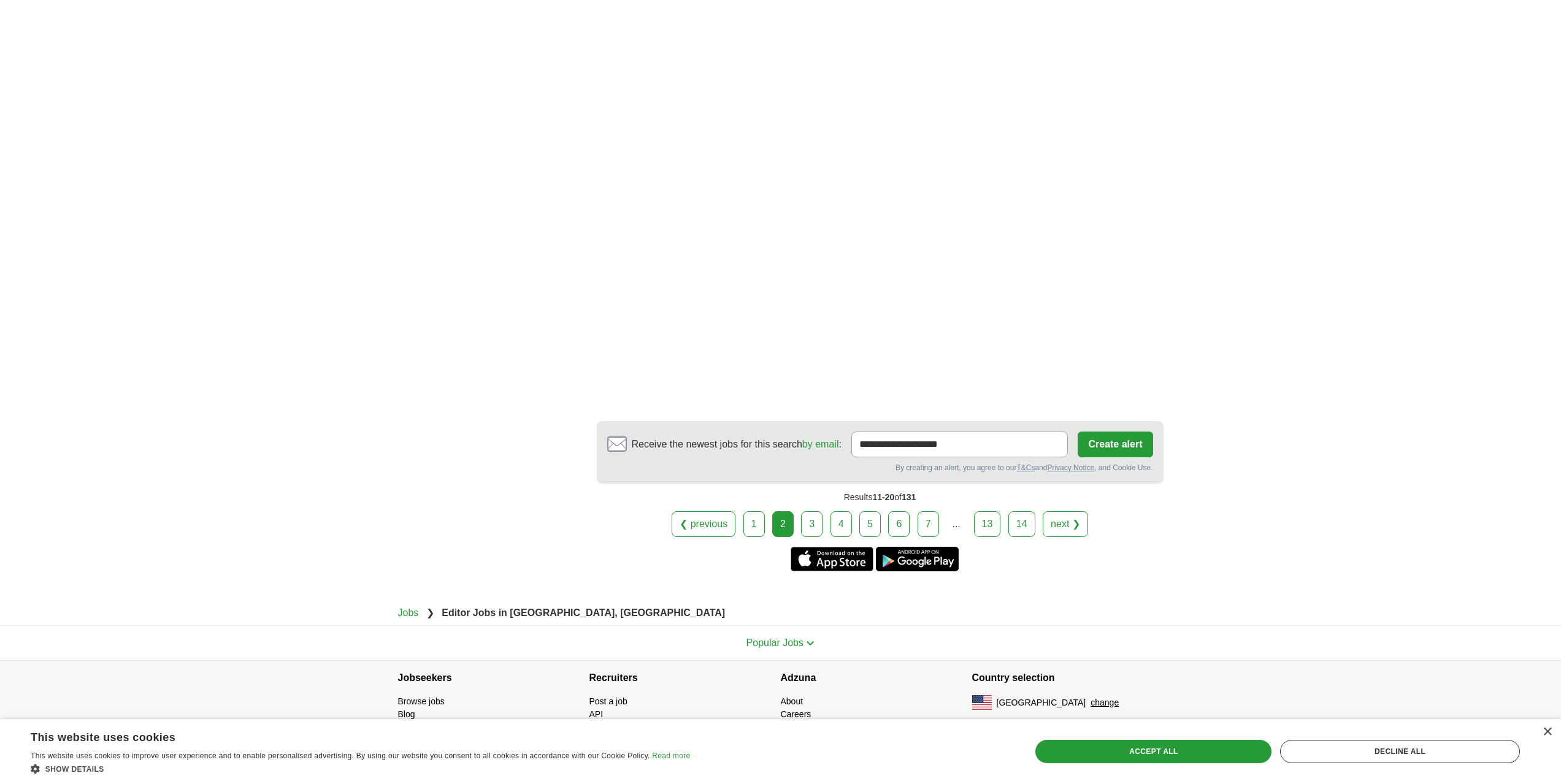
click at [837, 522] on link "4" at bounding box center [841, 524] width 22 height 26
click at [873, 526] on link "5" at bounding box center [871, 524] width 22 height 26
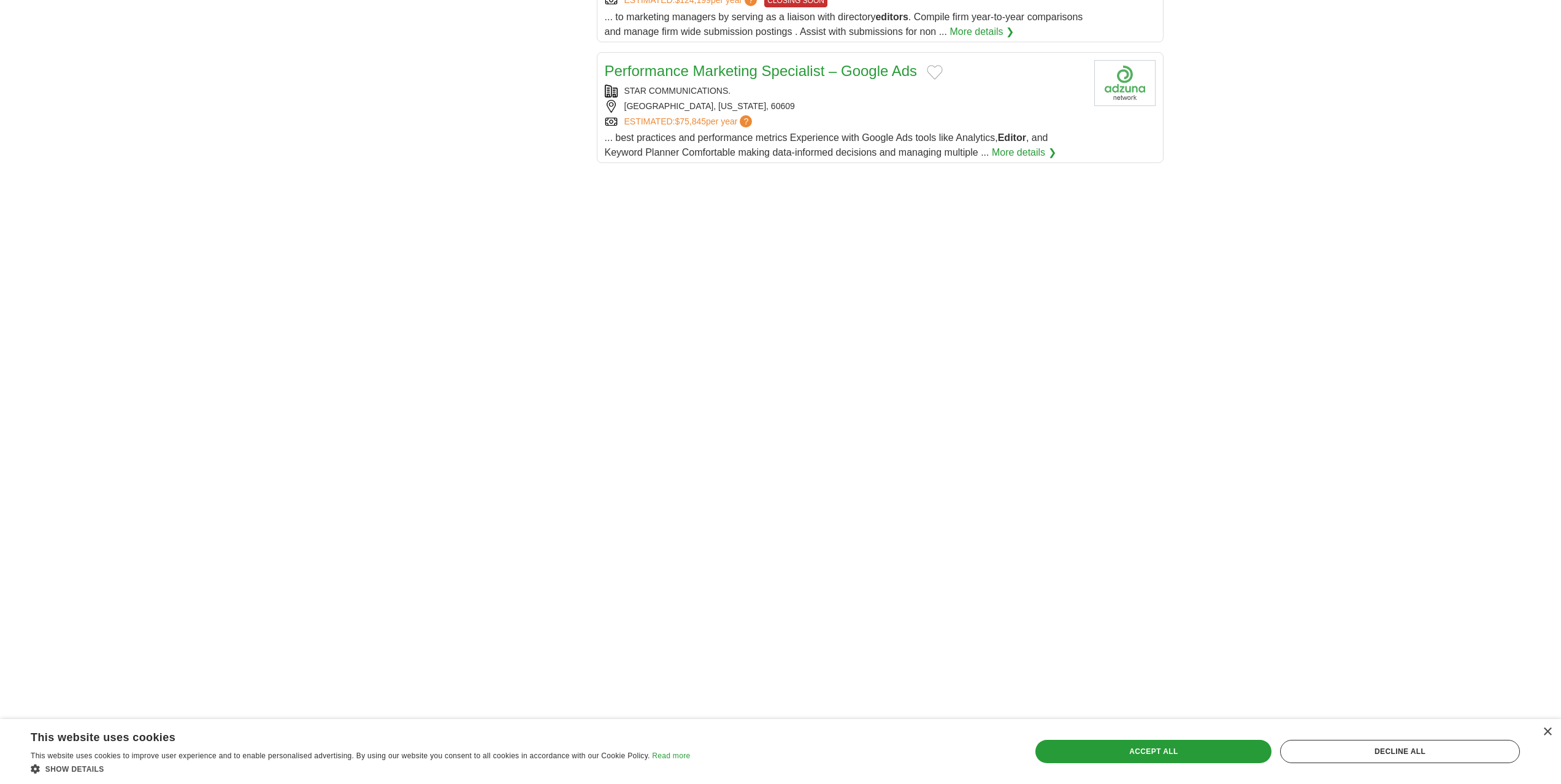
scroll to position [1820, 0]
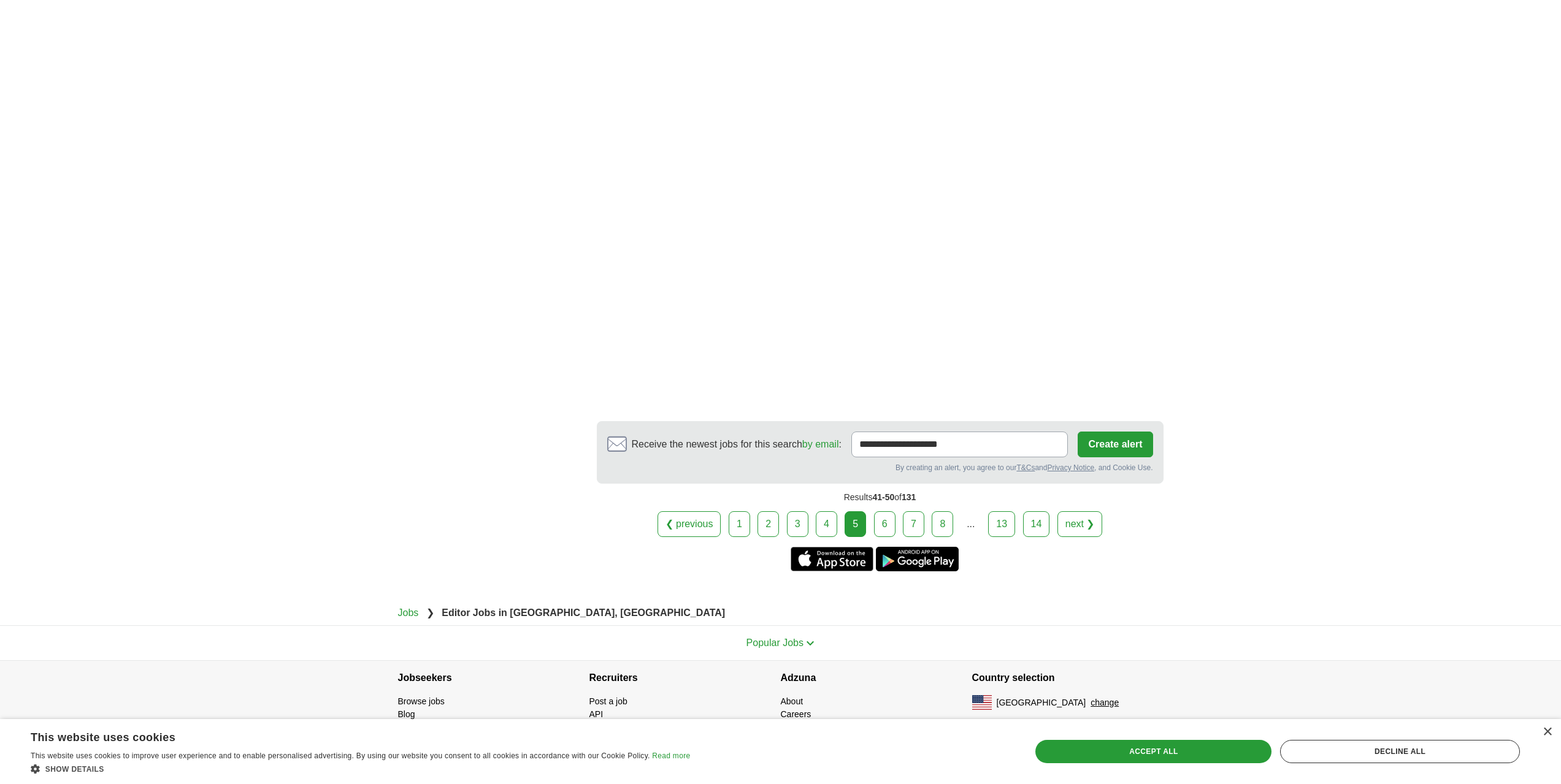
click at [883, 533] on link "6" at bounding box center [885, 524] width 22 height 26
click at [891, 527] on link "6" at bounding box center [885, 524] width 22 height 26
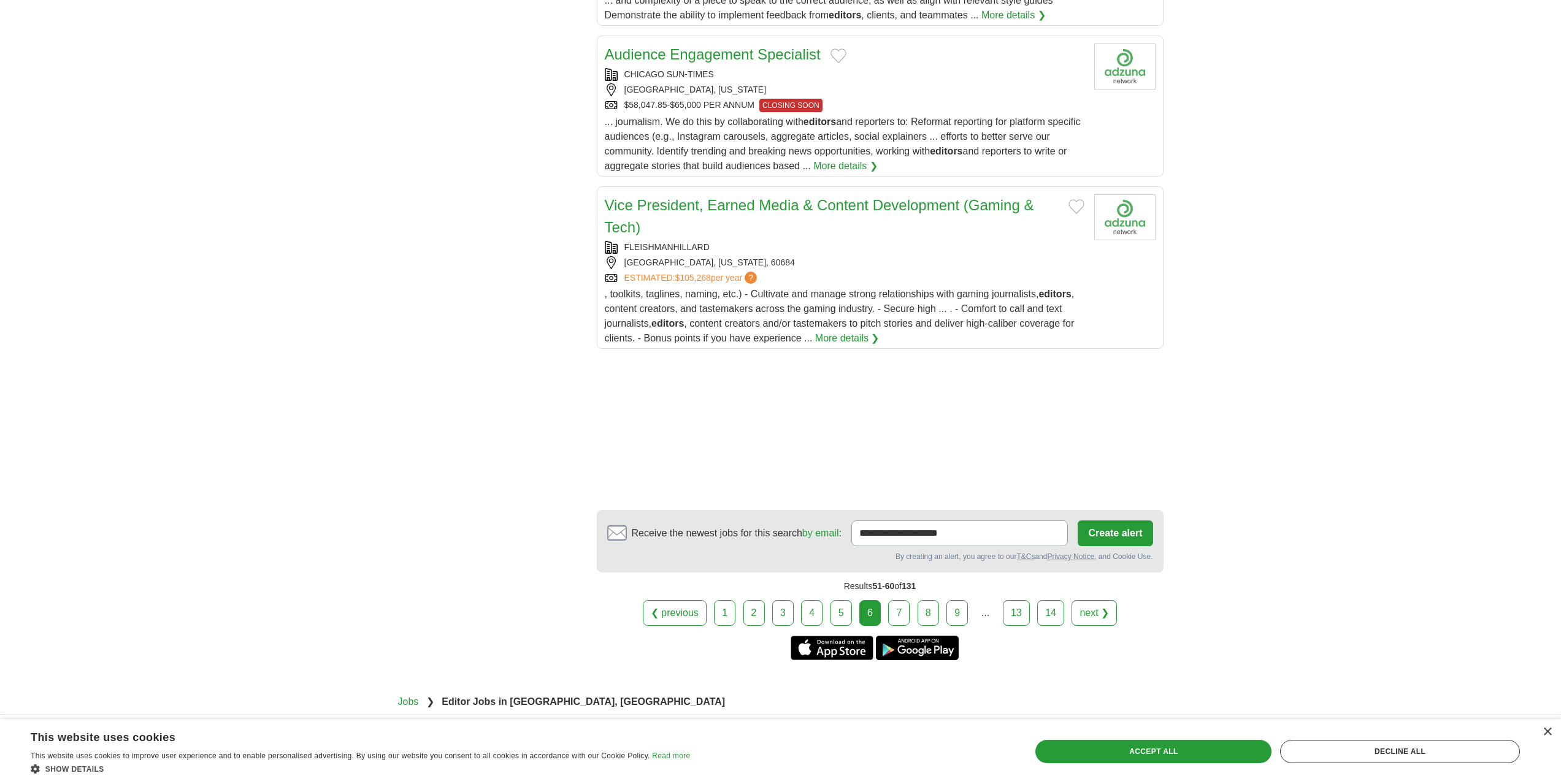
scroll to position [1349, 0]
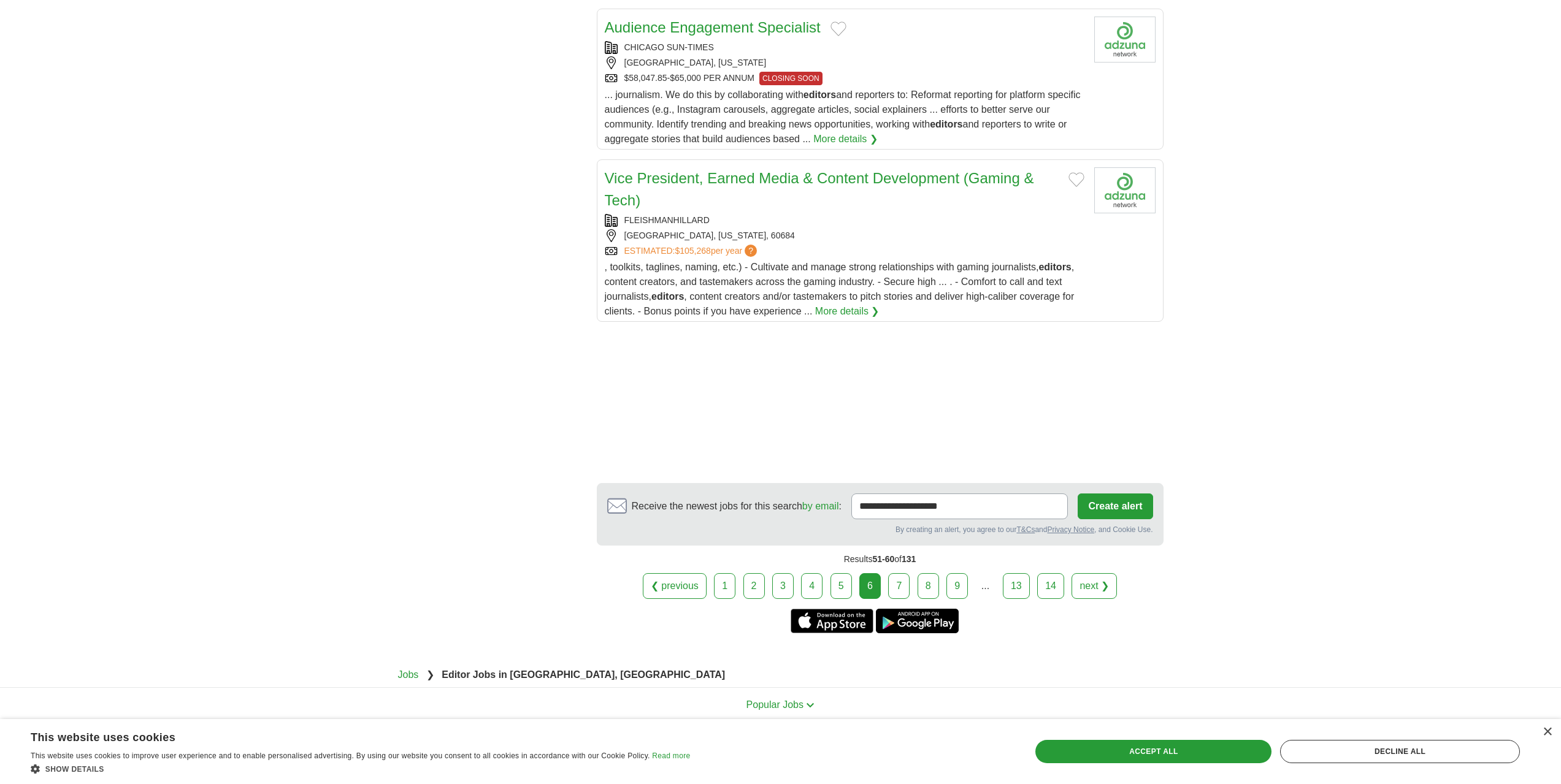
click at [845, 599] on link "5" at bounding box center [841, 586] width 22 height 26
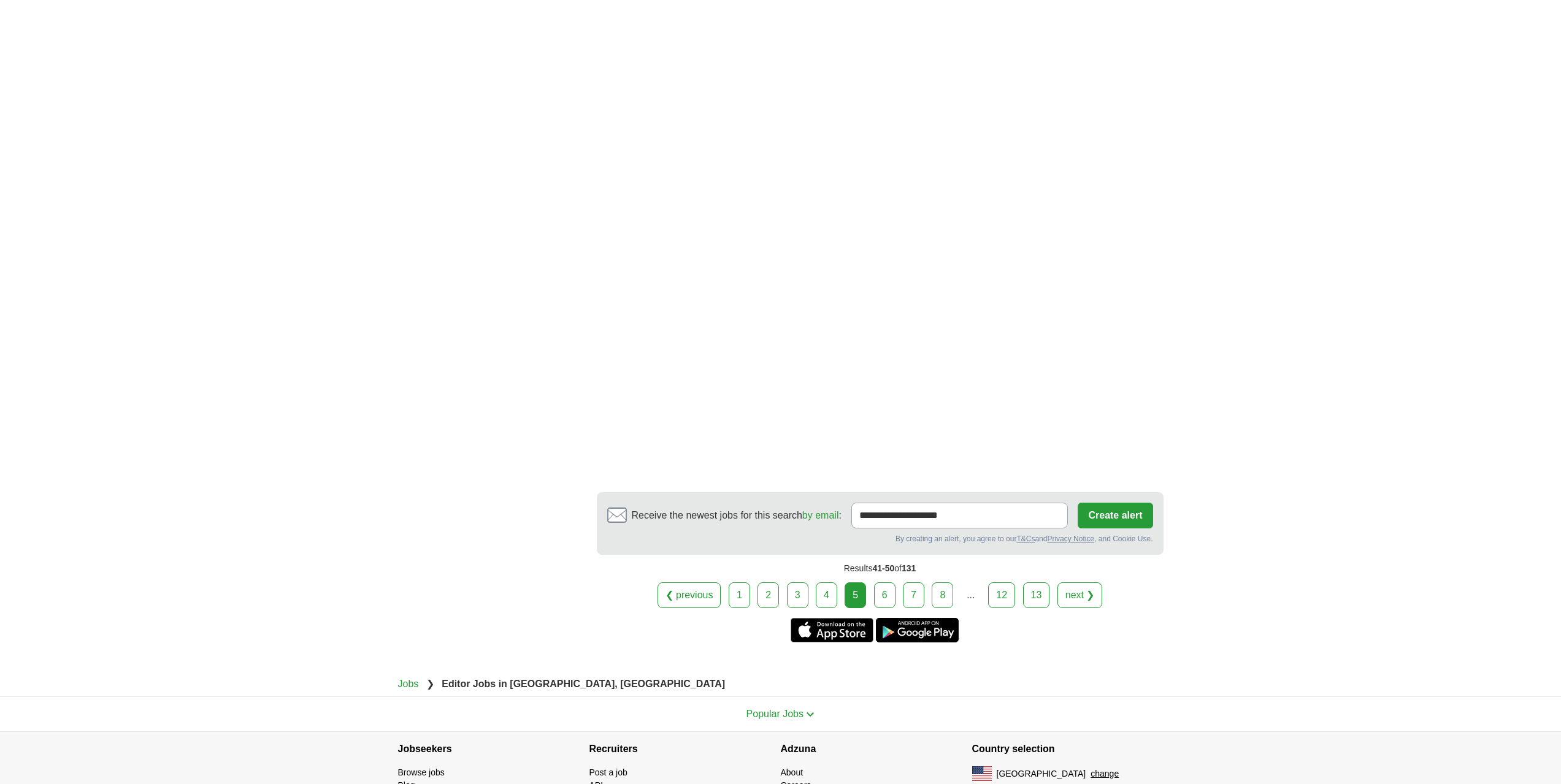
scroll to position [1846, 0]
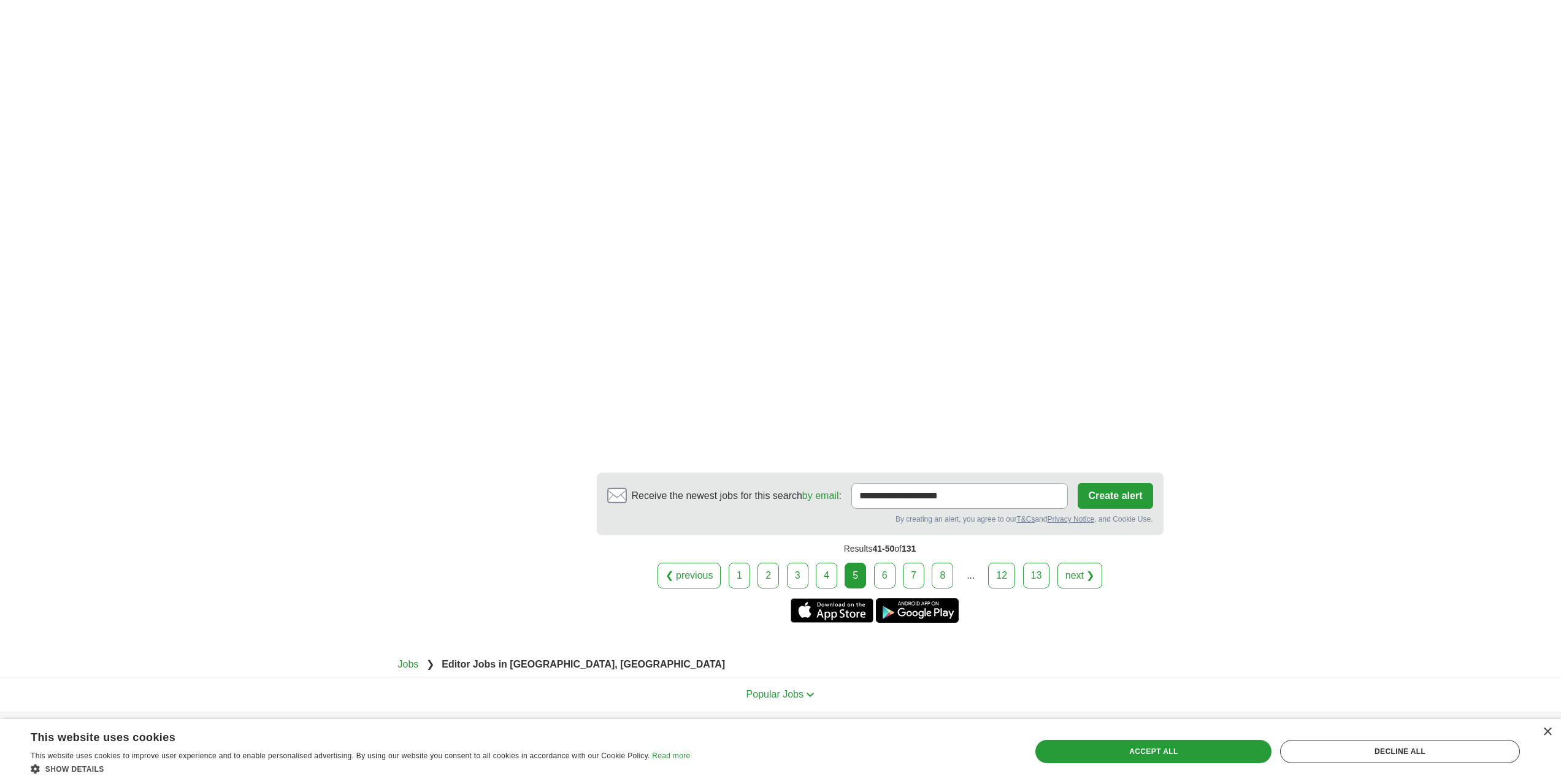
click at [890, 589] on link "6" at bounding box center [885, 576] width 22 height 26
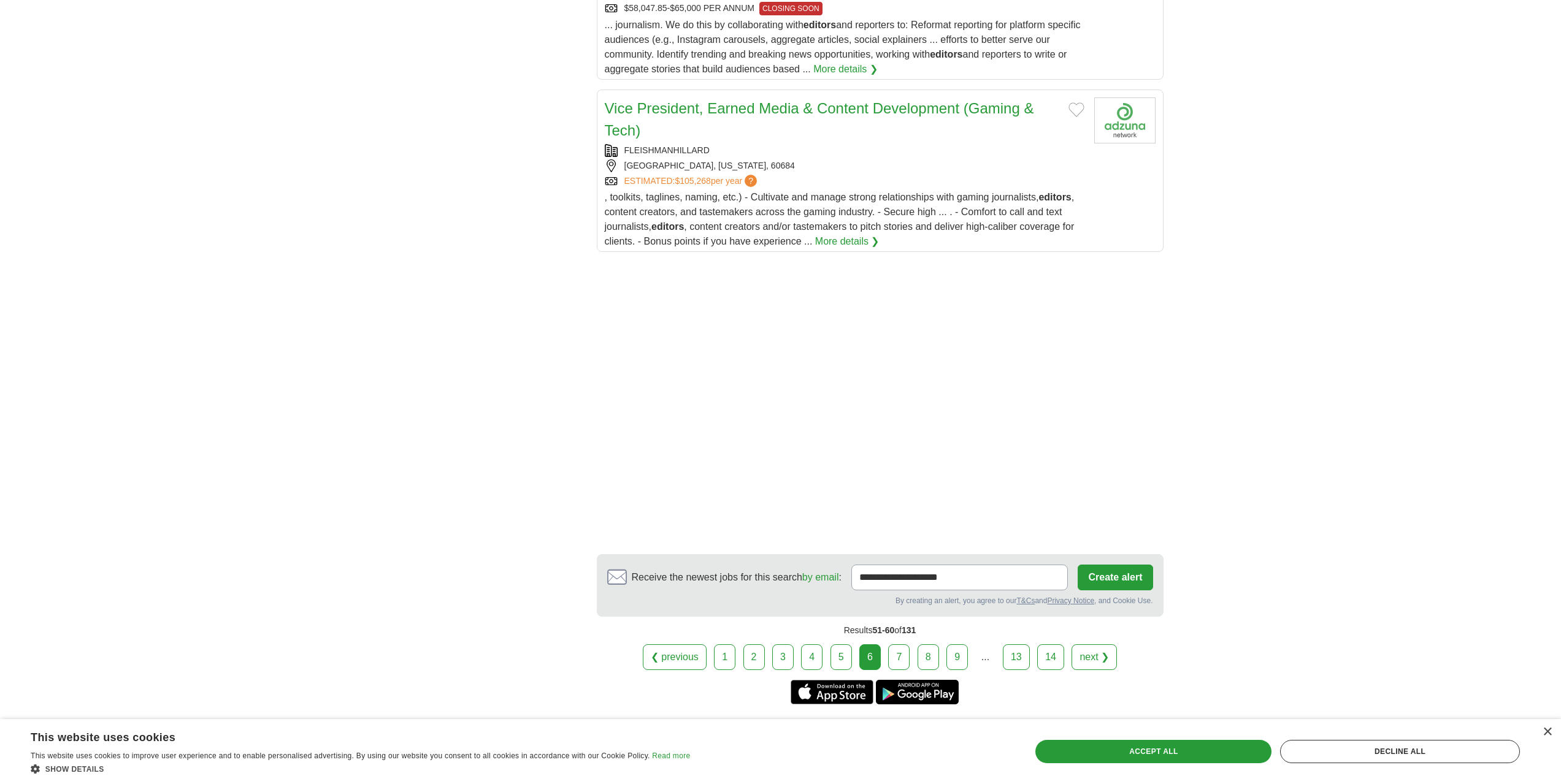
scroll to position [1472, 0]
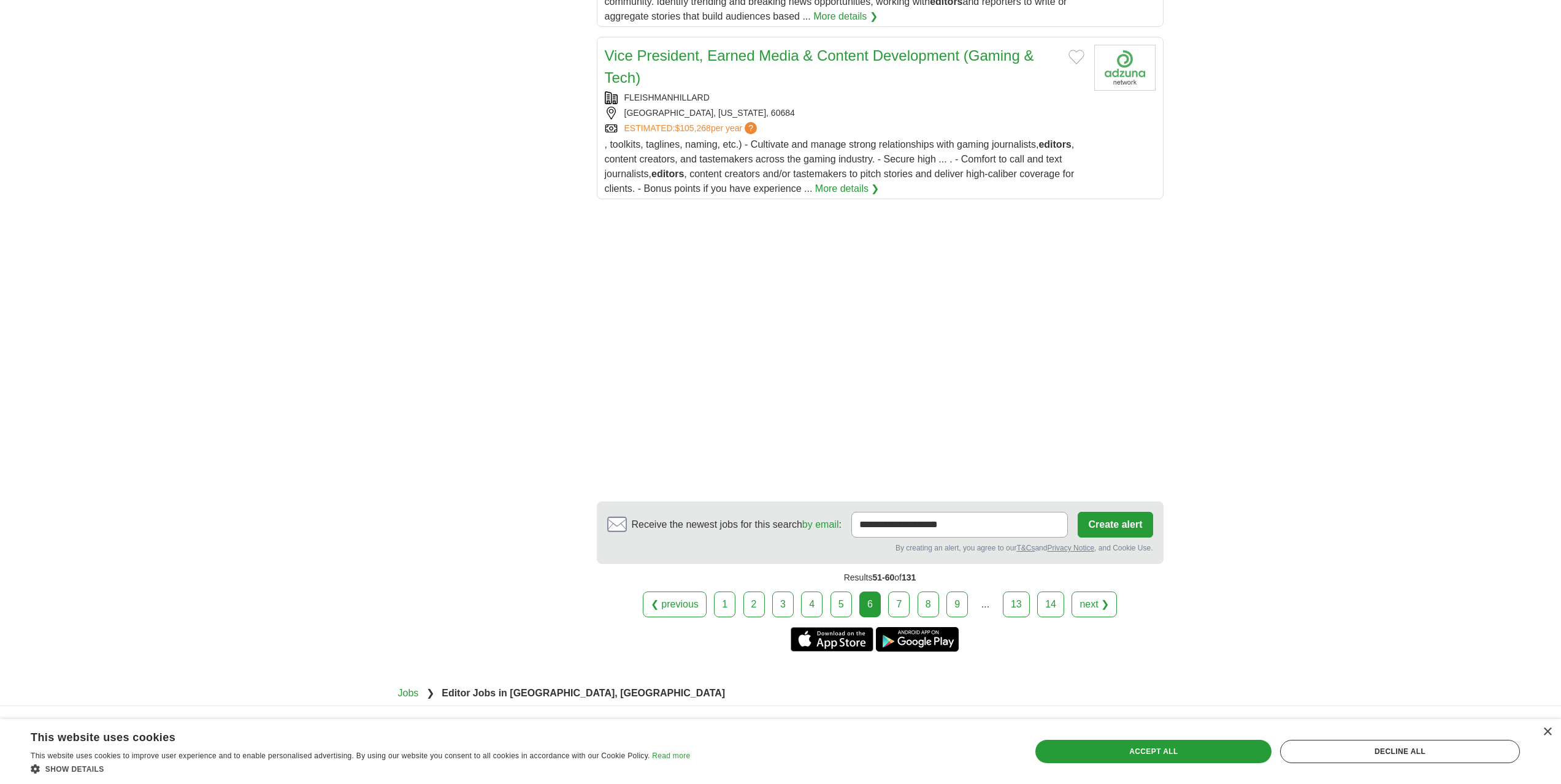
click at [904, 617] on link "7" at bounding box center [899, 605] width 22 height 26
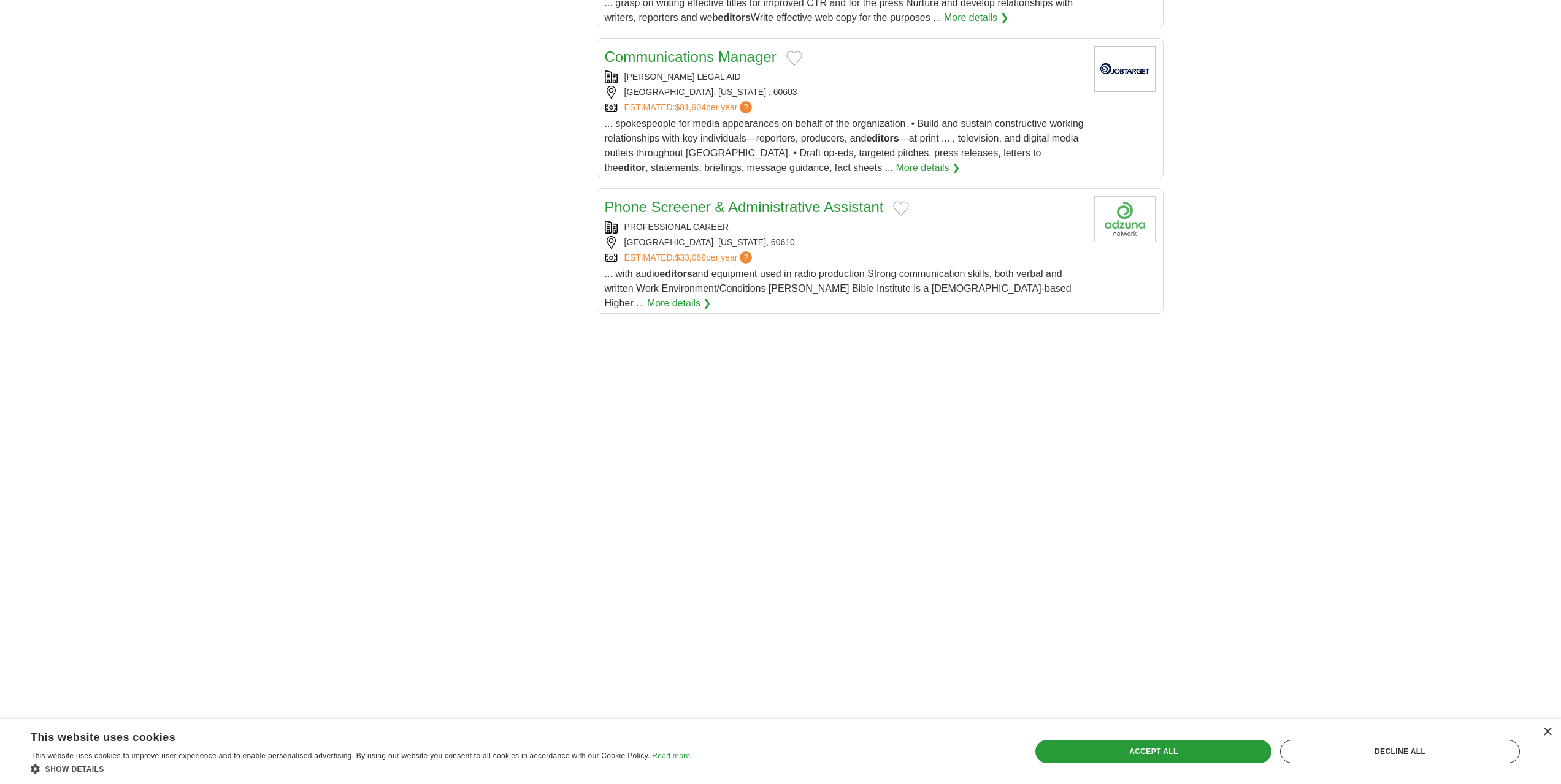
scroll to position [1410, 0]
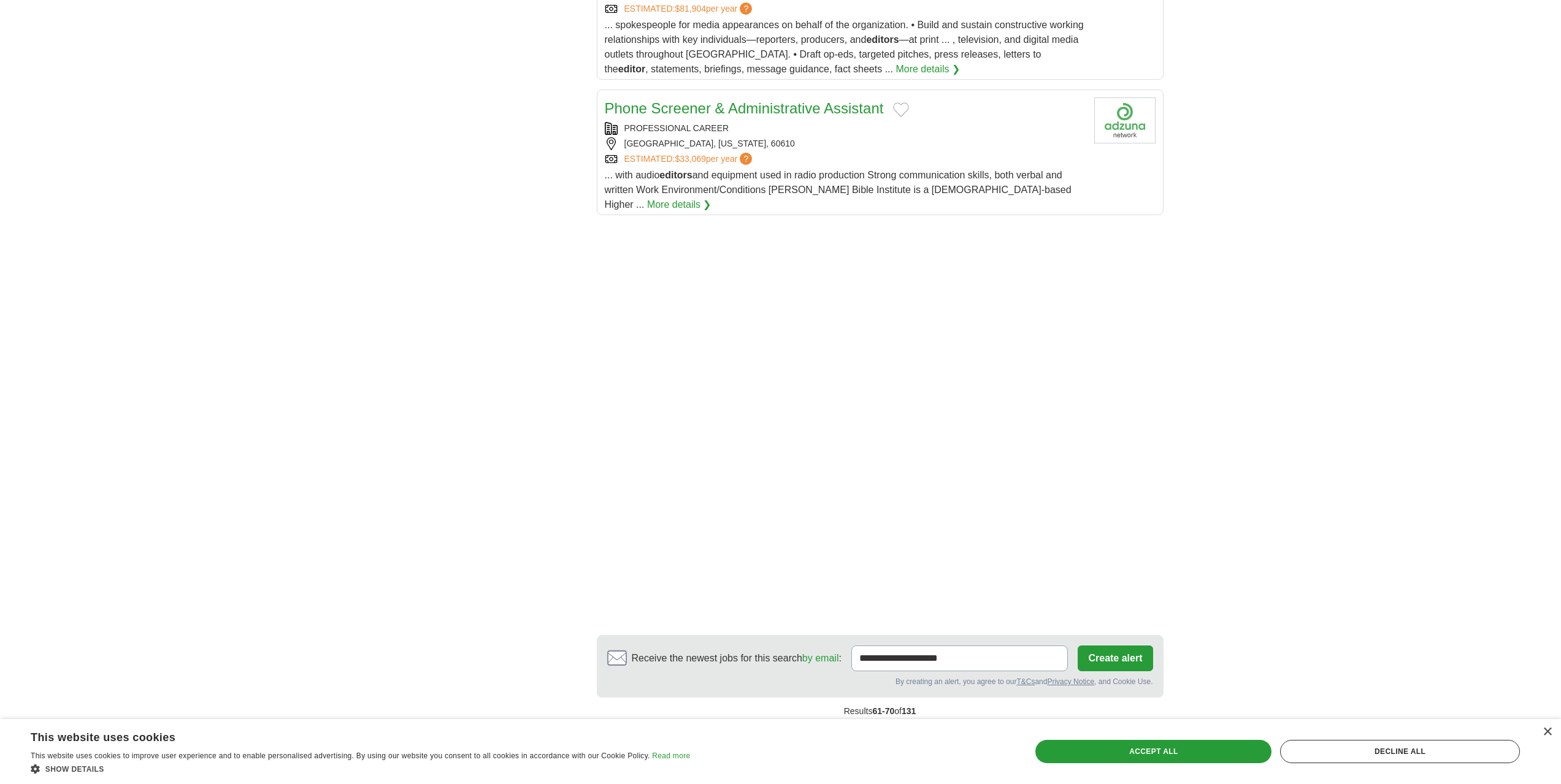
click at [917, 725] on link "8" at bounding box center [924, 738] width 22 height 26
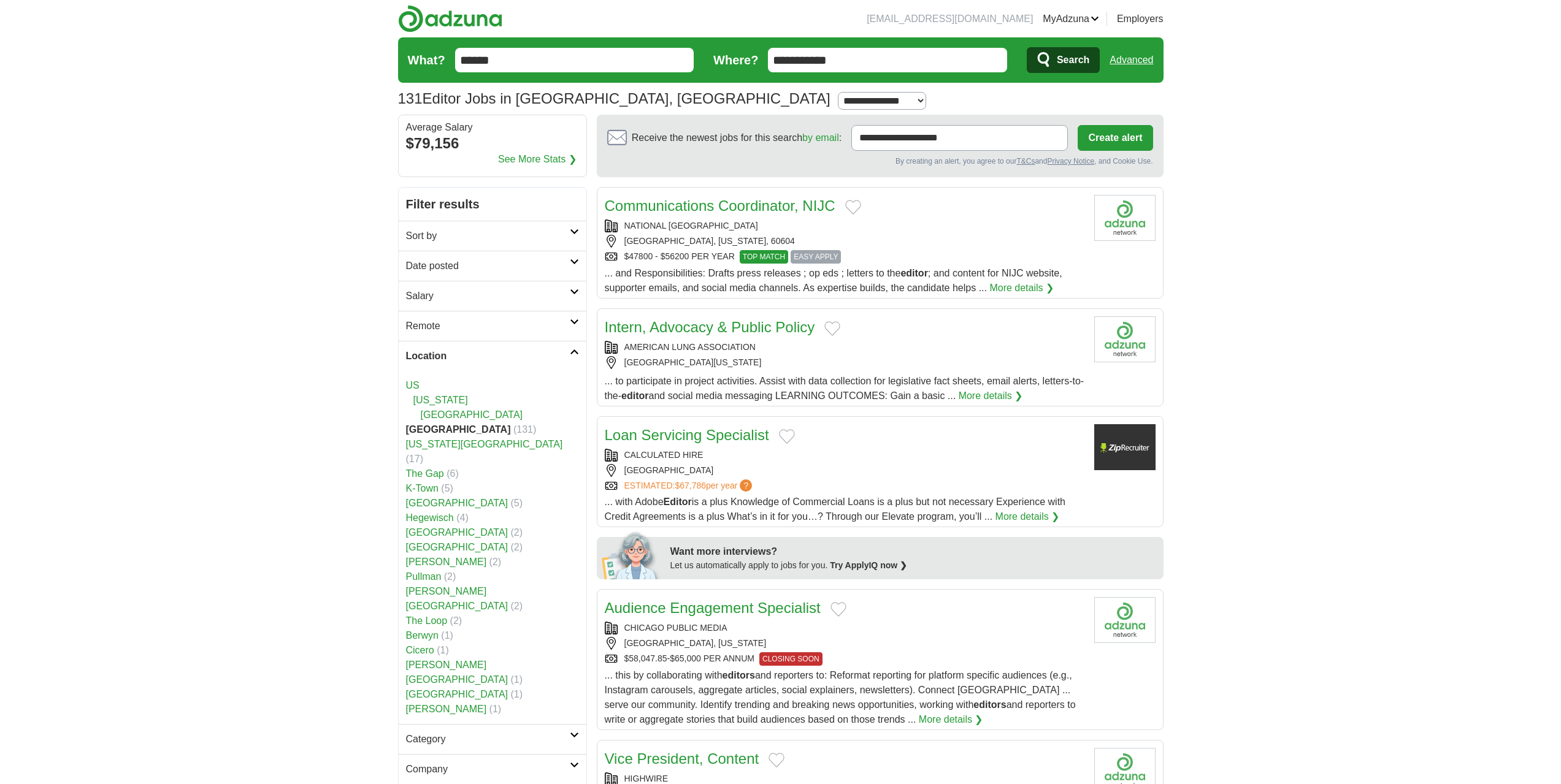
drag, startPoint x: 694, startPoint y: 205, endPoint x: 225, endPoint y: 285, distance: 475.8
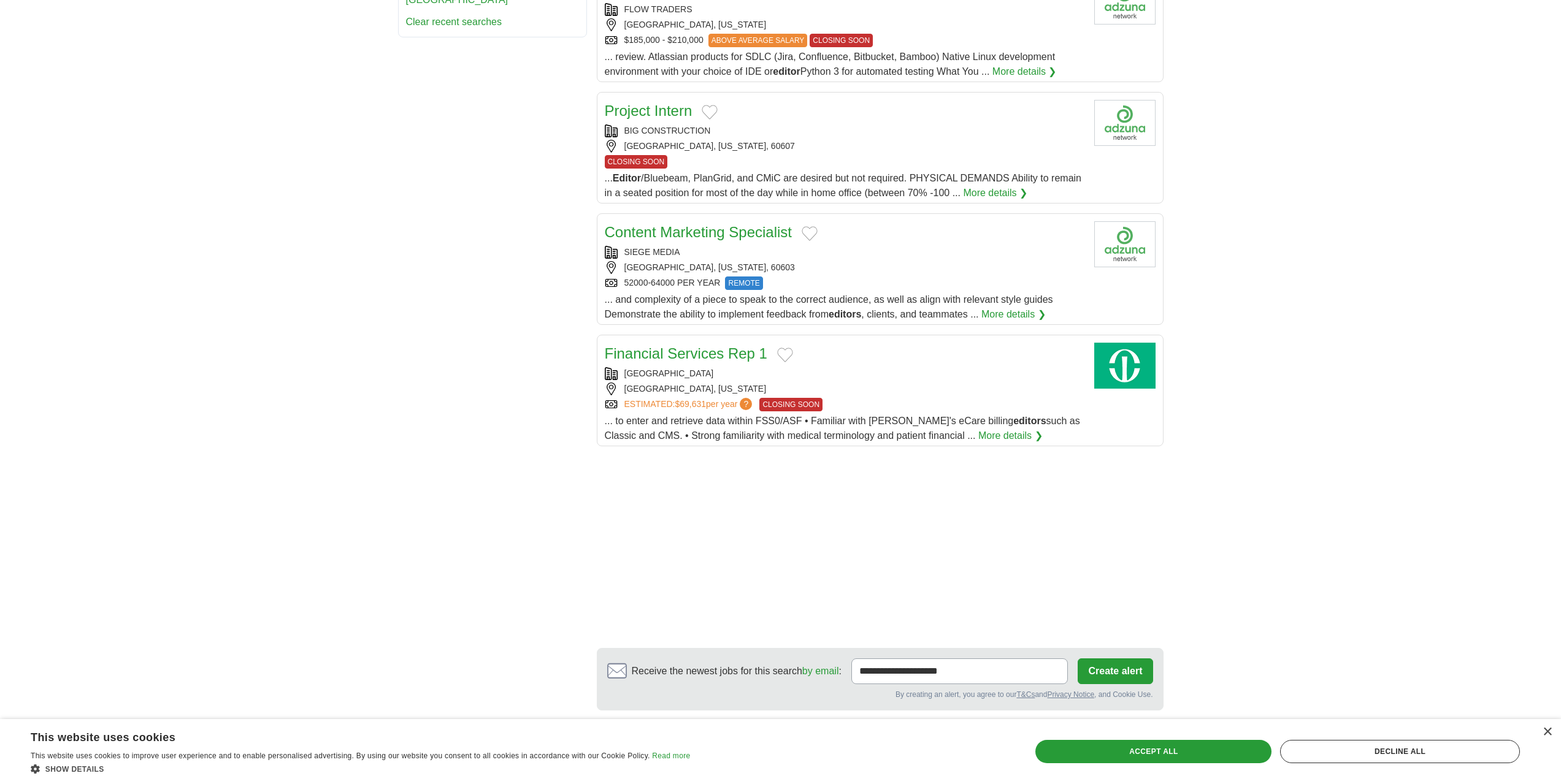
scroll to position [1165, 0]
